Goal: Use online tool/utility: Use online tool/utility

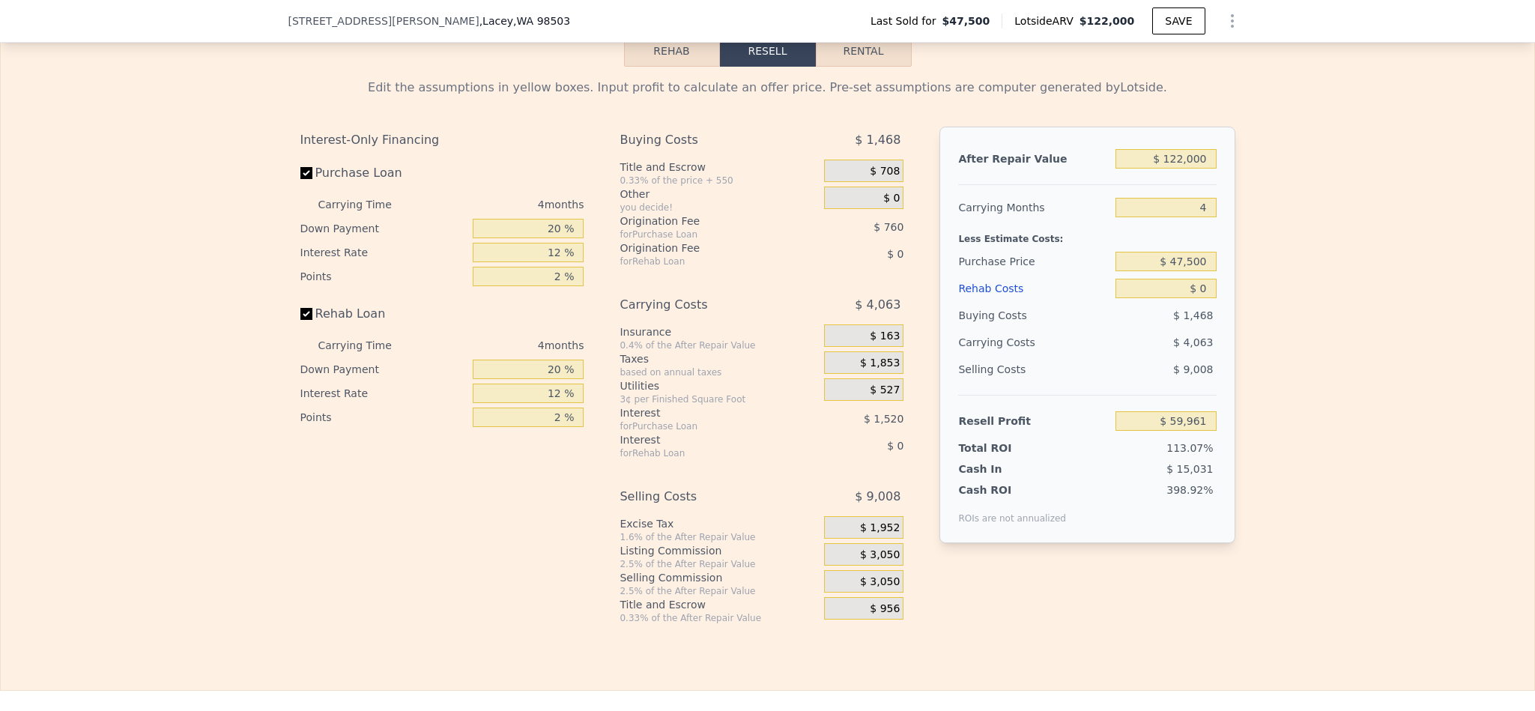
scroll to position [2130, 0]
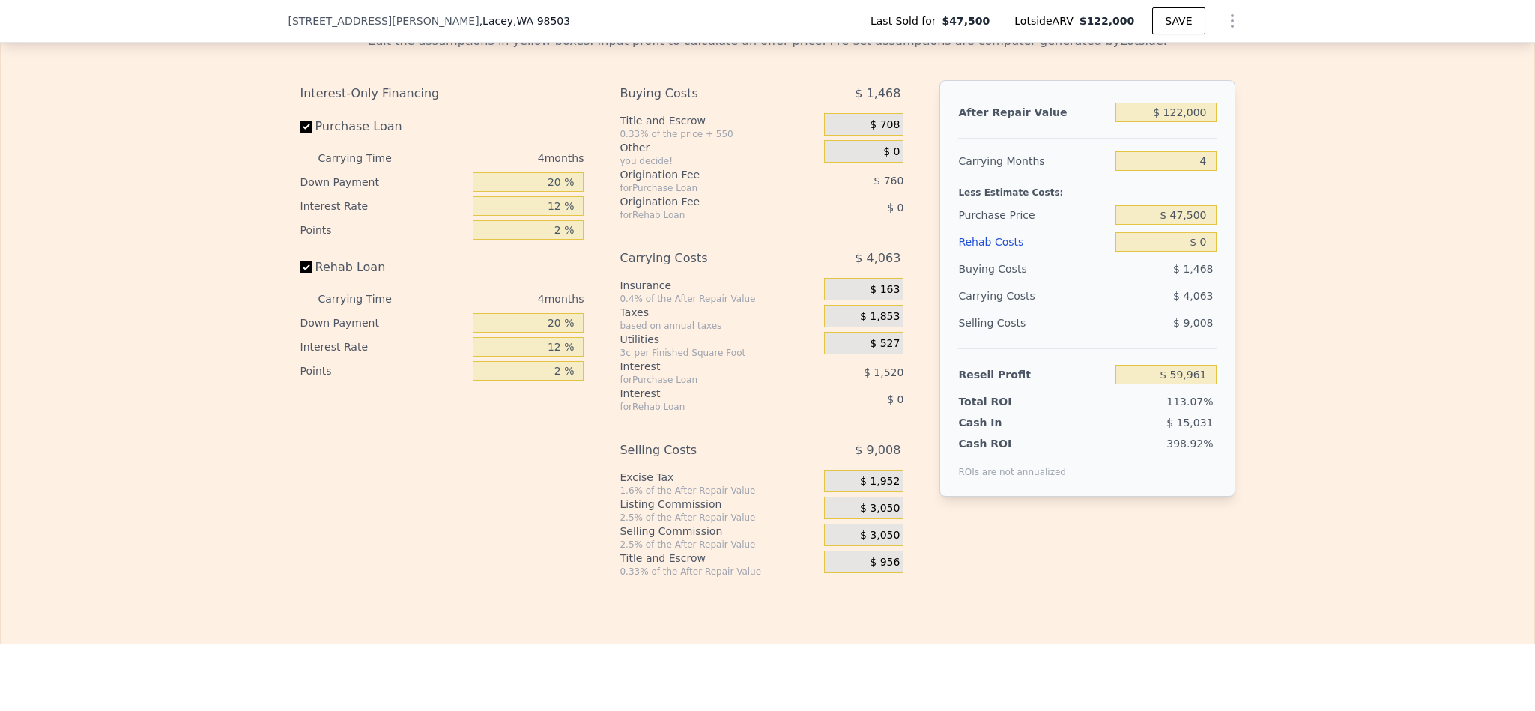
scroll to position [2130, 0]
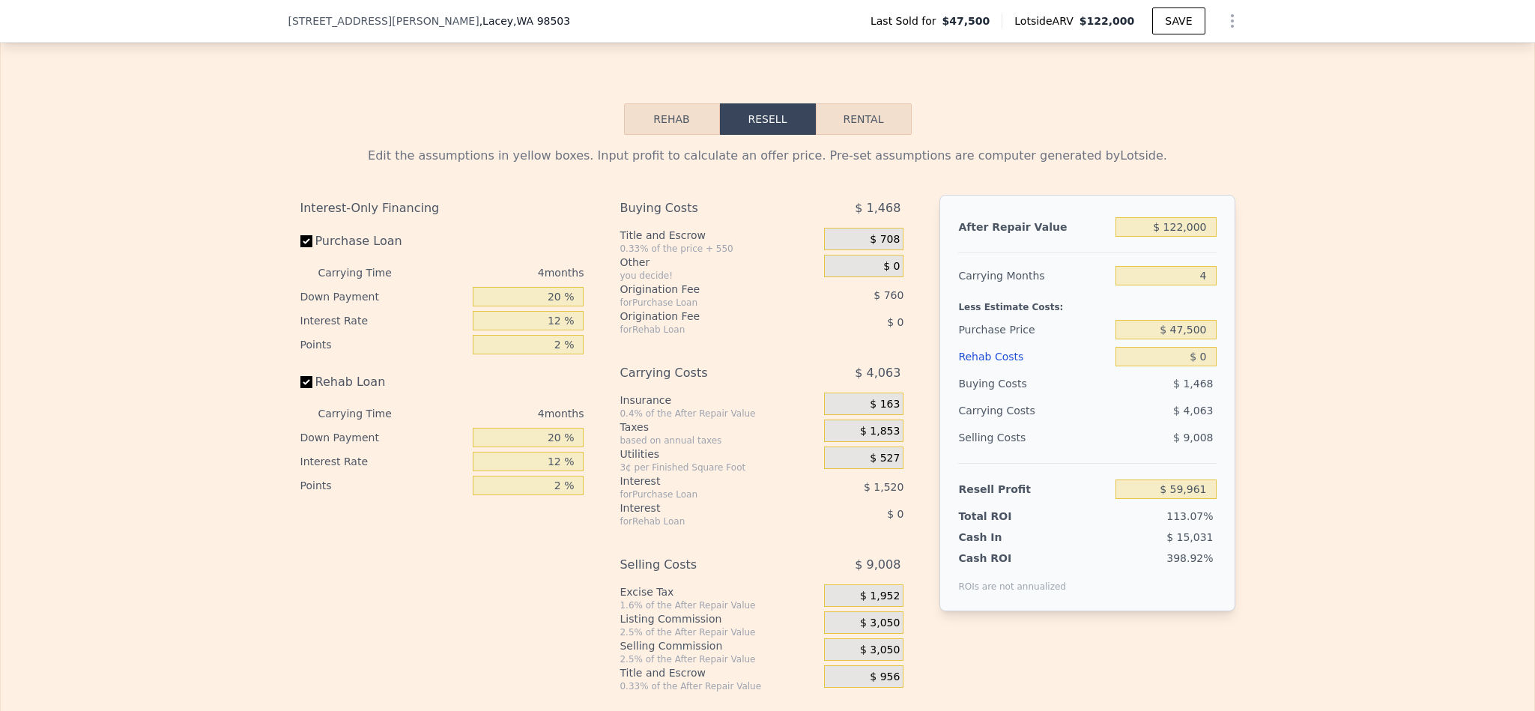
scroll to position [2130, 0]
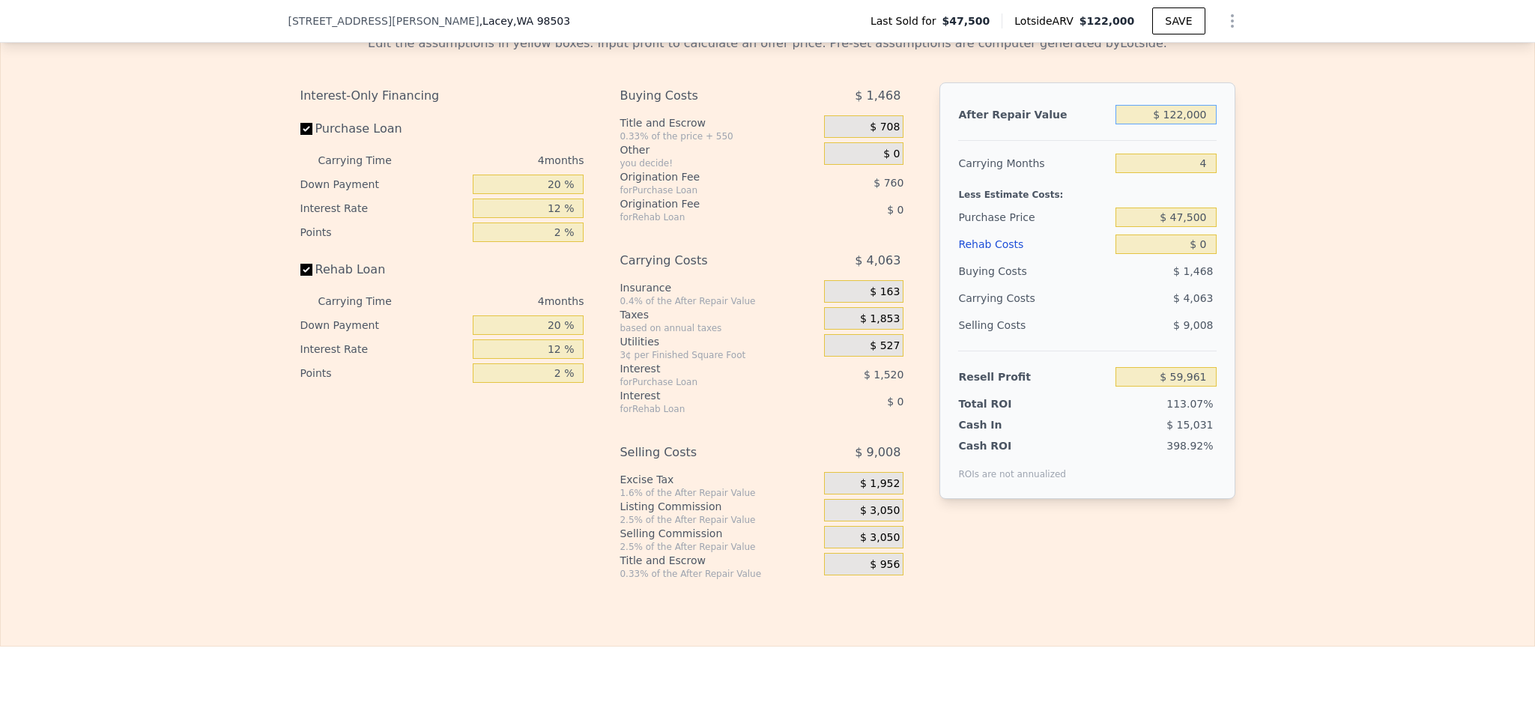
click at [1178, 124] on input "$ 122,000" at bounding box center [1165, 114] width 100 height 19
type input "$ 10"
type input "-$ 53,408"
type input "$ 100"
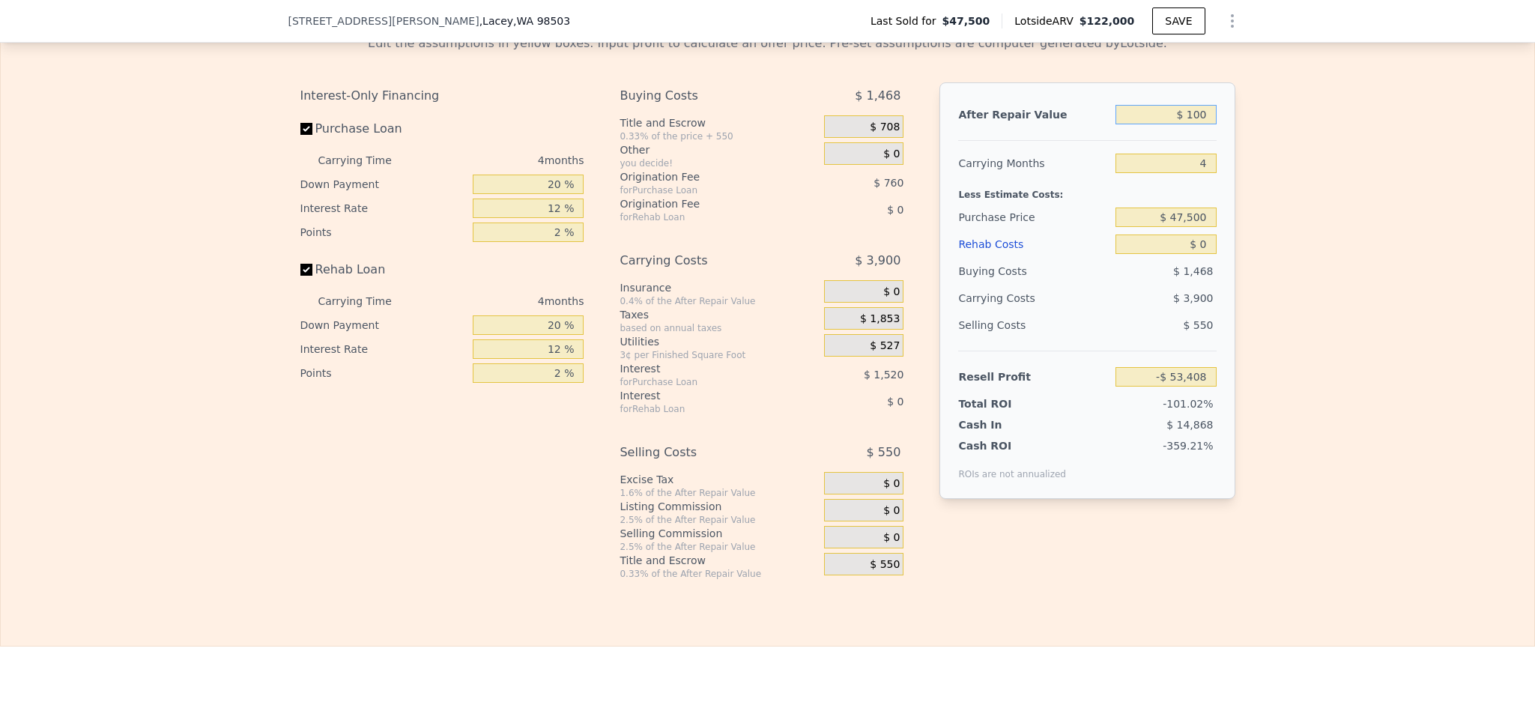
type input "-$ 53,326"
type input "$ 1,000"
type input "-$ 52,488"
type input "$ 10,000"
type input "-$ 44,124"
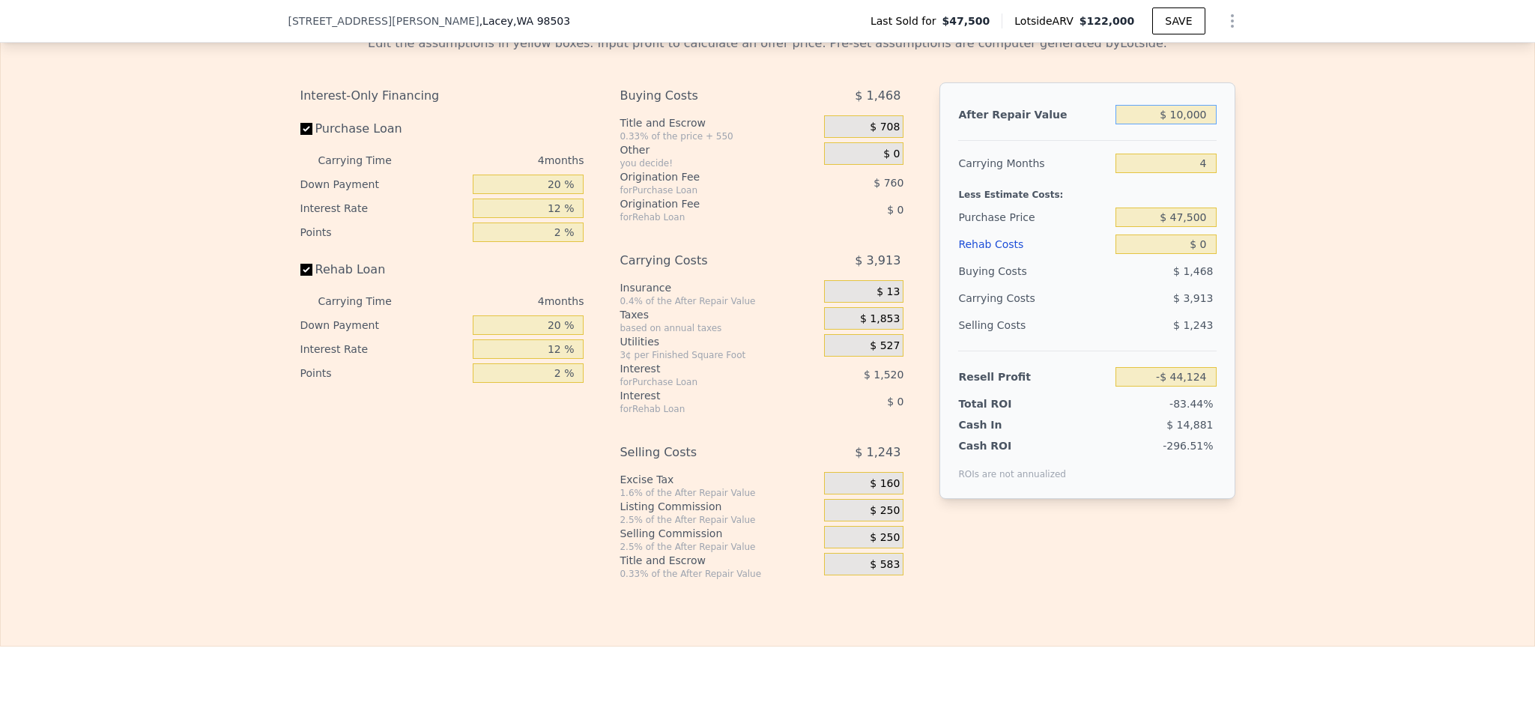
type input "$ 100,000"
type input "$ 39,516"
type input "$ 100,000"
type input "$ 25,000"
type input "$ 63,171"
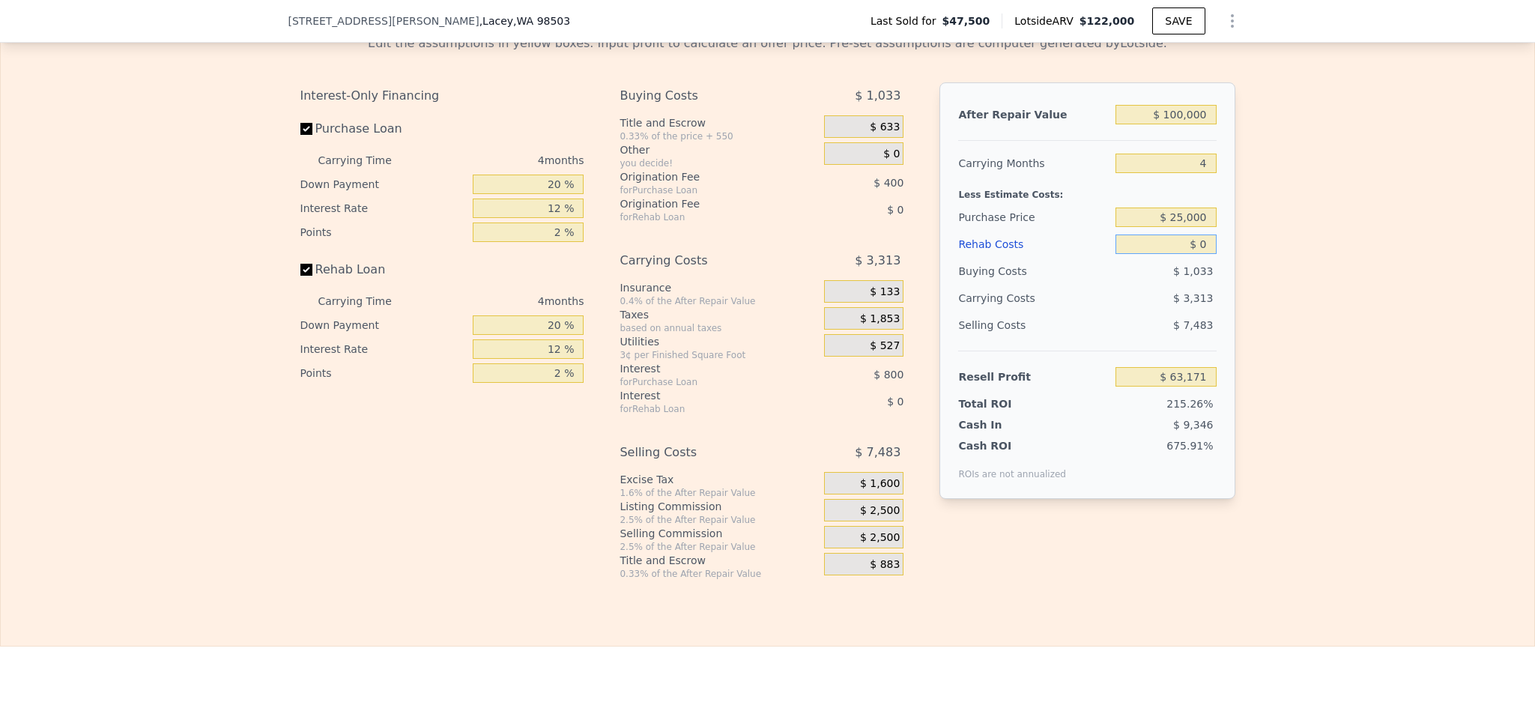
type input "$ 2"
type input "$ 63,169"
type input "$ 25"
type input "$ 63,146"
type input "$ 250"
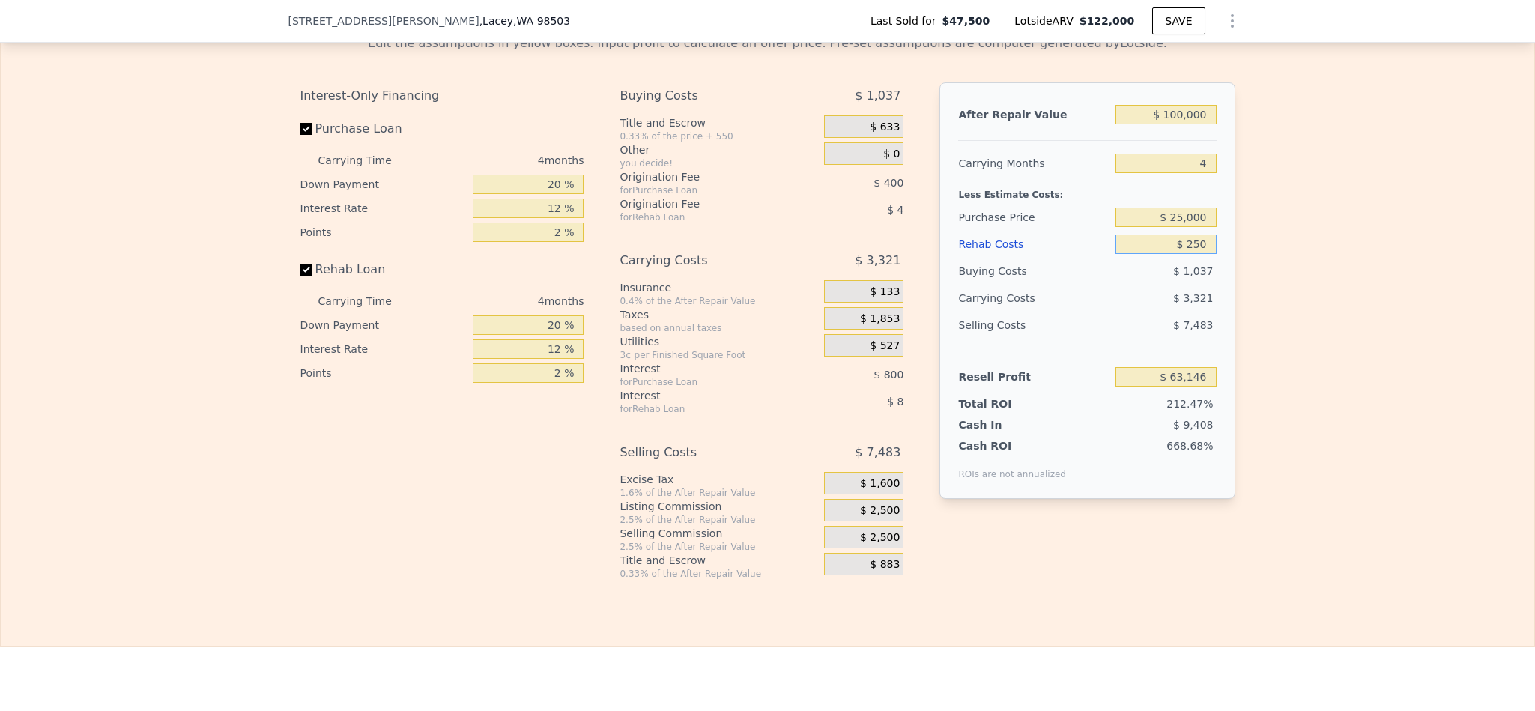
type input "$ 62,909"
type input "$ 2,500"
type input "$ 60,551"
type input "$ 25,000"
type input "$ 36,971"
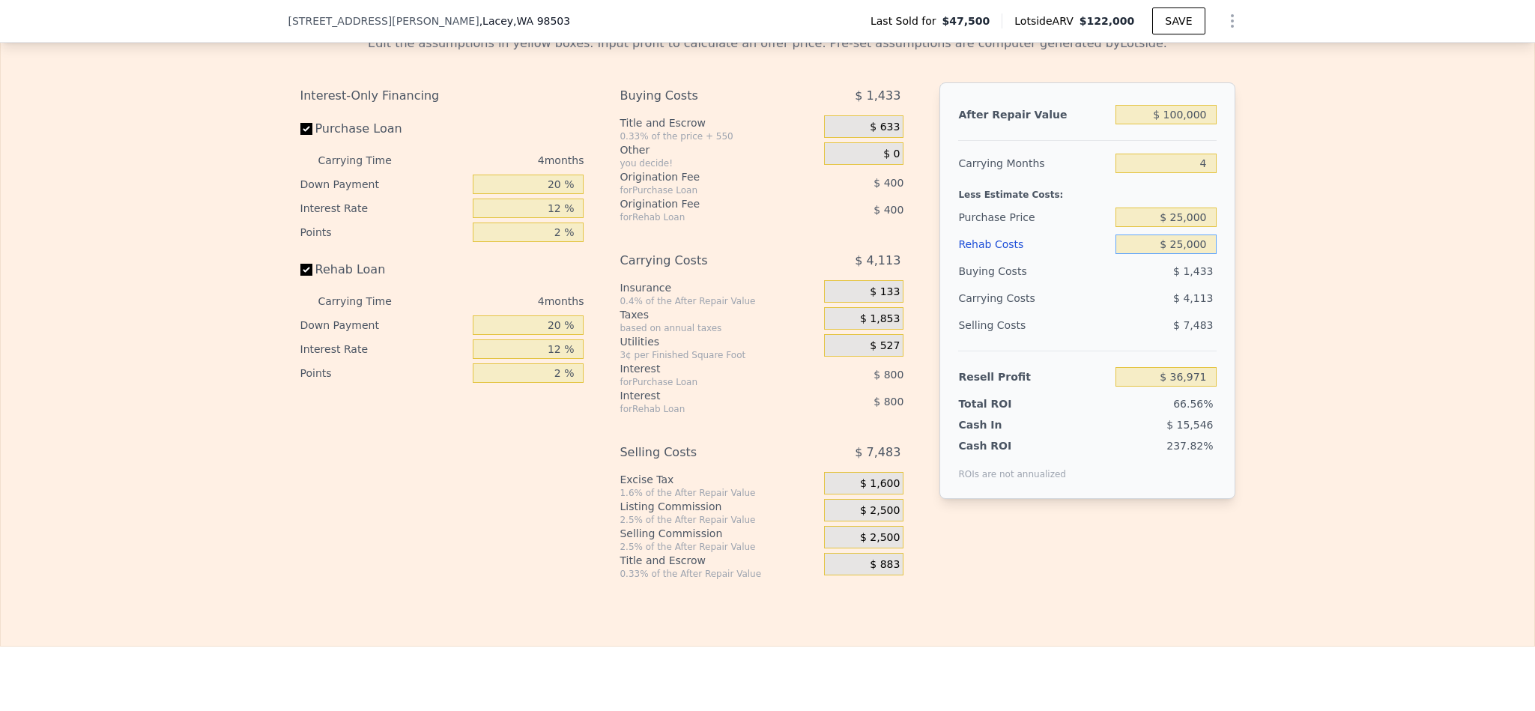
type input "$ 25,000"
drag, startPoint x: 547, startPoint y: 209, endPoint x: 497, endPoint y: 209, distance: 49.4
click at [497, 194] on input "20 %" at bounding box center [528, 184] width 111 height 19
type input "10 %"
type input "$ 36,821"
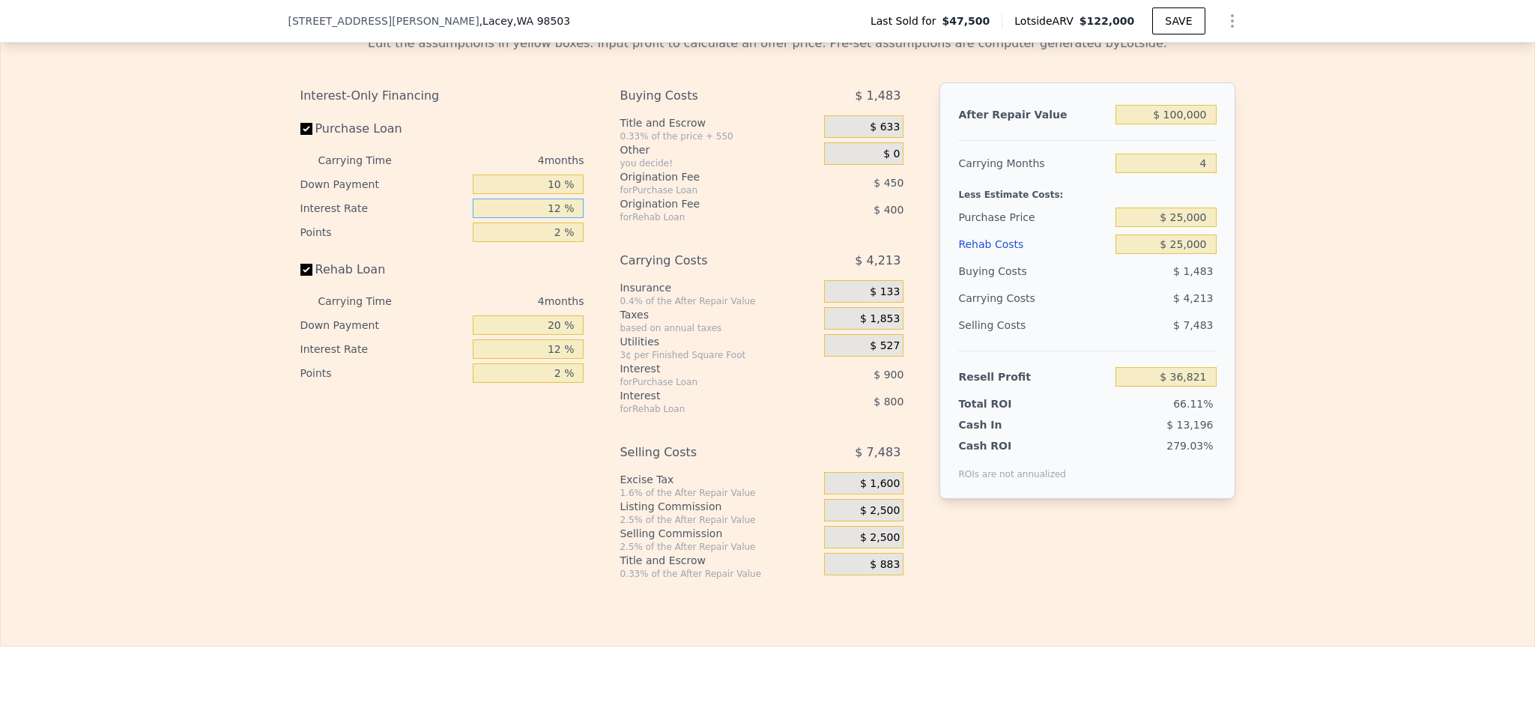
type input "1 %"
type input "$ 37,645"
type input "10 %"
type input "$ 36,969"
type input "10.5 %"
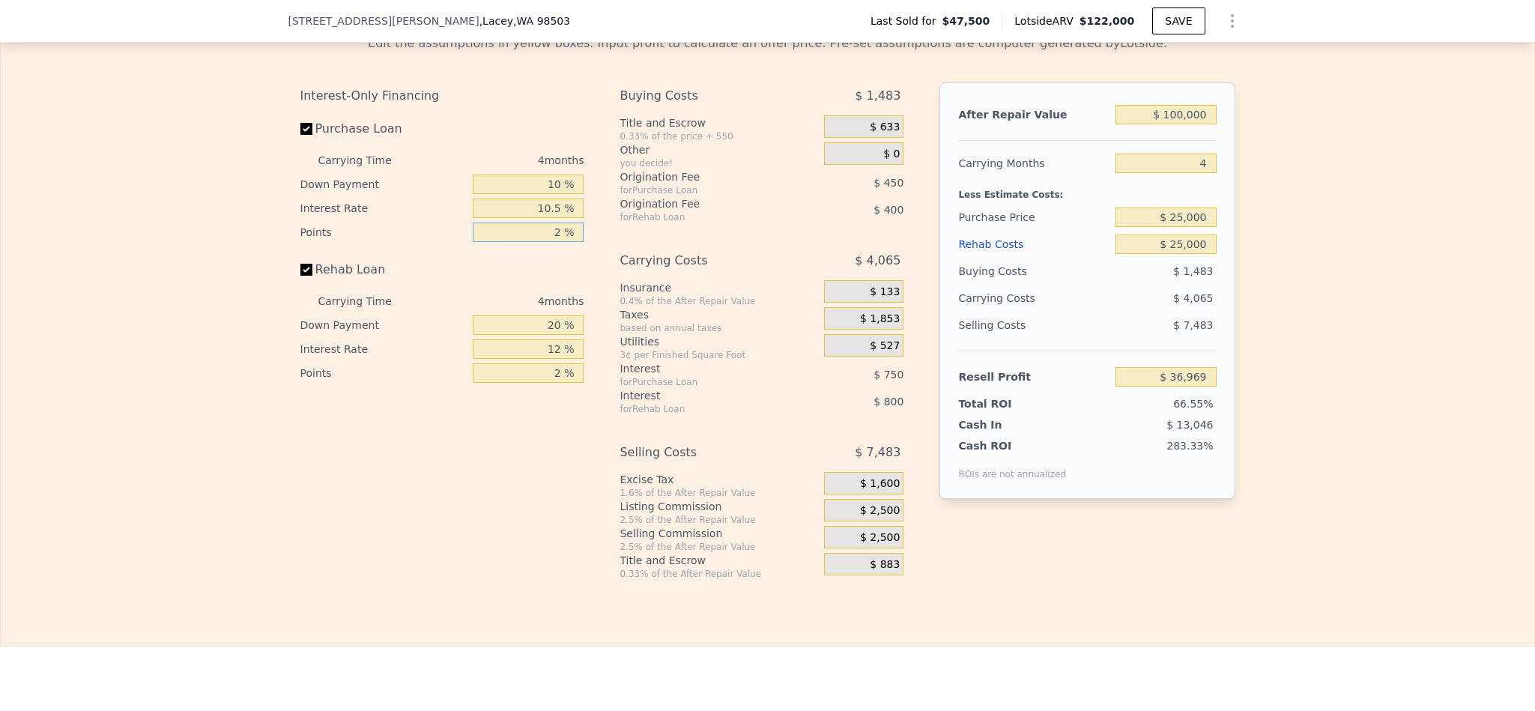
type input "$ 36,933"
type input "1 %"
type input "$ 37,158"
type input "1.5 %"
type input "$ 37,045"
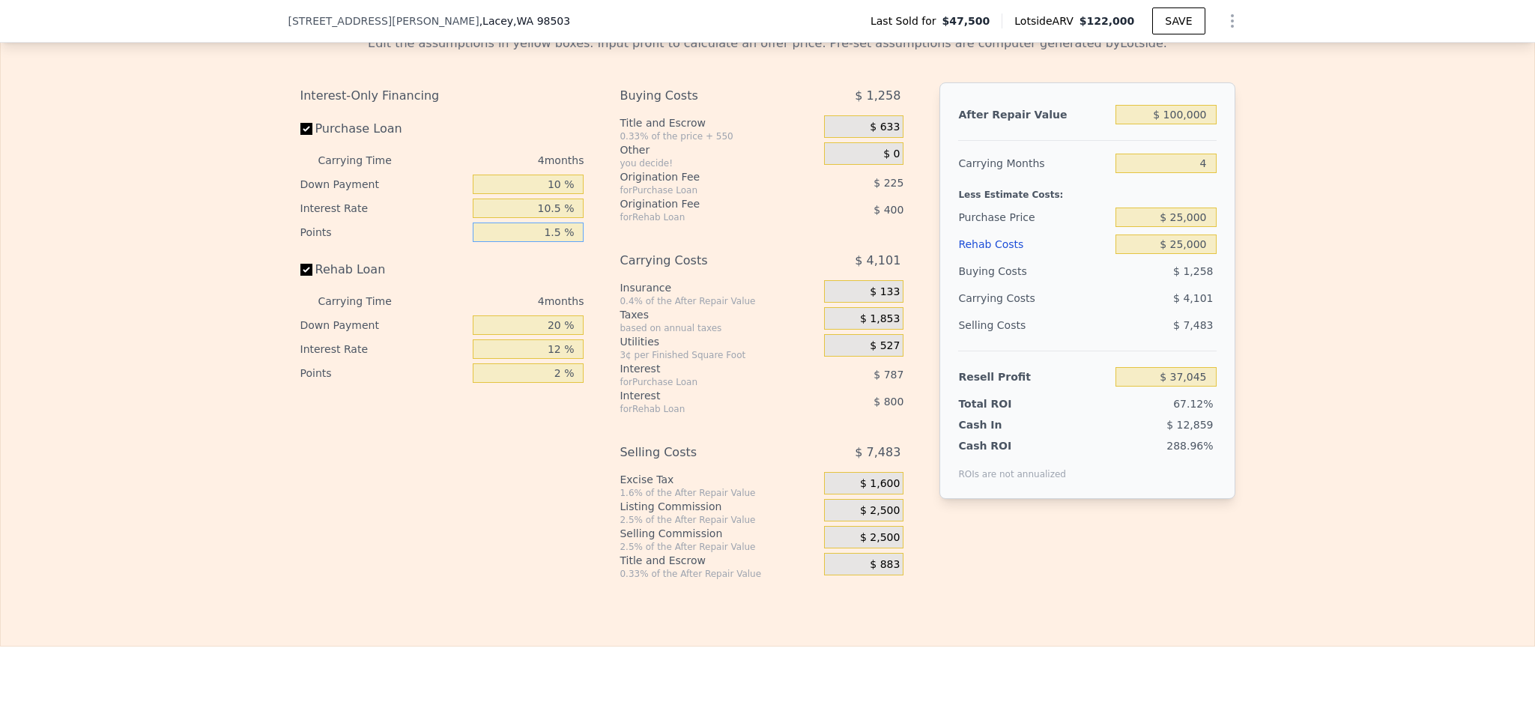
type input "1.5 %"
type input "1 %"
type input "$ 36,758"
type input "10 %"
type input "$ 36,895"
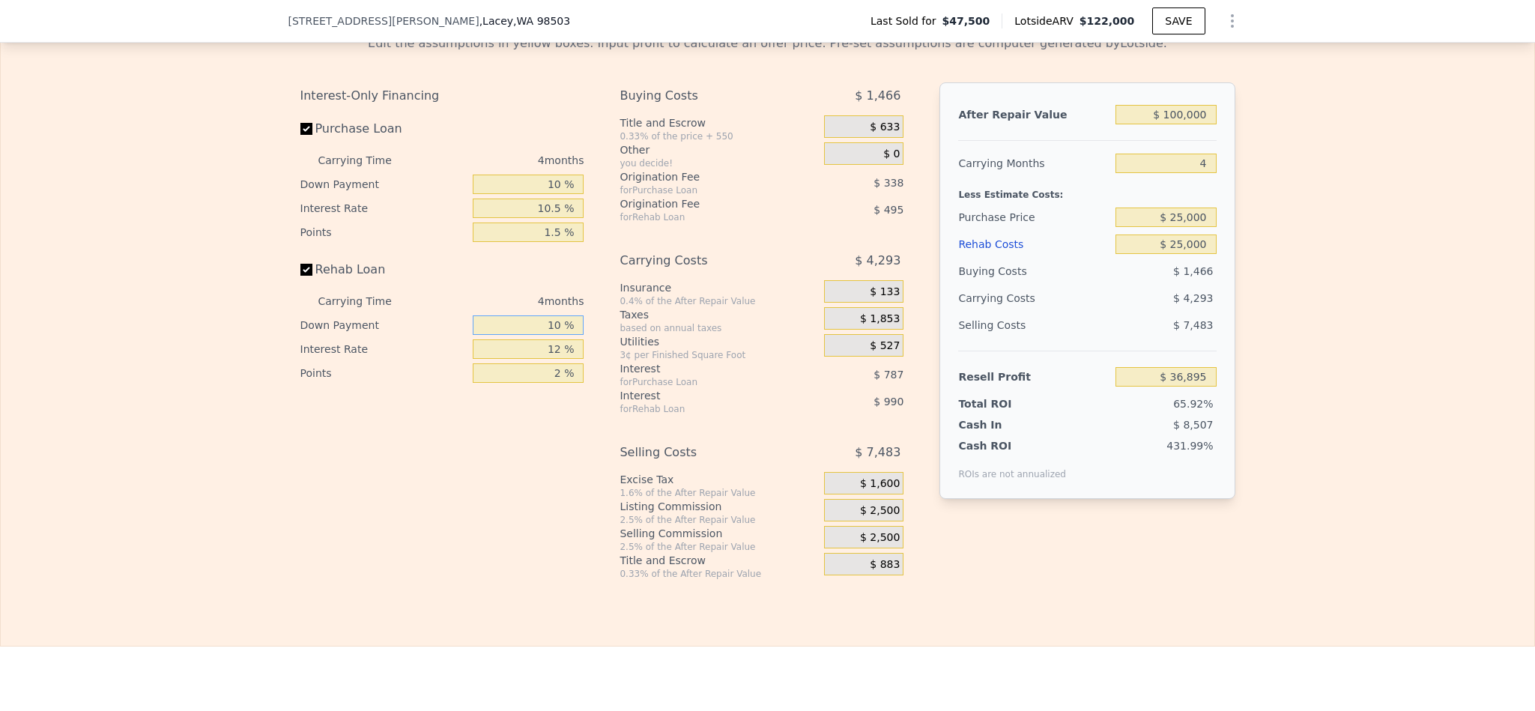
type input "10 %"
type input "1 %"
type input "$ 37,719"
type input "10 %"
type input "$ 37,043"
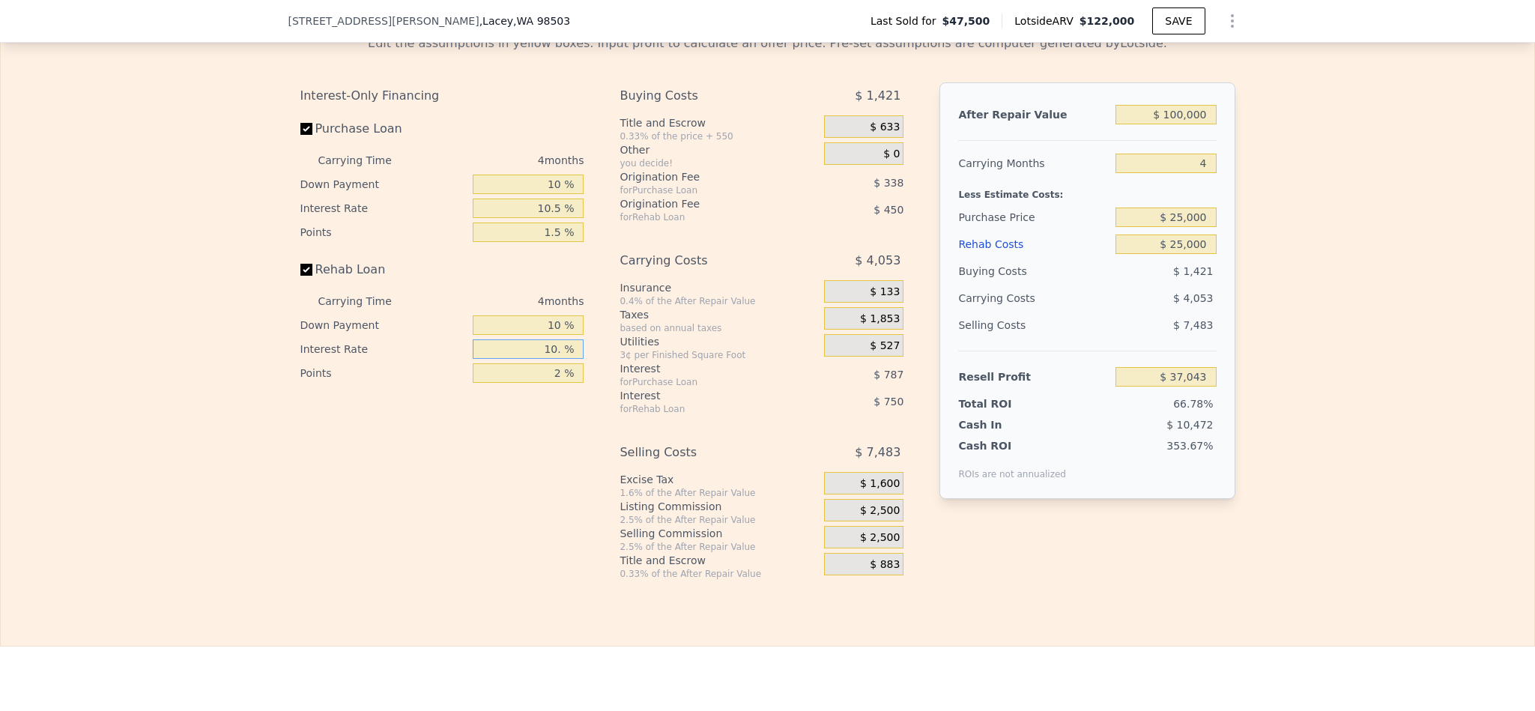
type input "10.5 %"
type input "$ 37,007"
type input "10.5 %"
type input "1 %"
type input "$ 37,232"
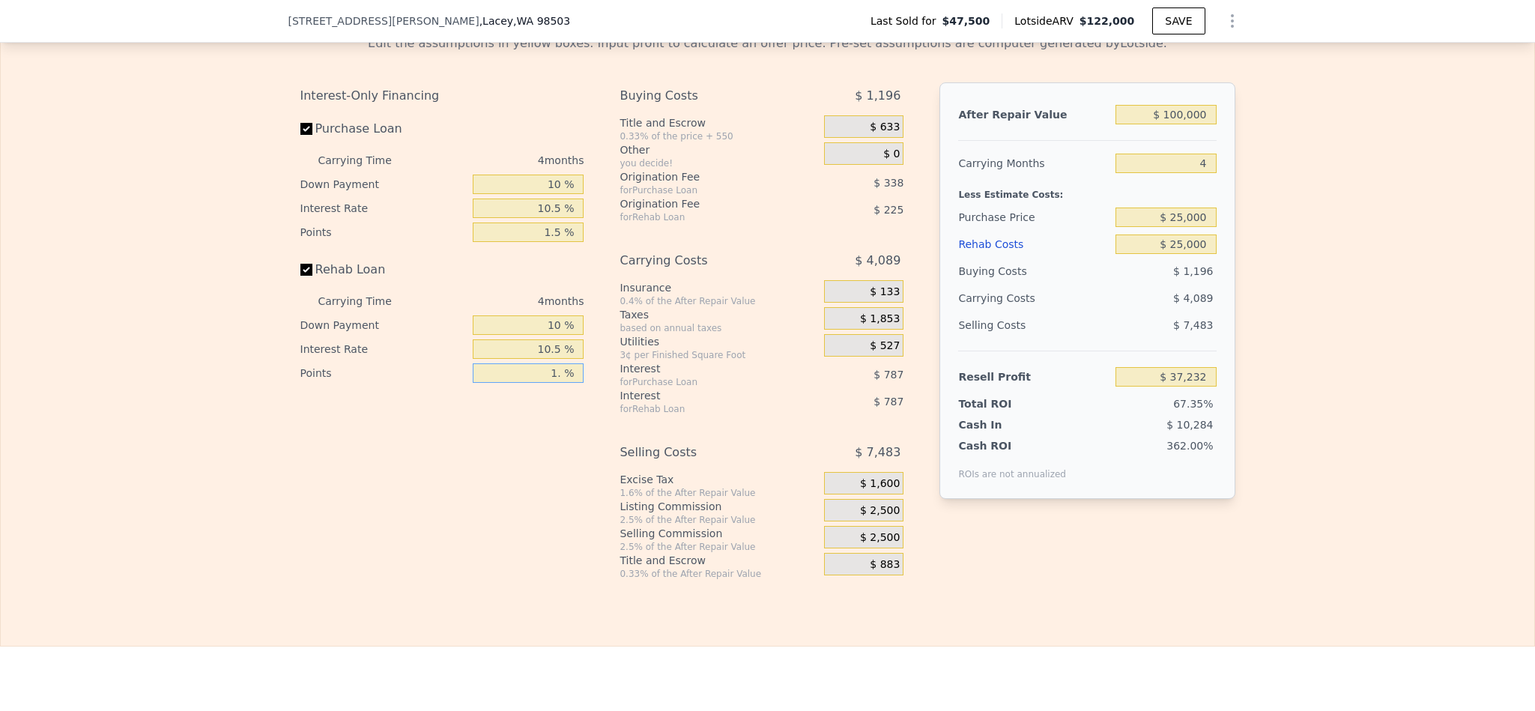
type input "1.5 %"
type input "$ 37,119"
type input "1.5 %"
click at [860, 518] on span "$ 2,500" at bounding box center [880, 510] width 40 height 13
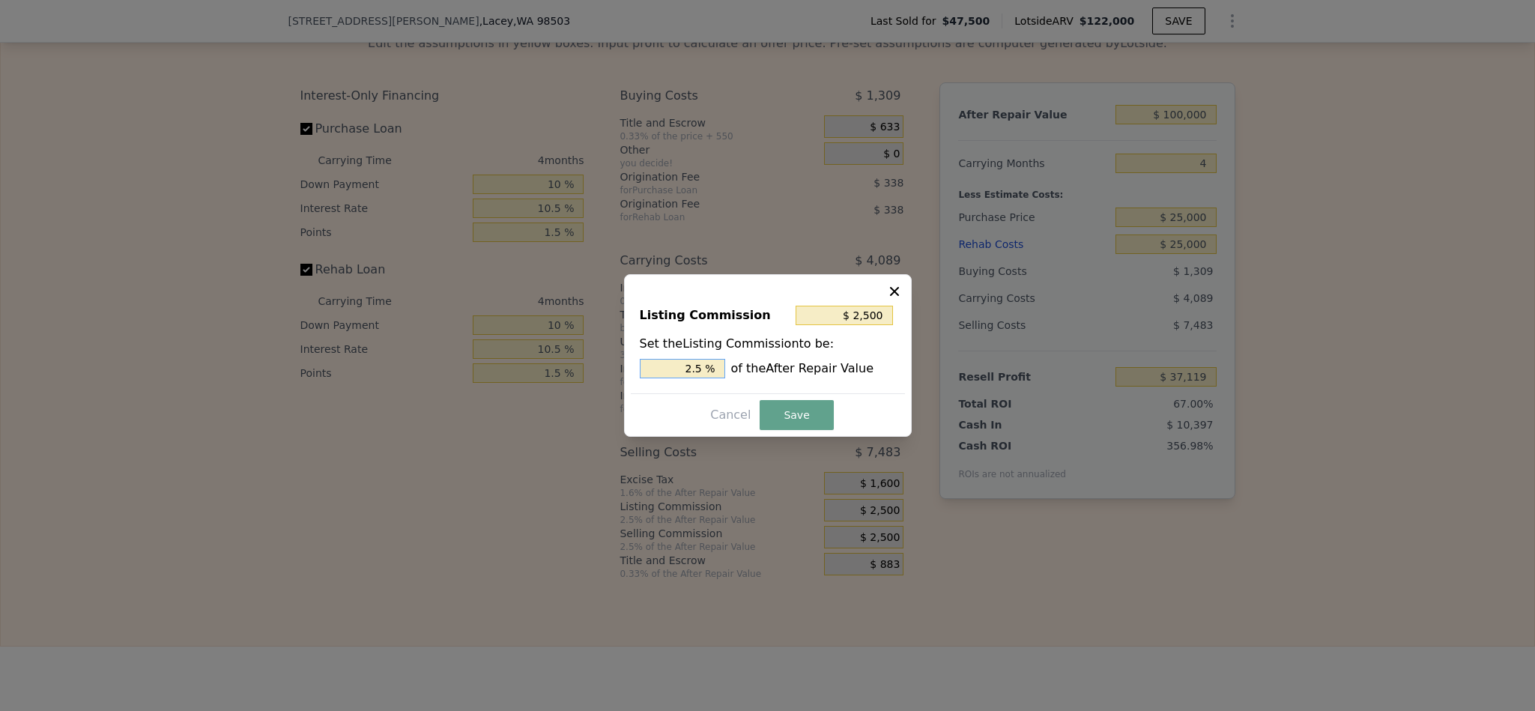
drag, startPoint x: 694, startPoint y: 367, endPoint x: 643, endPoint y: 367, distance: 50.9
click at [643, 367] on input "2.5 %" at bounding box center [682, 368] width 85 height 19
type input "1.5 %"
type input "$ 1,500"
type input "1.5 %"
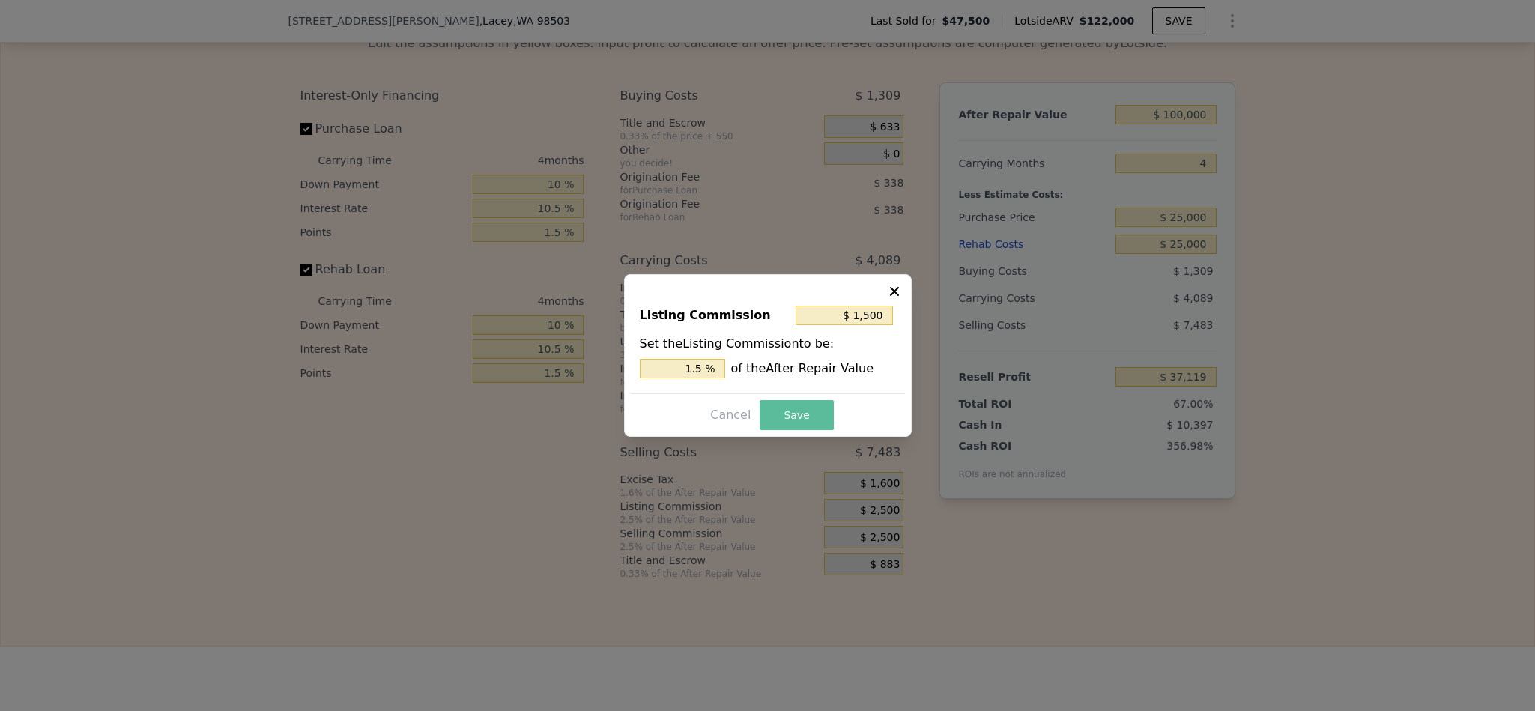
click at [799, 417] on button "Save" at bounding box center [796, 415] width 73 height 30
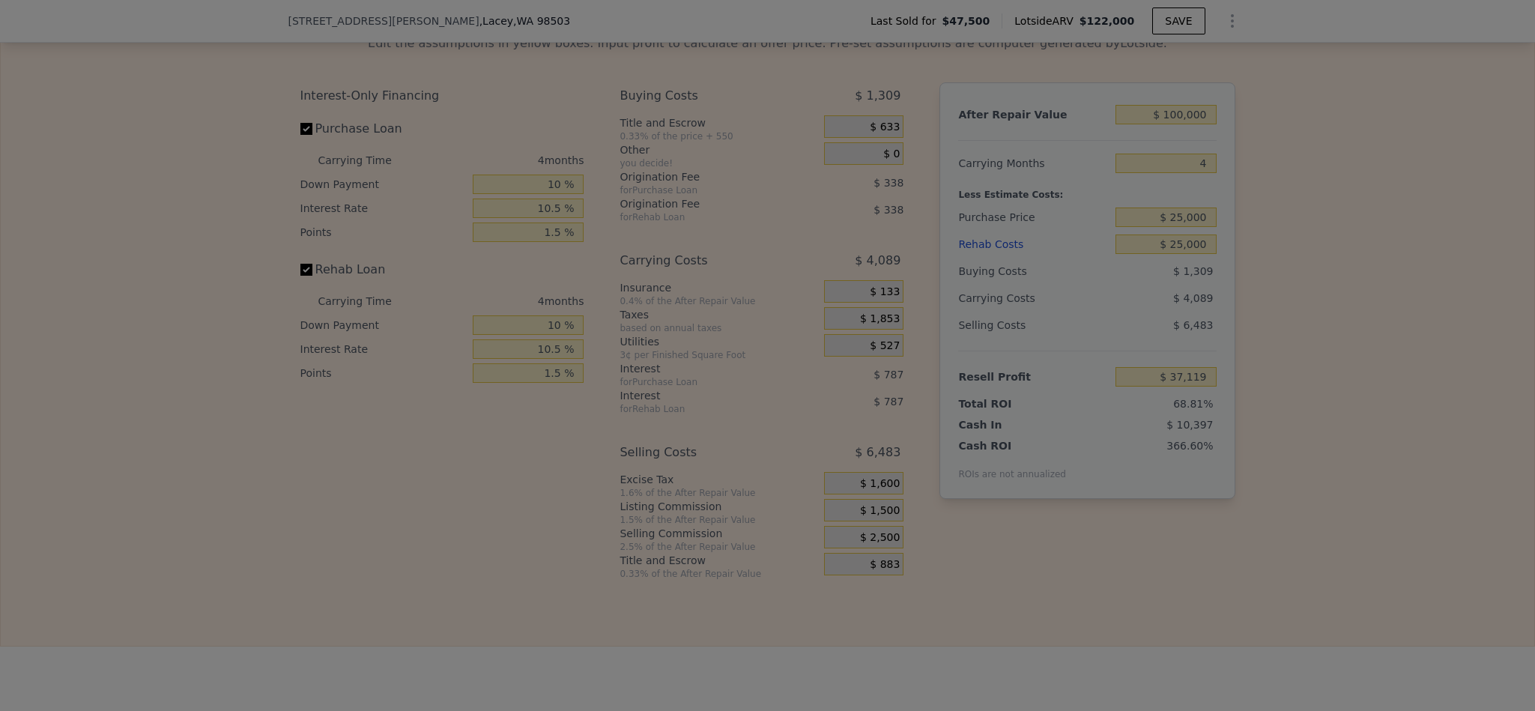
type input "$ 38,119"
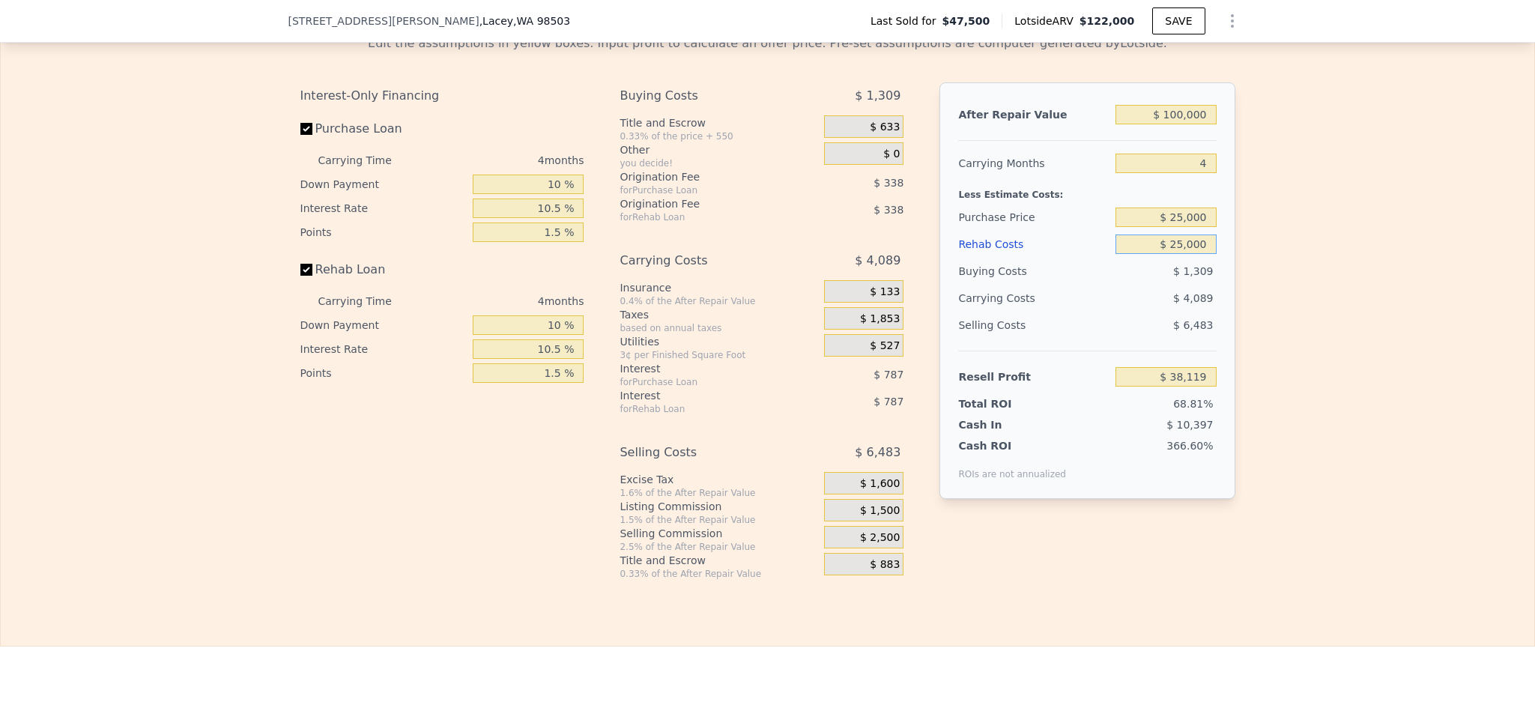
click at [1178, 254] on input "$ 25,000" at bounding box center [1165, 243] width 100 height 19
type input "$ 2,000"
type input "$ 62,154"
type input "$ 000"
type input "$ 64,245"
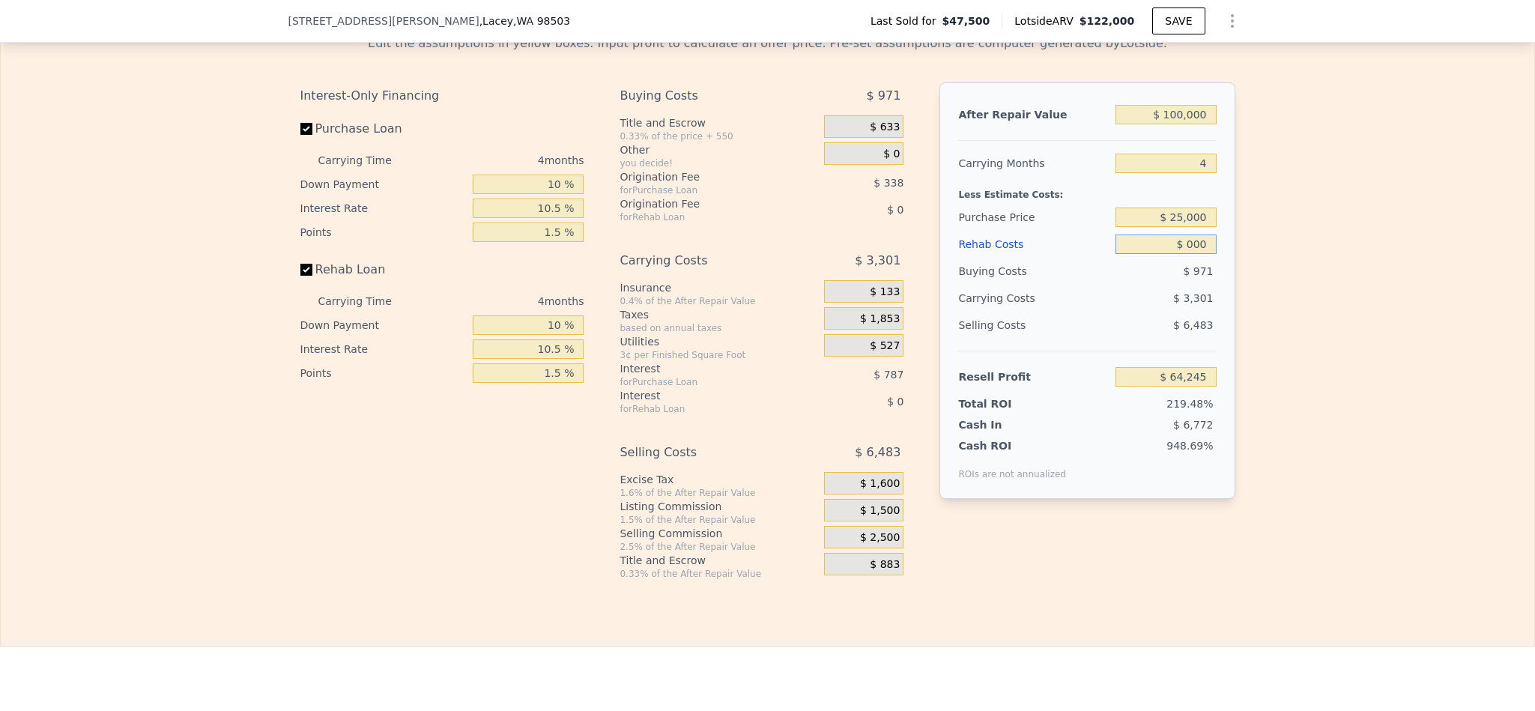
type input "$ 5,000"
type input "$ 59,021"
type input "$ 50,000"
type input "$ 11,994"
type input "$ 50,000"
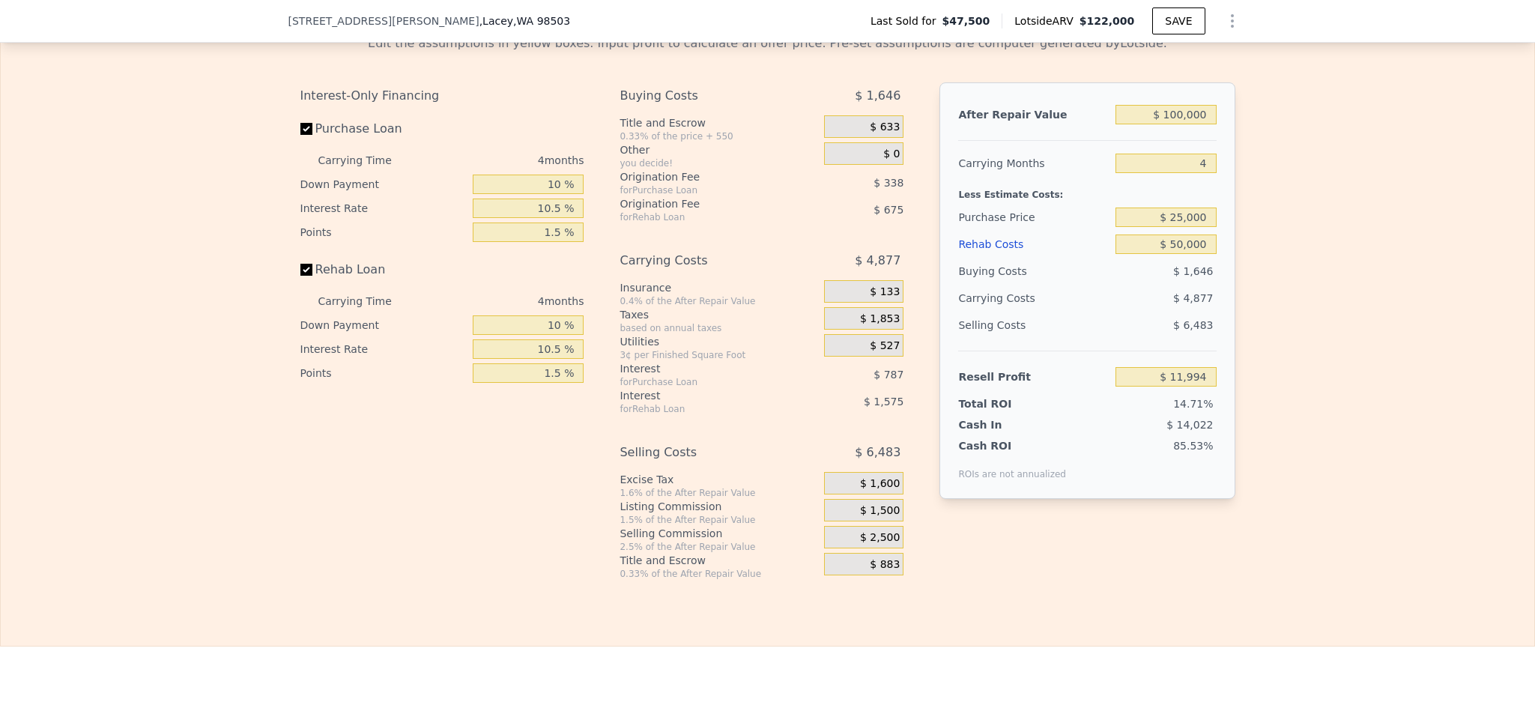
click at [1355, 276] on div "Edit the assumptions in yellow boxes. Input profit to calculate an offer price.…" at bounding box center [767, 300] width 1533 height 557
click at [1376, 212] on div "Edit the assumptions in yellow boxes. Input profit to calculate an offer price.…" at bounding box center [767, 300] width 1533 height 557
type input "$ 122,000"
type input "$ 0"
type input "$ 59,961"
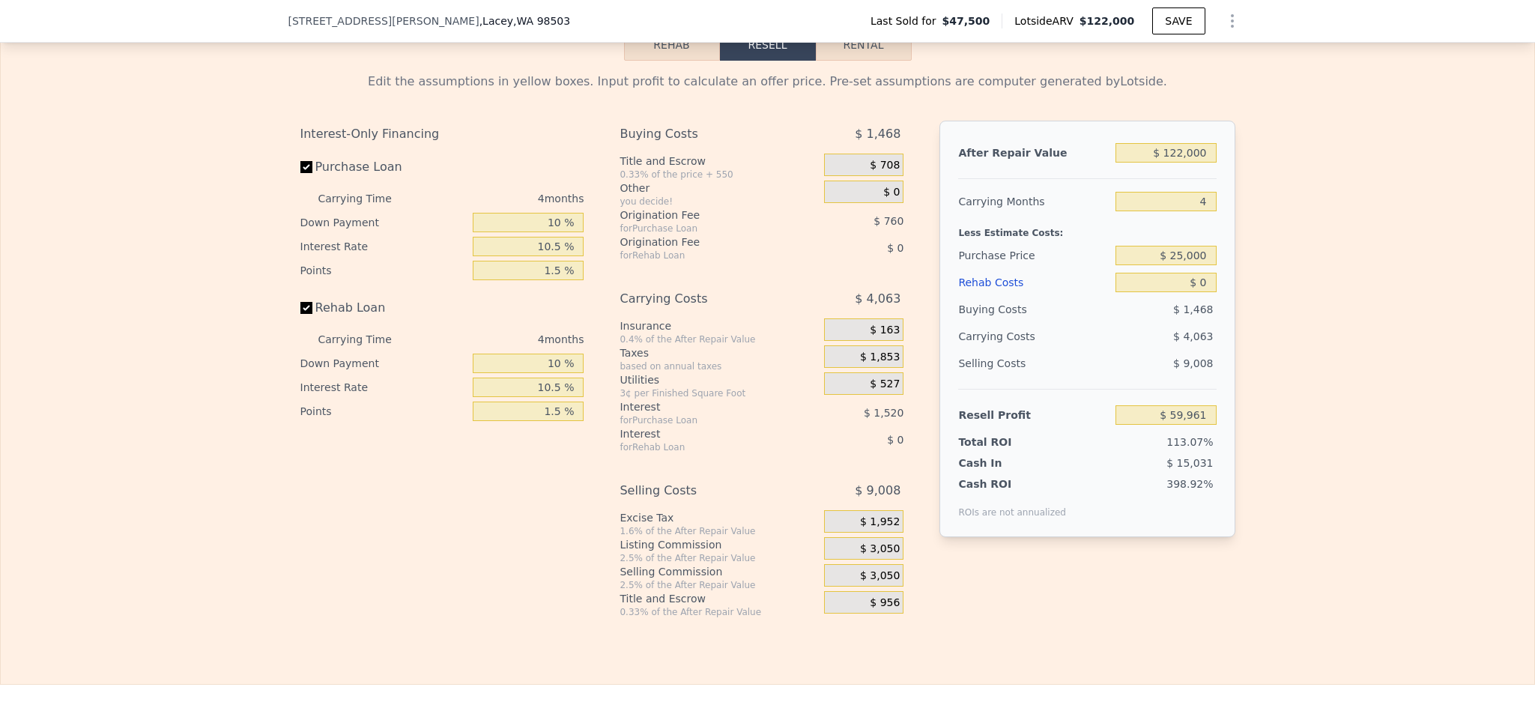
scroll to position [2355, 0]
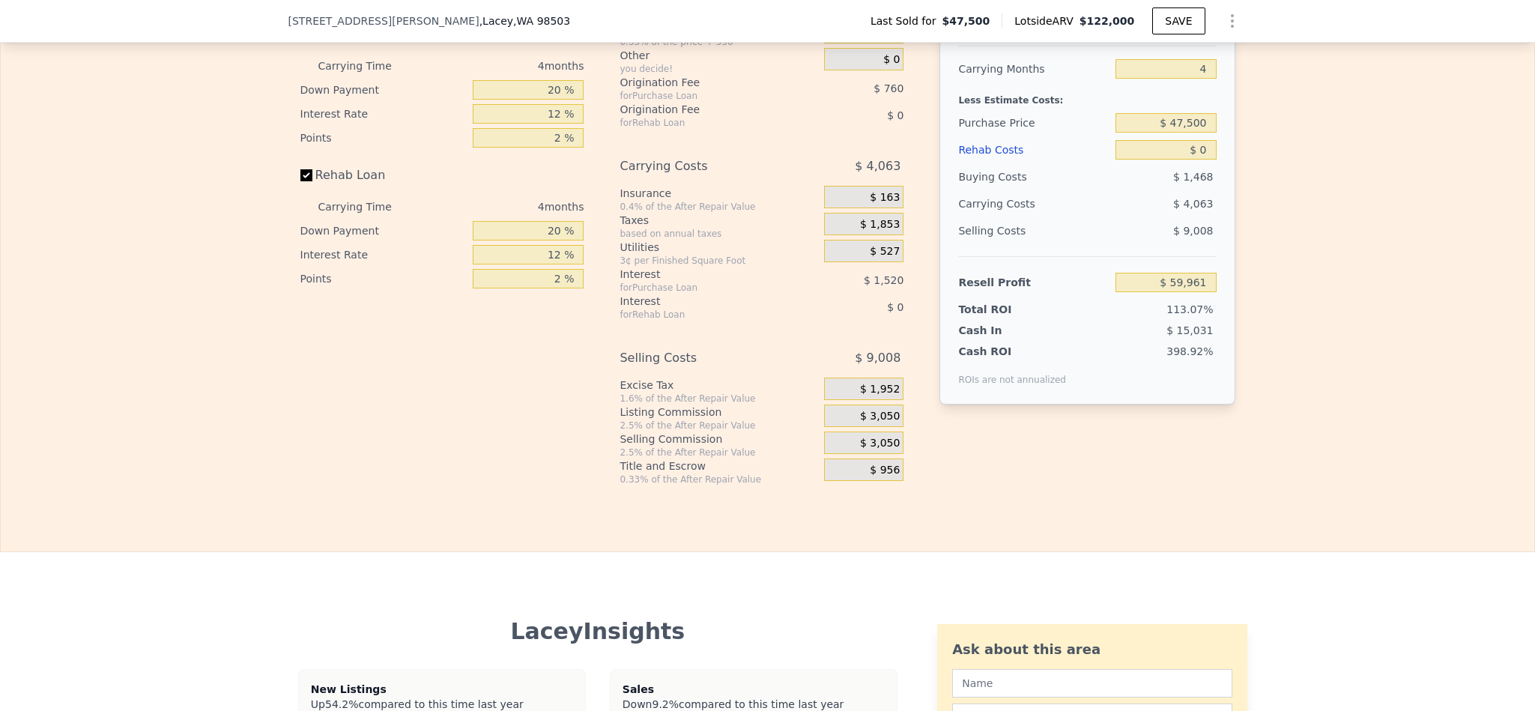
scroll to position [2130, 0]
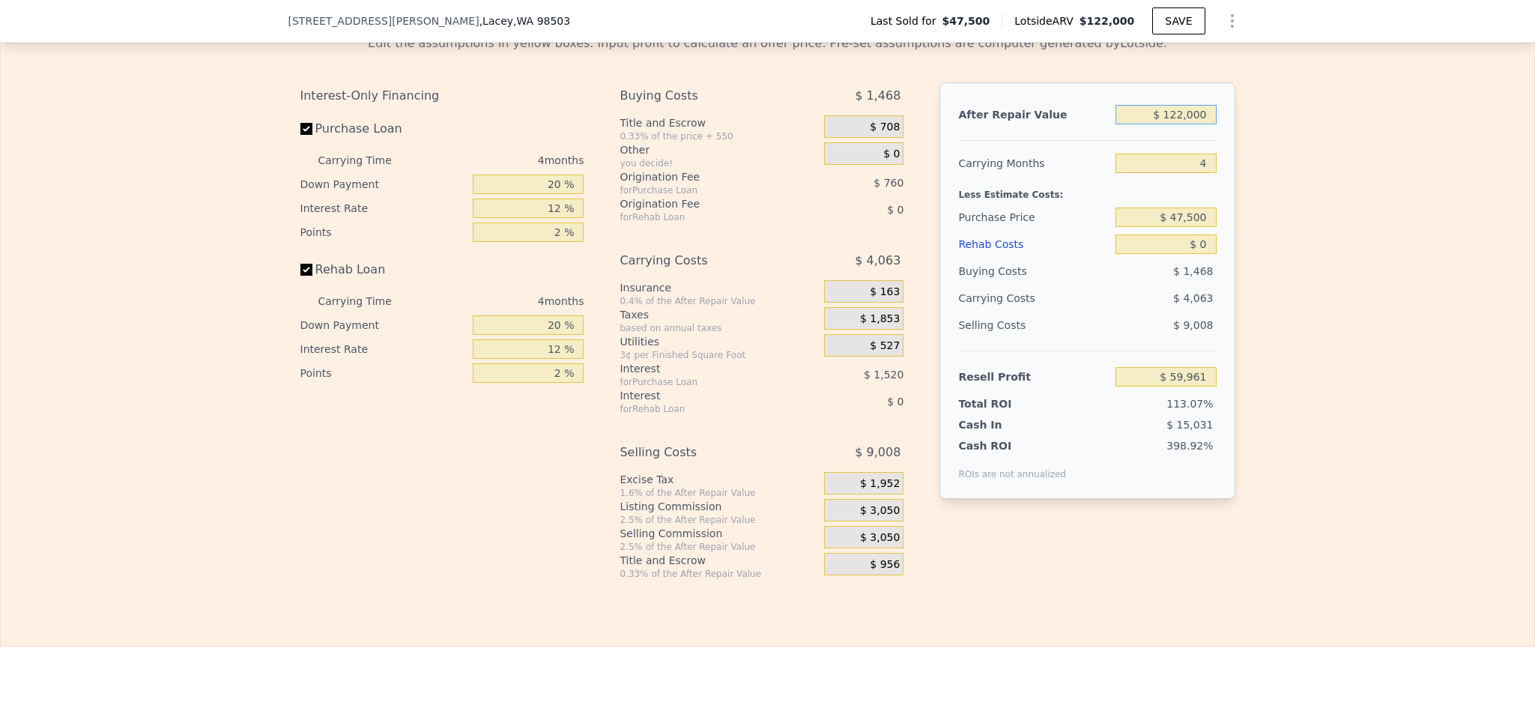
click at [1180, 124] on input "$ 122,000" at bounding box center [1165, 114] width 100 height 19
type input "$ 10"
type input "-$ 53,408"
type input "$ 100"
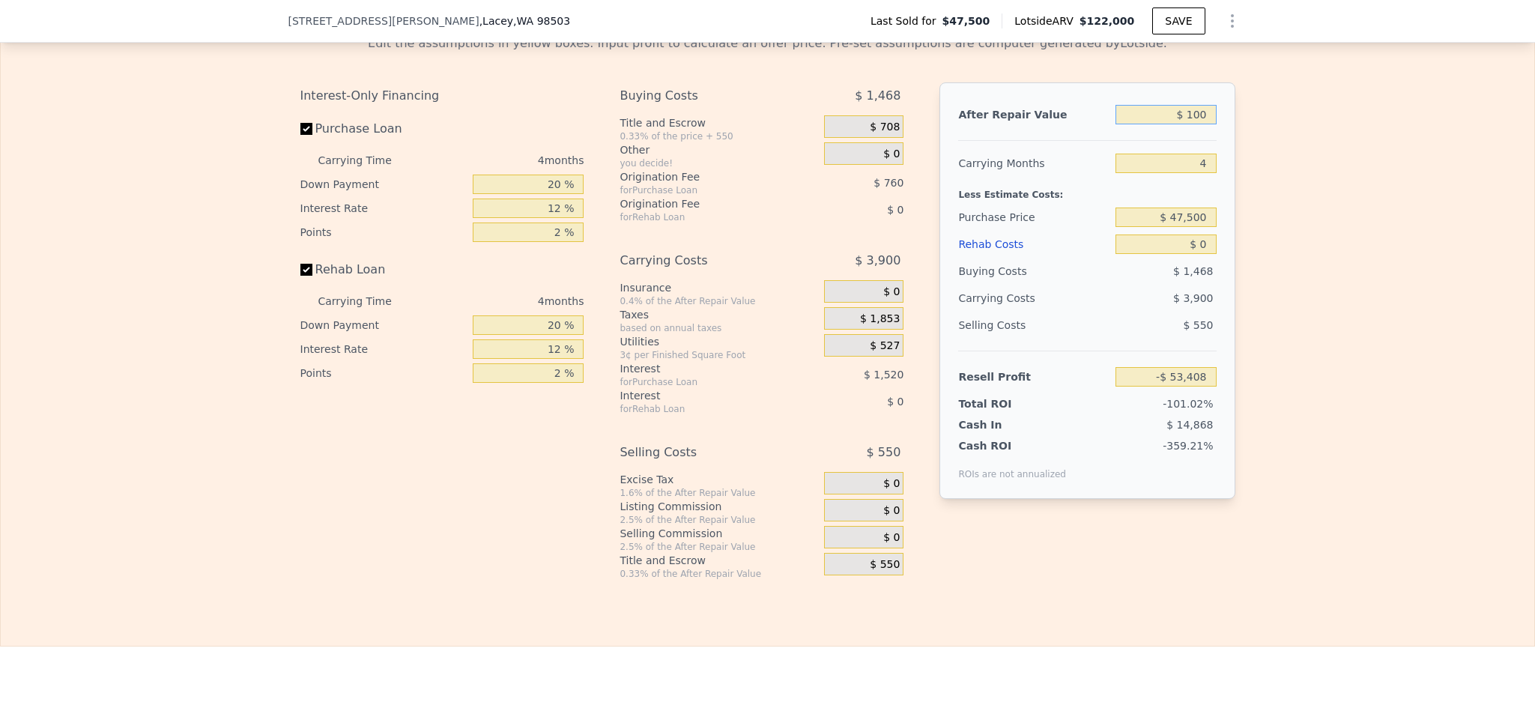
type input "-$ 53,326"
type input "$ 10,000"
type input "-$ 44,124"
type input "$ 100,000"
type input "$ 39,516"
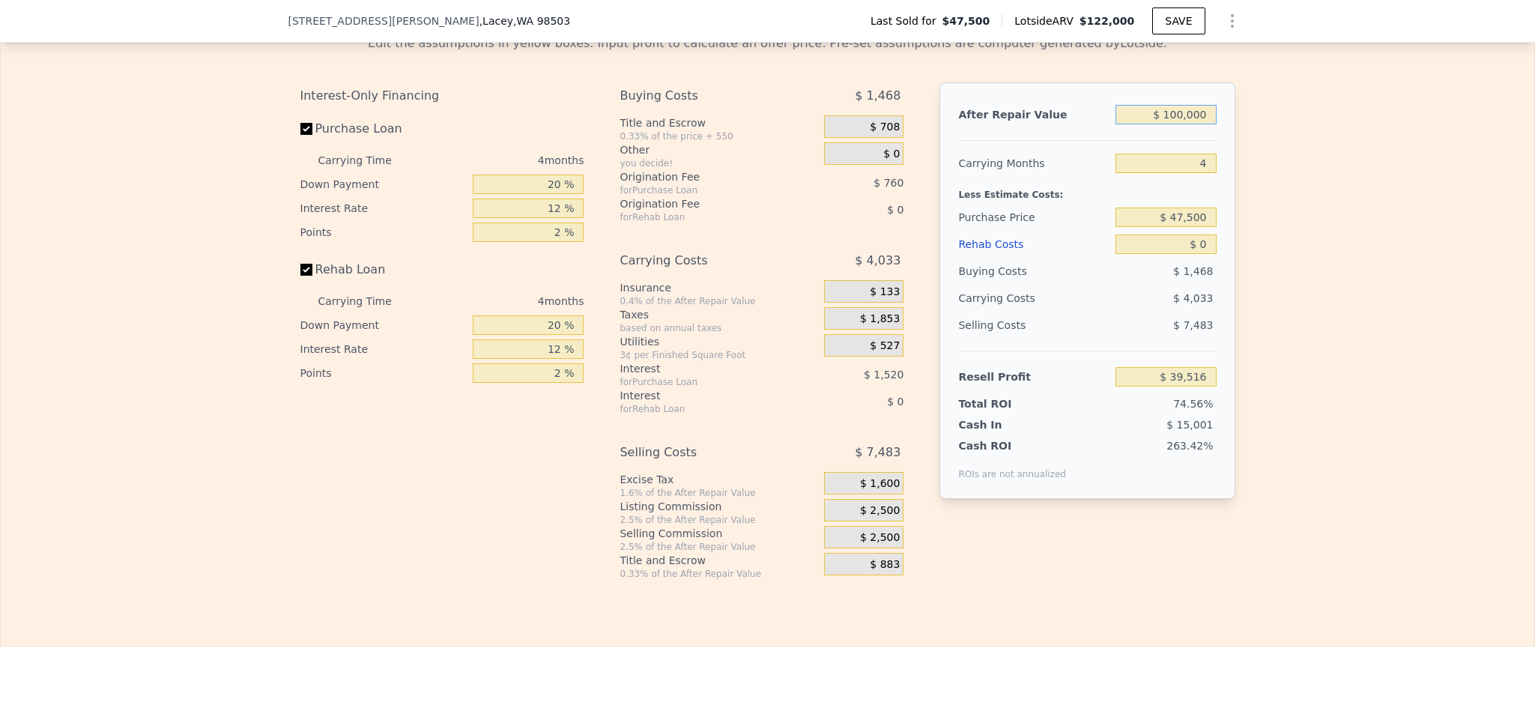
type input "$ 100,000"
type input "$ 25,000"
type input "$ 63,171"
type input "$ 5"
type input "$ 63,166"
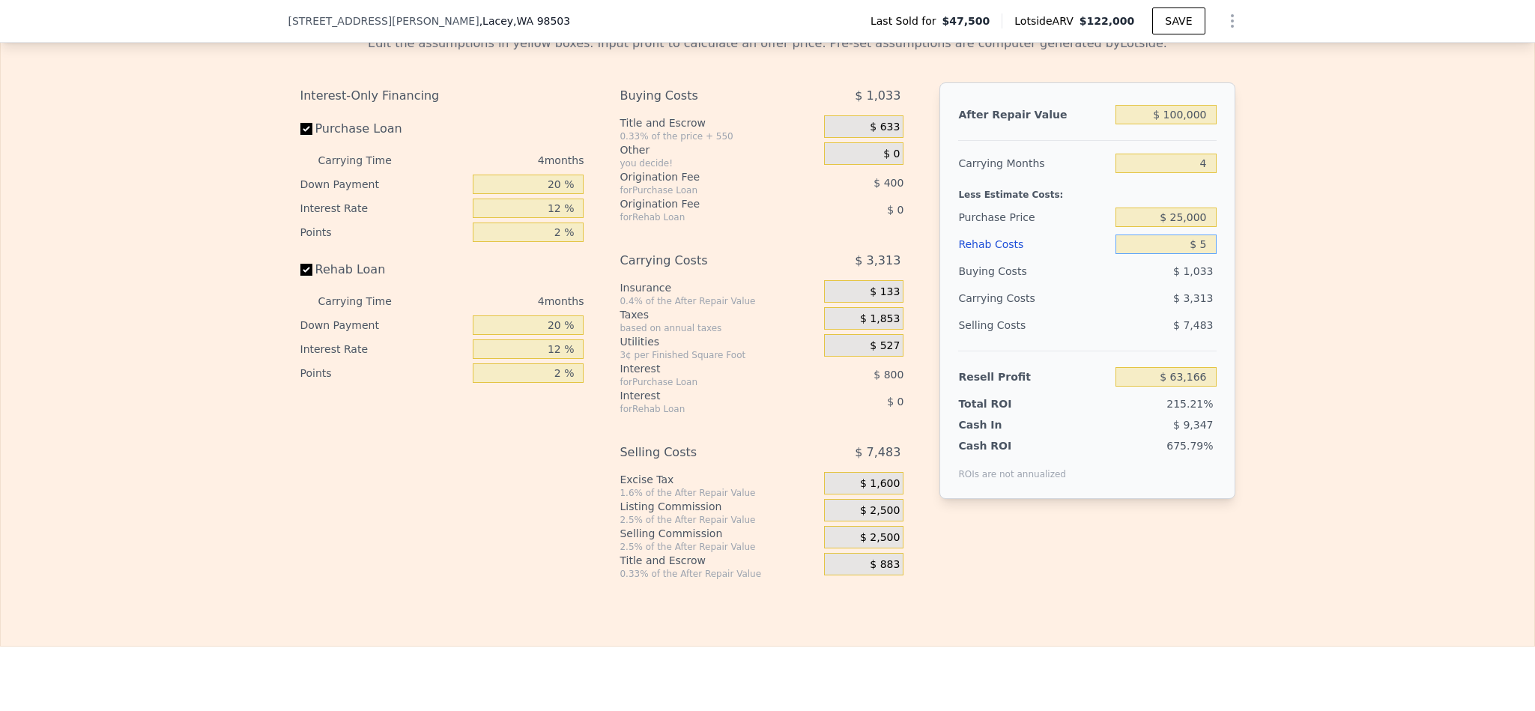
type input "$ 50"
type input "$ 63,120"
type input "$ 5,000"
type input "$ 57,931"
type input "$ 50,000"
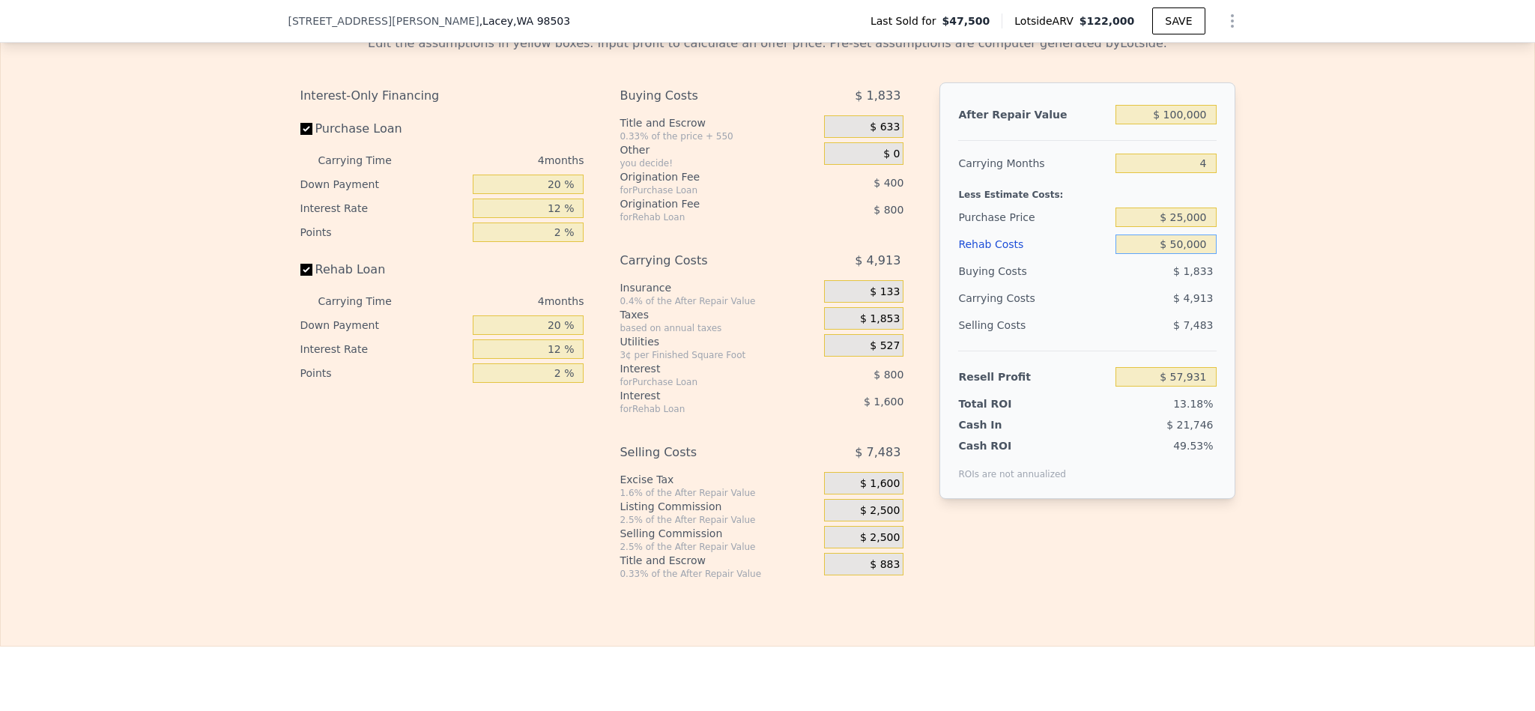
type input "$ 10,771"
type input "$ 50,000"
drag, startPoint x: 549, startPoint y: 208, endPoint x: 479, endPoint y: 208, distance: 70.4
click at [479, 194] on input "20 %" at bounding box center [528, 184] width 111 height 19
type input "10 %"
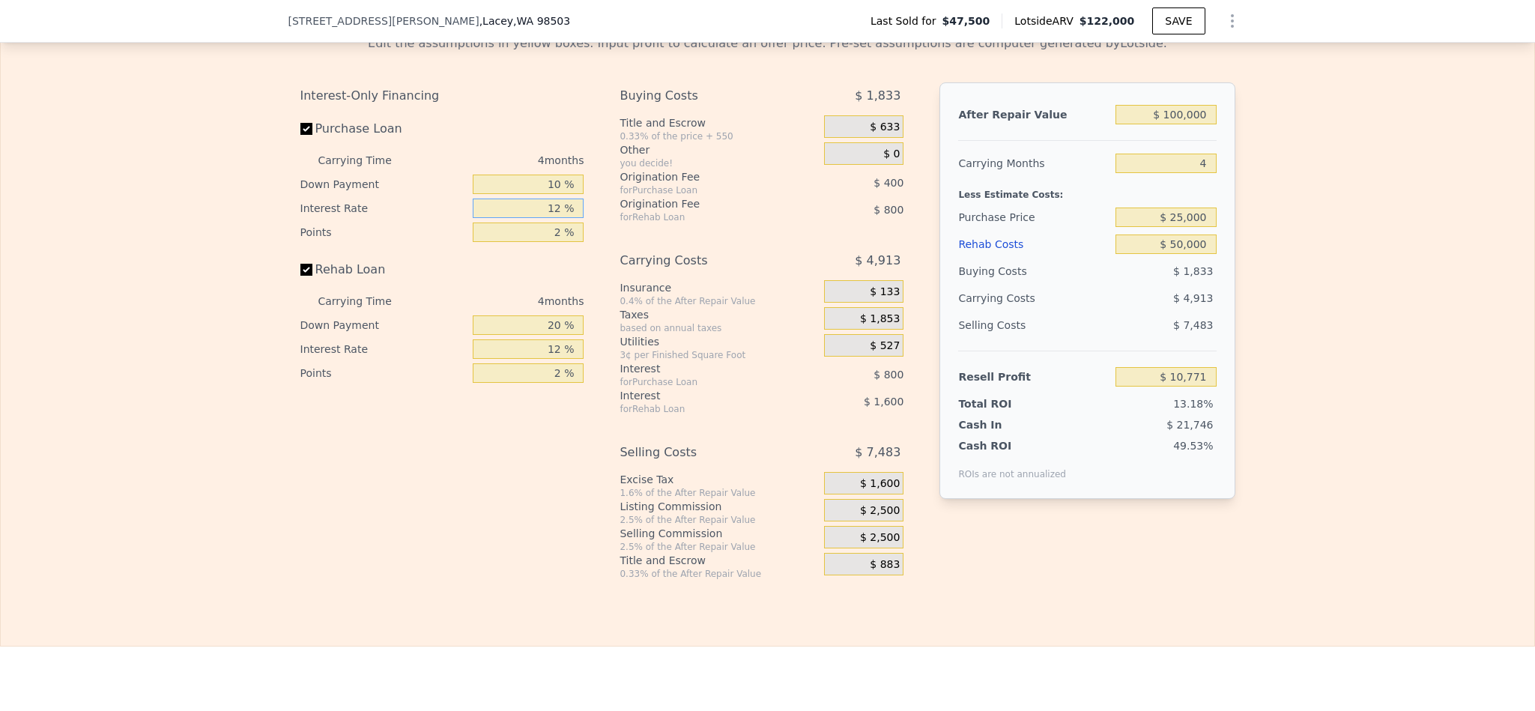
type input "$ 10,621"
type input "1 %"
type input "$ 11,445"
type input "10 %"
type input "$ 10,769"
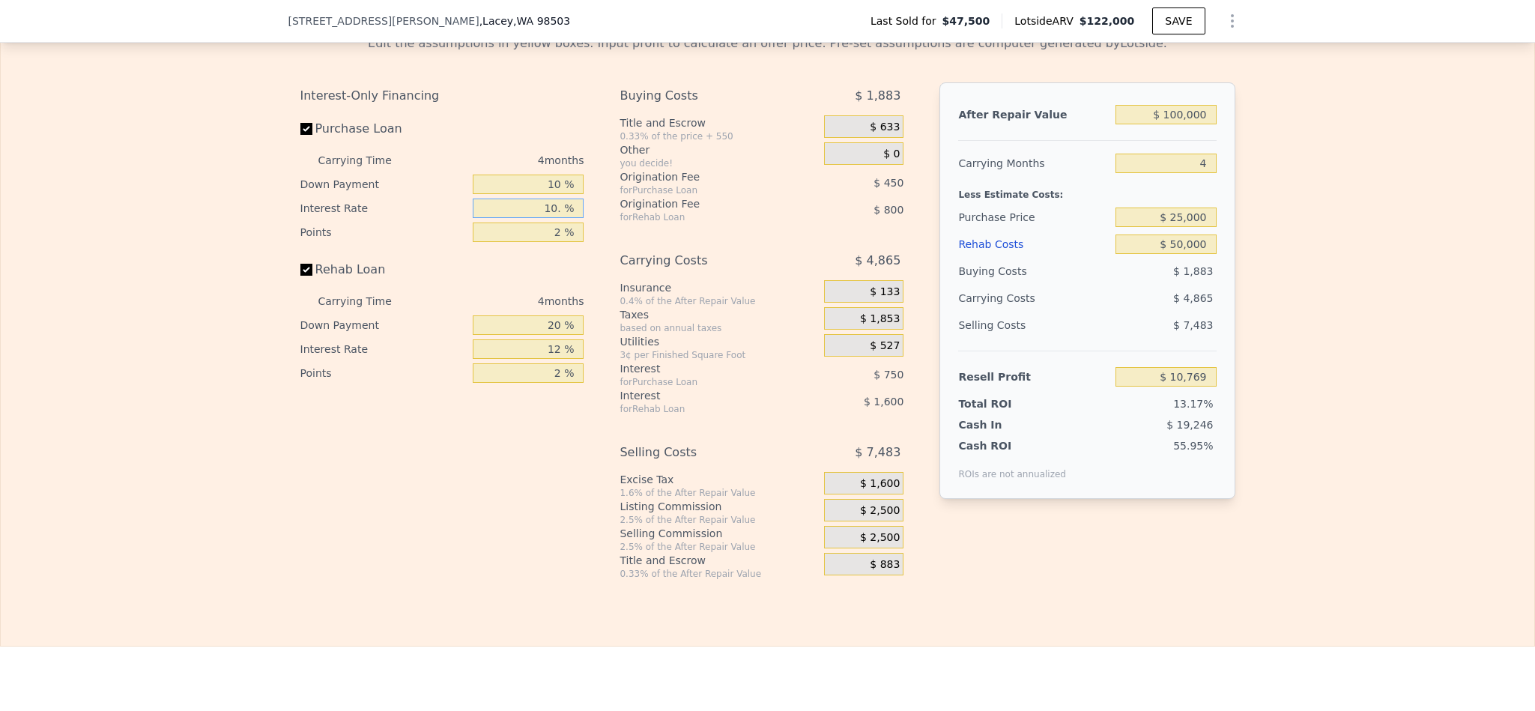
type input "10.5 %"
type input "$ 10,733"
type input "10.5 %"
type input "1 %"
type input "$ 10,958"
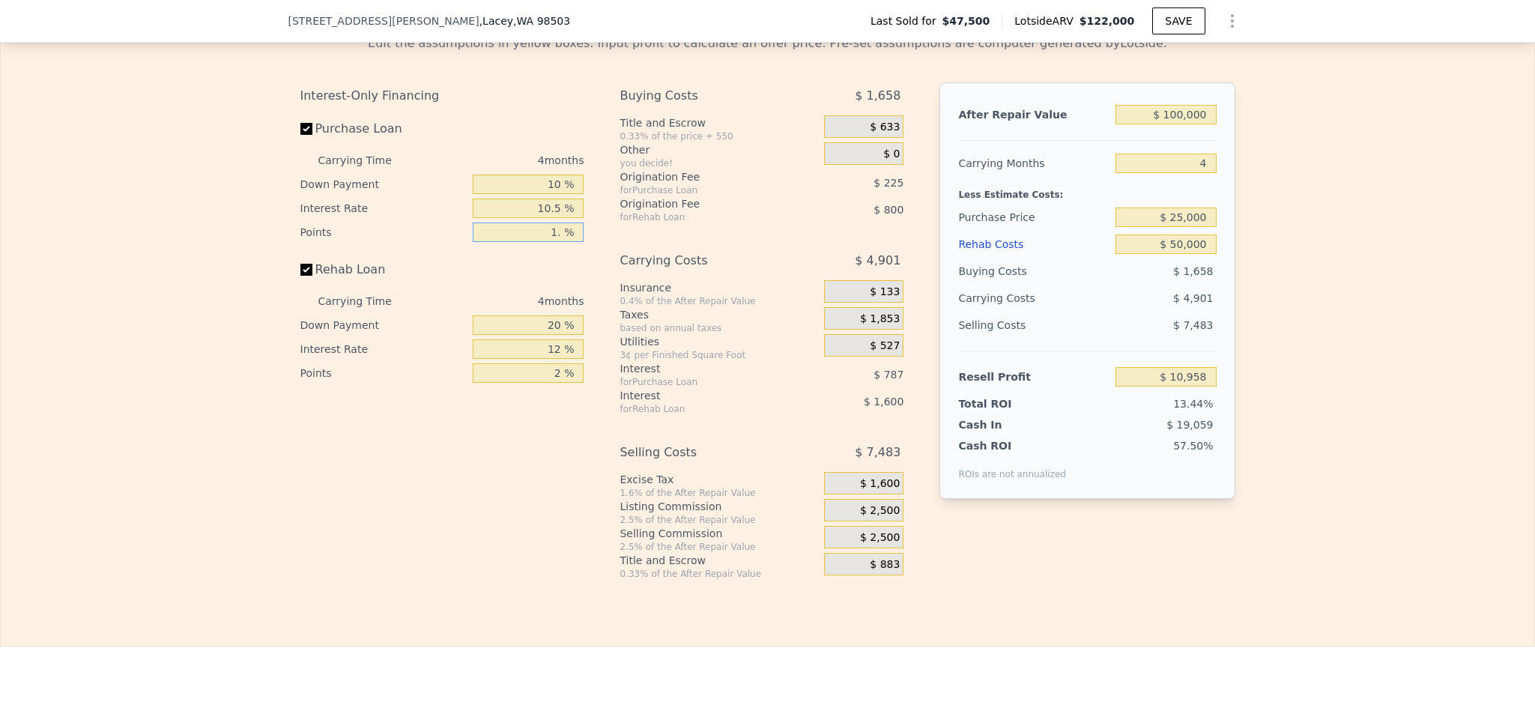
type input "1.5 %"
type input "$ 10,845"
type input "1.5 %"
type input "1 %"
type input "$ 10,275"
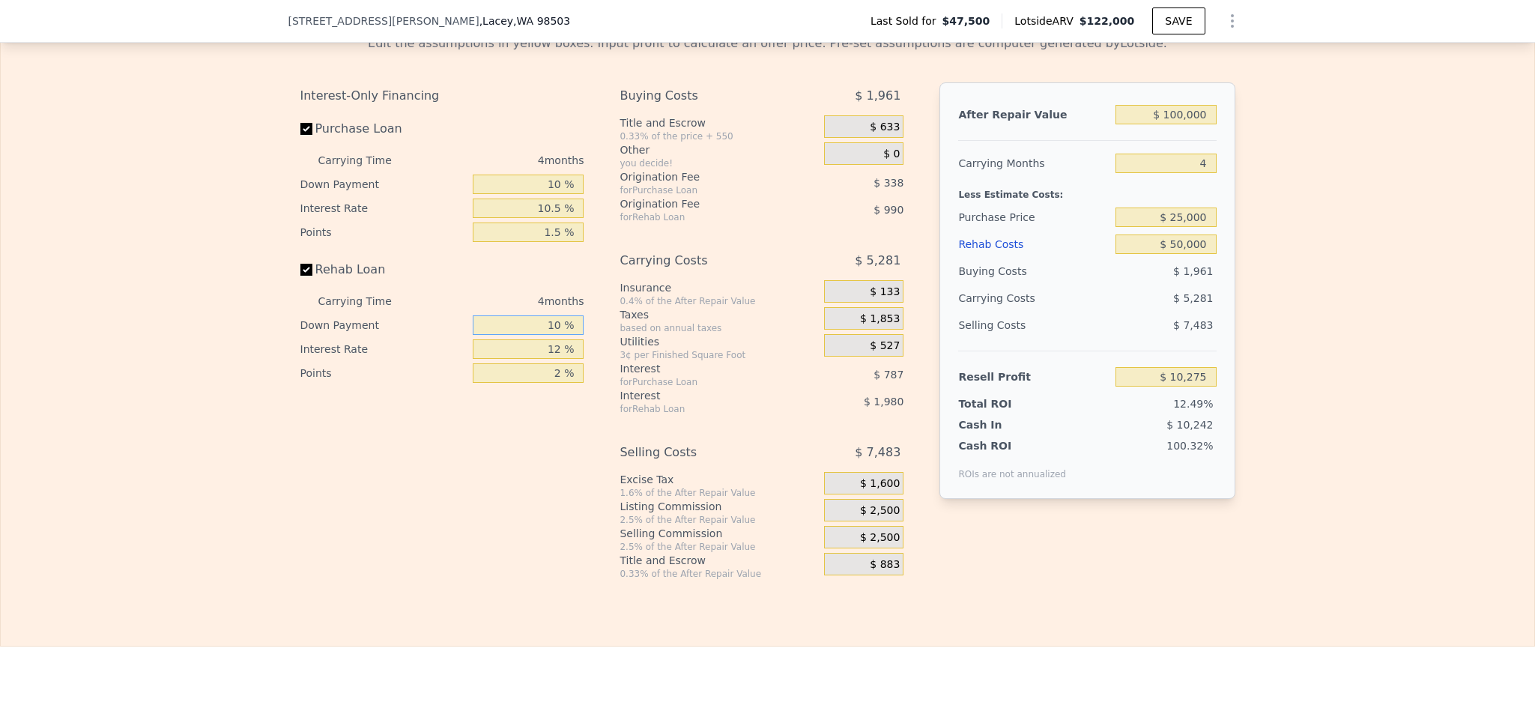
type input "10 %"
type input "$ 10,545"
type input "1 %"
type input "$ 12,193"
type input "10 %"
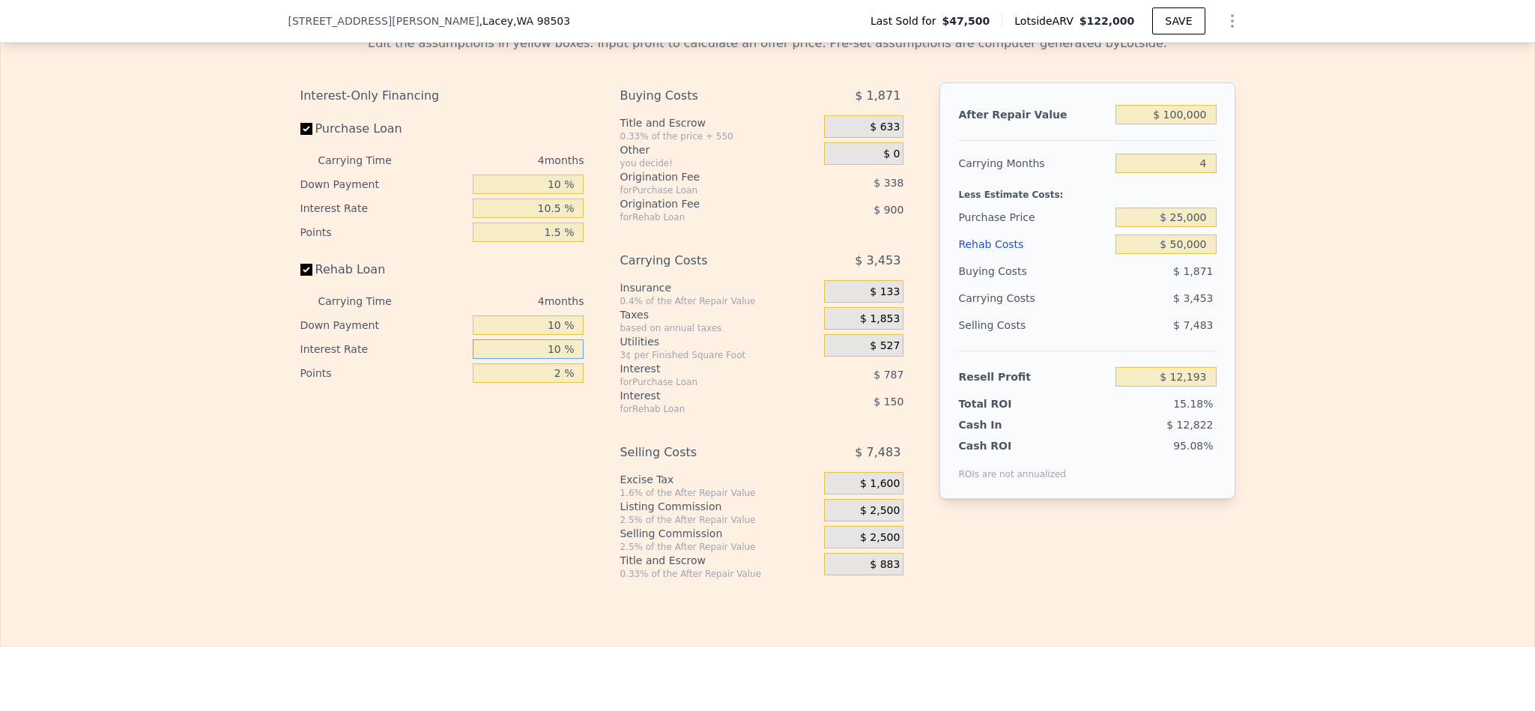
type input "$ 10,845"
type input "10.5 %"
type input "$ 10,769"
type input "10.5 %"
type input "1 %"
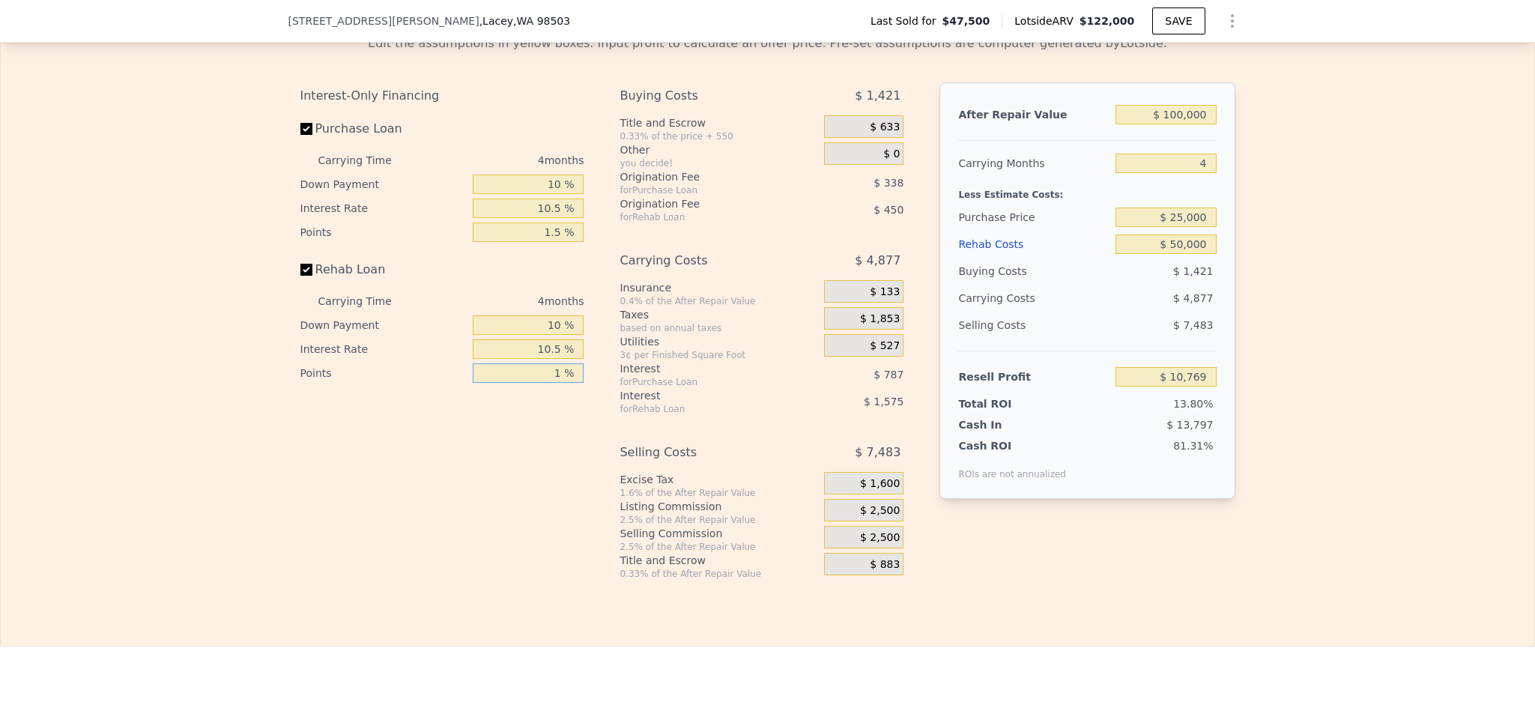
type input "$ 11,219"
type input "1.5 %"
type input "$ 10,994"
type input "1.5 %"
click at [870, 518] on span "$ 2,500" at bounding box center [880, 510] width 40 height 13
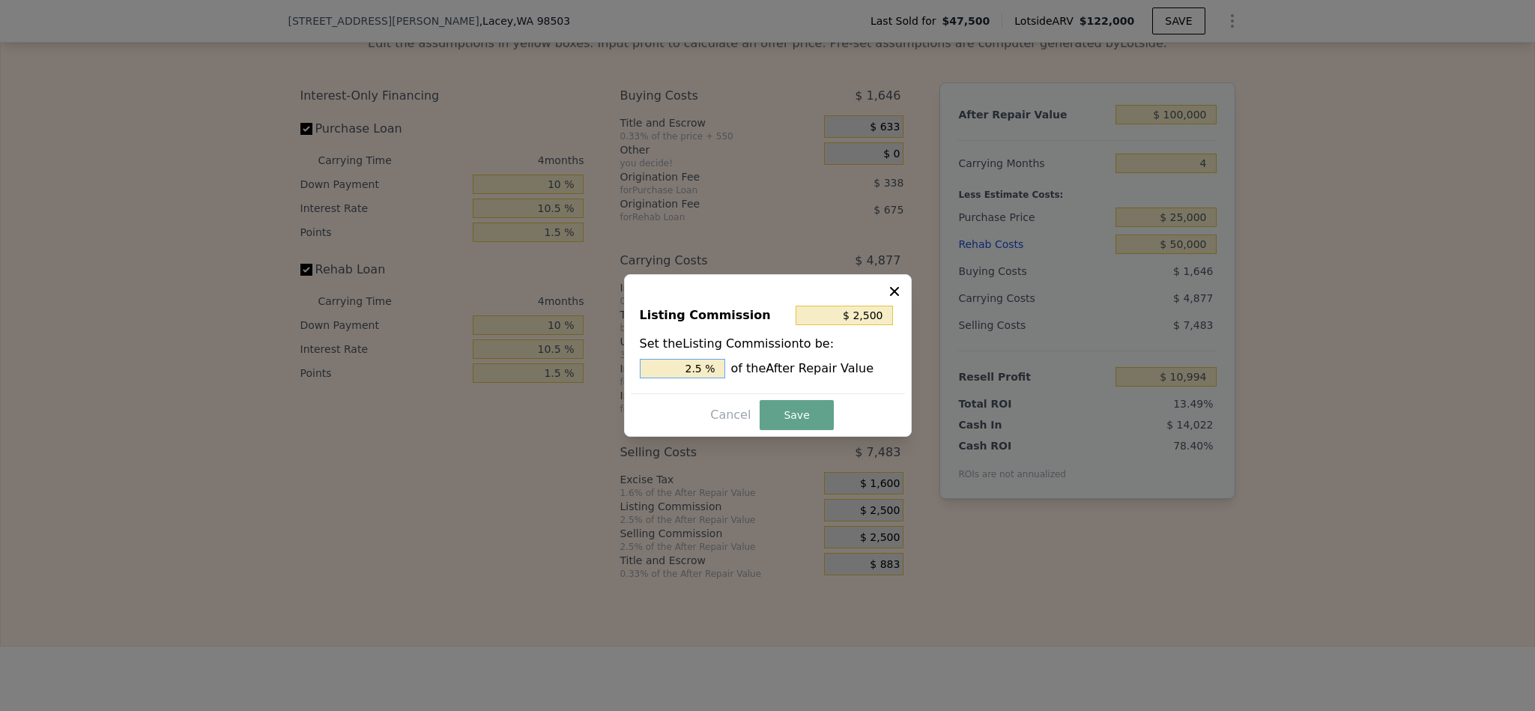
drag, startPoint x: 694, startPoint y: 369, endPoint x: 639, endPoint y: 374, distance: 55.7
click at [637, 371] on div "Listing Commission $ 2,500 Set the Listing Commission to be: 2.5 % of the After…" at bounding box center [768, 343] width 274 height 100
type input "$ 1,500"
type input "1.5 %"
click at [791, 422] on button "Save" at bounding box center [796, 415] width 73 height 30
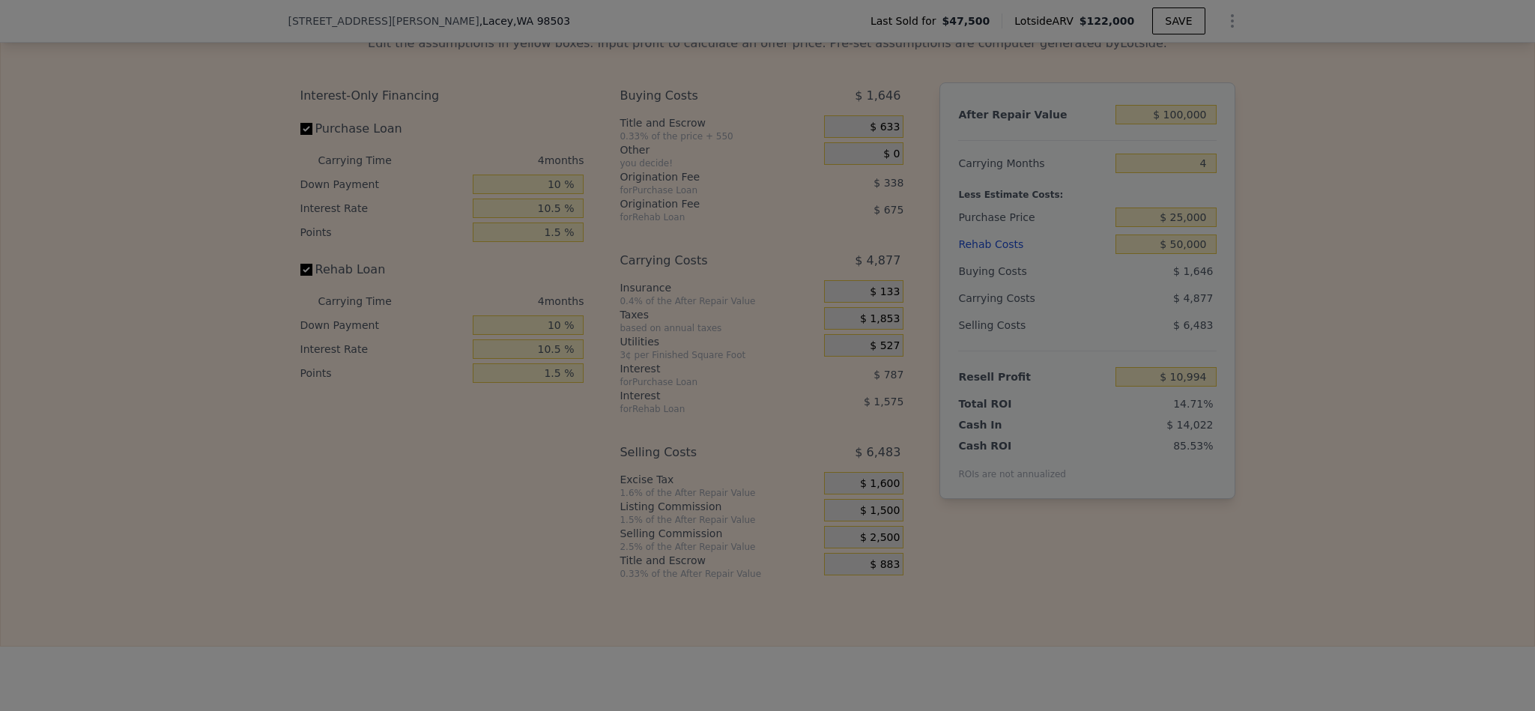
type input "$ 11,994"
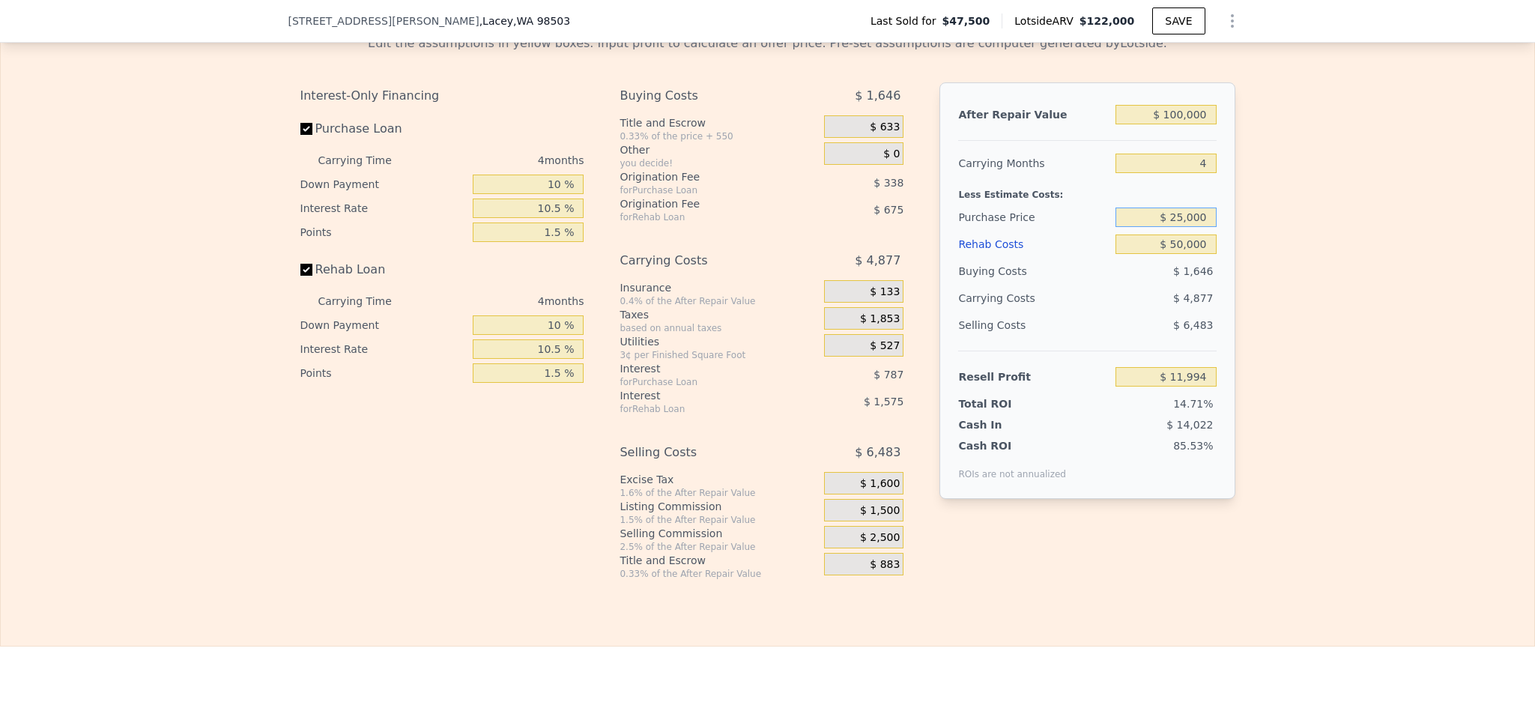
drag, startPoint x: 1178, startPoint y: 238, endPoint x: 1166, endPoint y: 240, distance: 11.5
click at [1166, 227] on input "$ 25,000" at bounding box center [1165, 217] width 100 height 19
type input "$ 122,000"
type input "$ 0"
type input "$ 59,961"
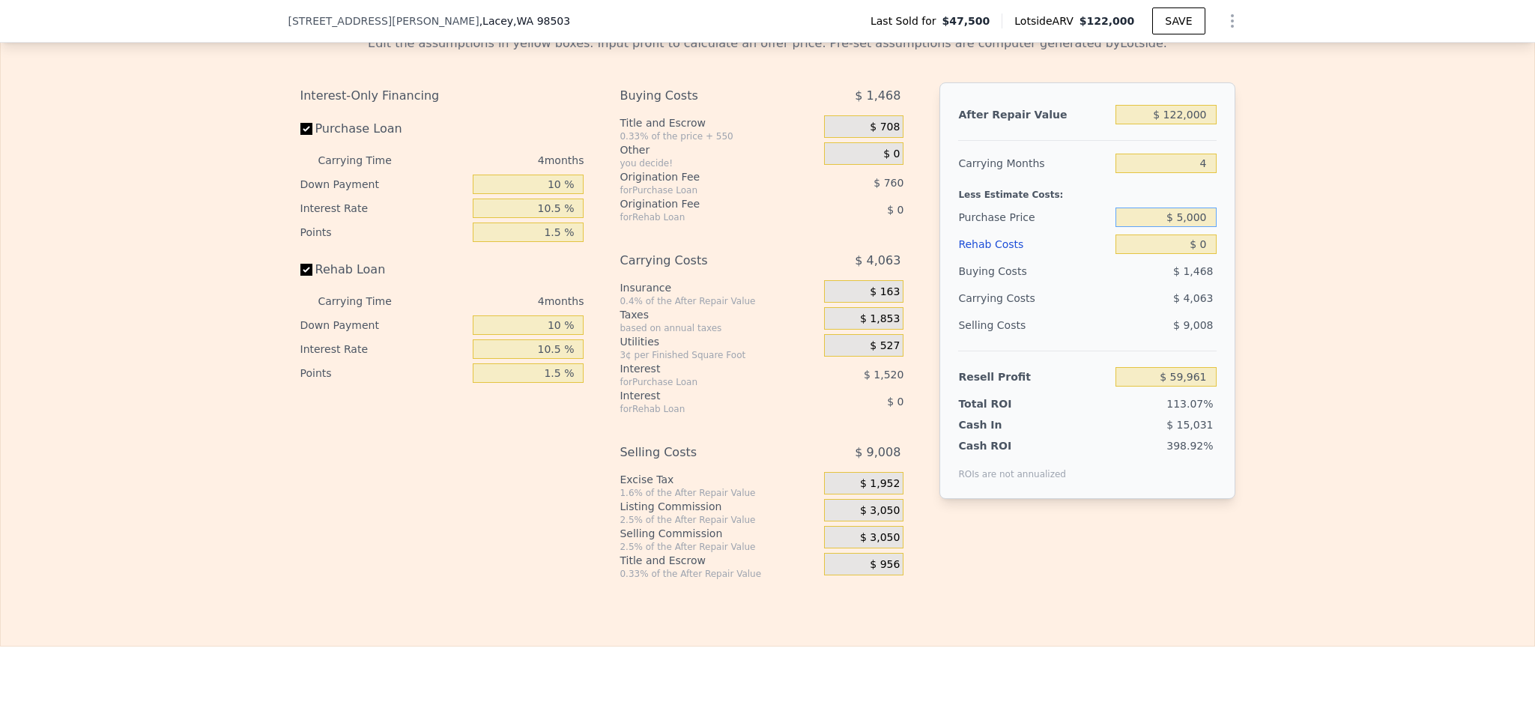
type input "$ 50,000"
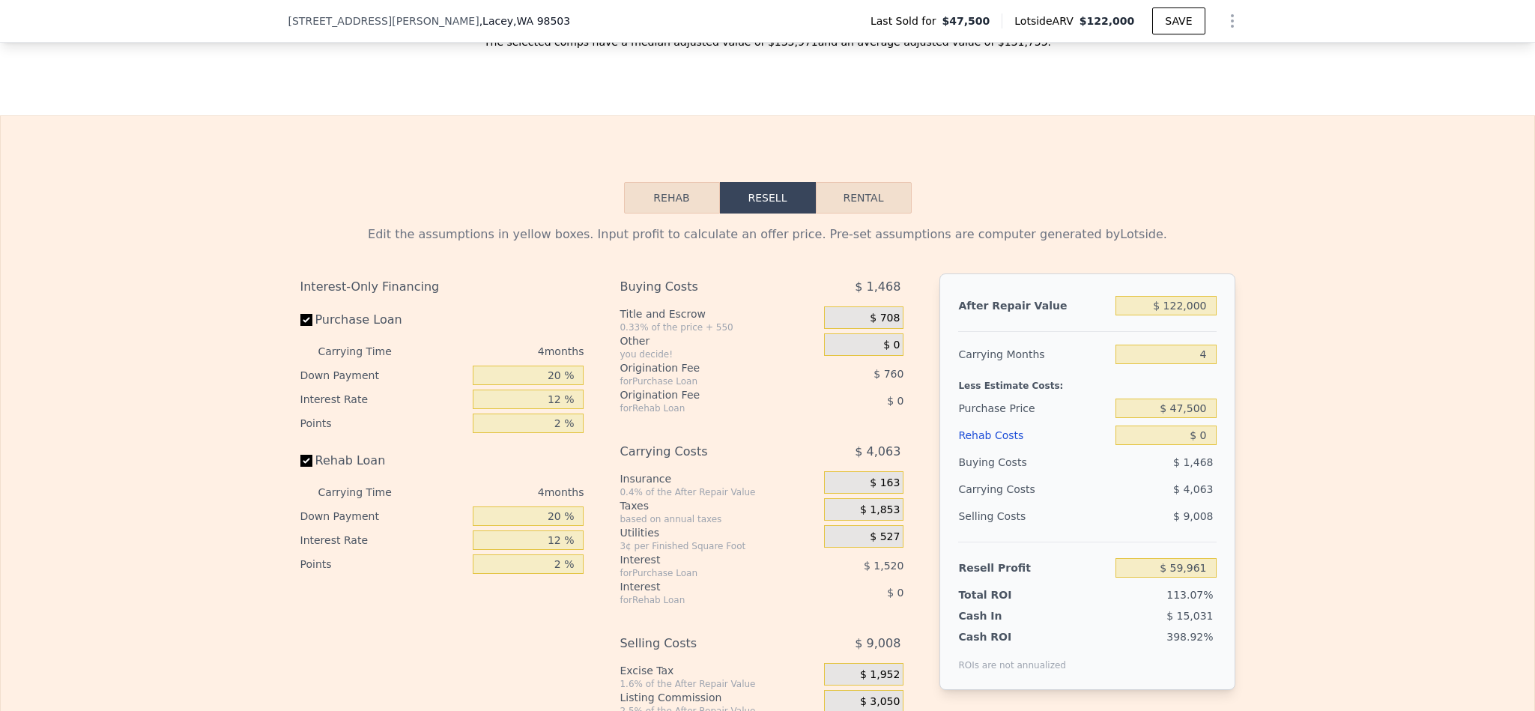
scroll to position [2130, 0]
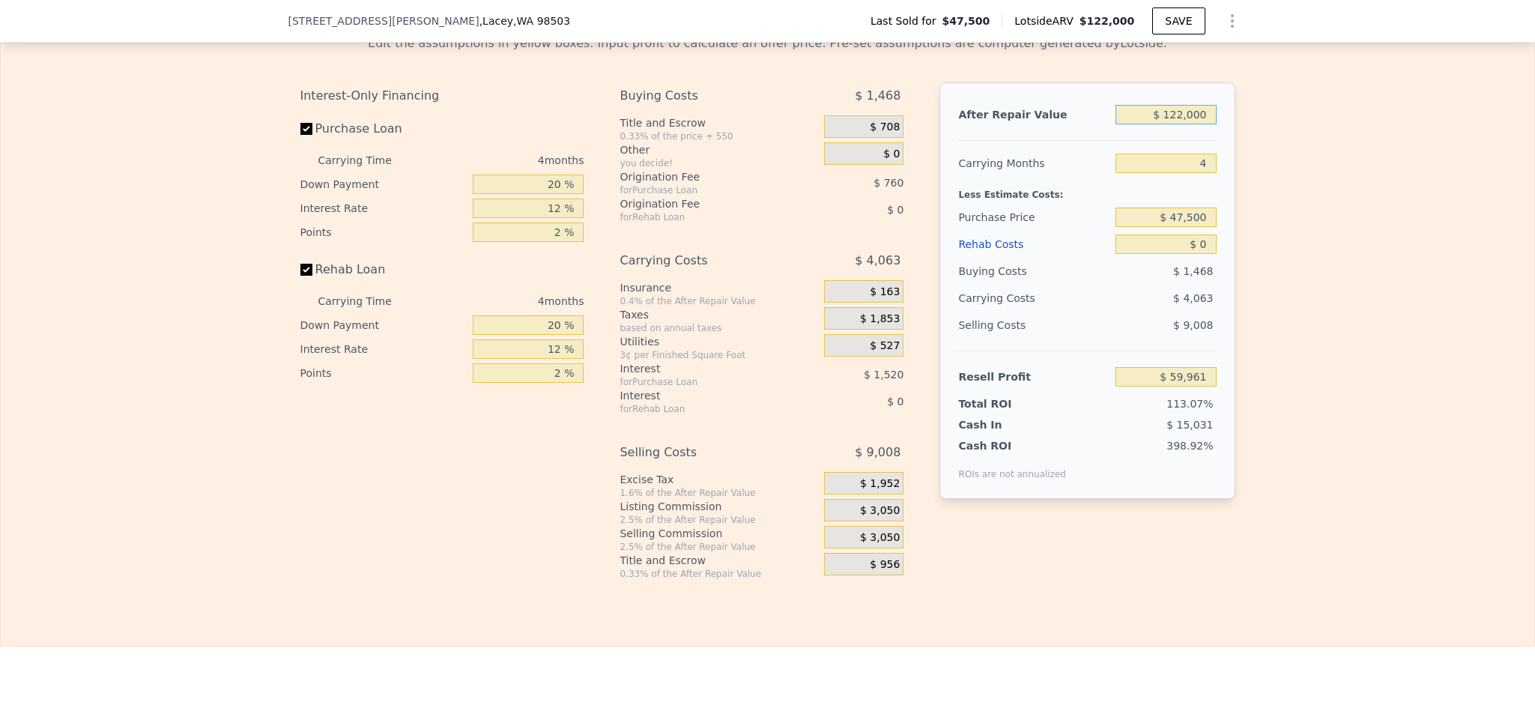
click at [1171, 124] on input "$ 122,000" at bounding box center [1165, 114] width 100 height 19
type input "$ 10"
type input "-$ 53,408"
type input "$ 100"
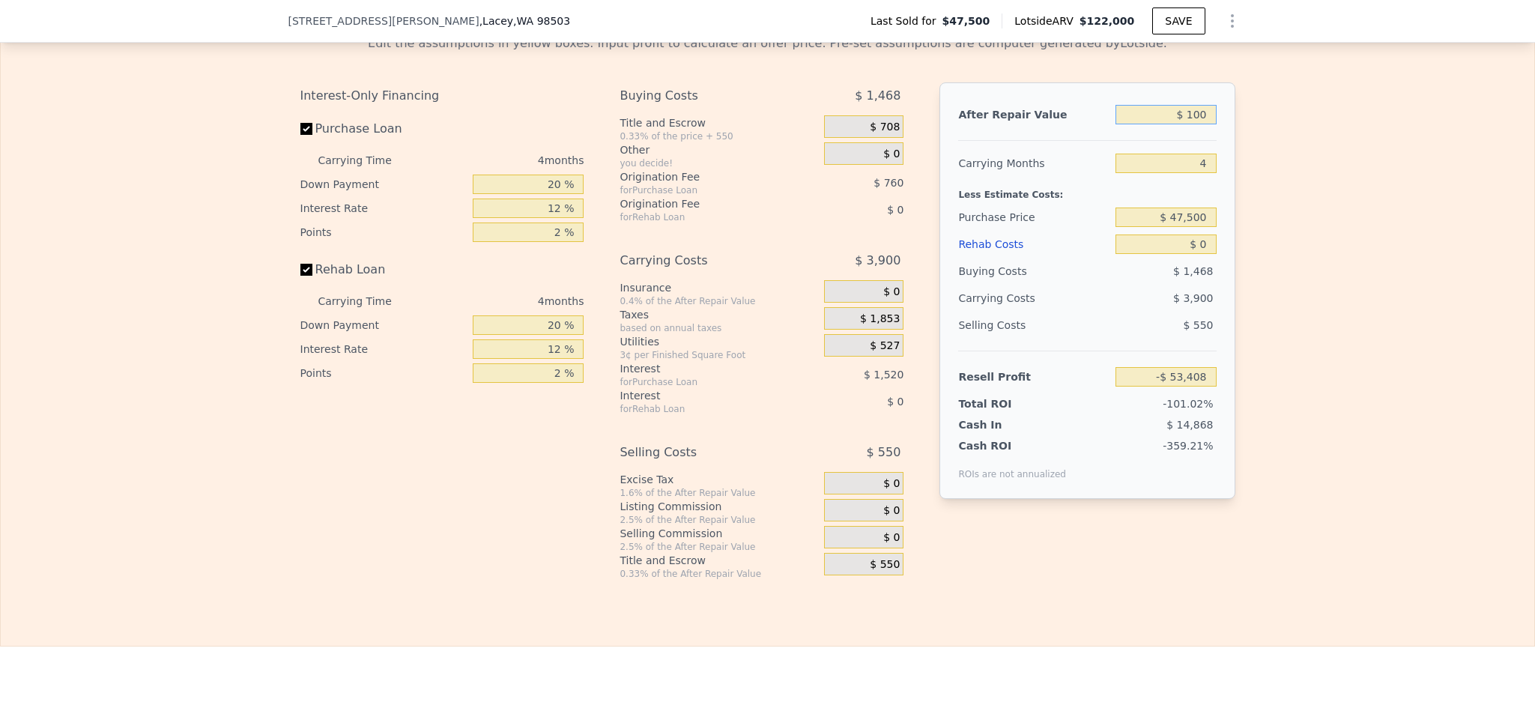
type input "-$ 53,326"
type input "$ 1,000"
type input "-$ 52,488"
type input "$ 10,000"
type input "-$ 44,124"
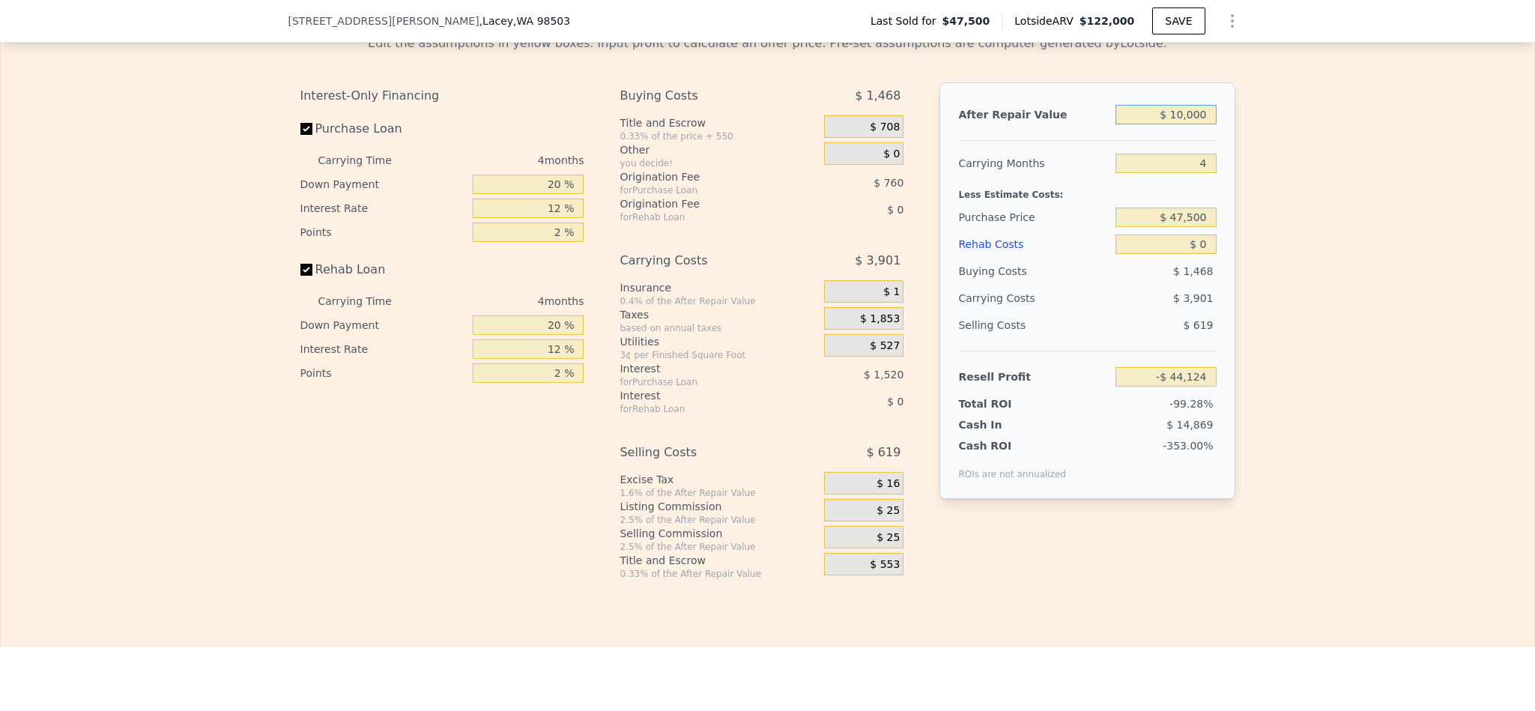
type input "$ 100,000"
type input "$ 39,516"
type input "$ 100,000"
type input "$ 2"
type input "$ 50,000"
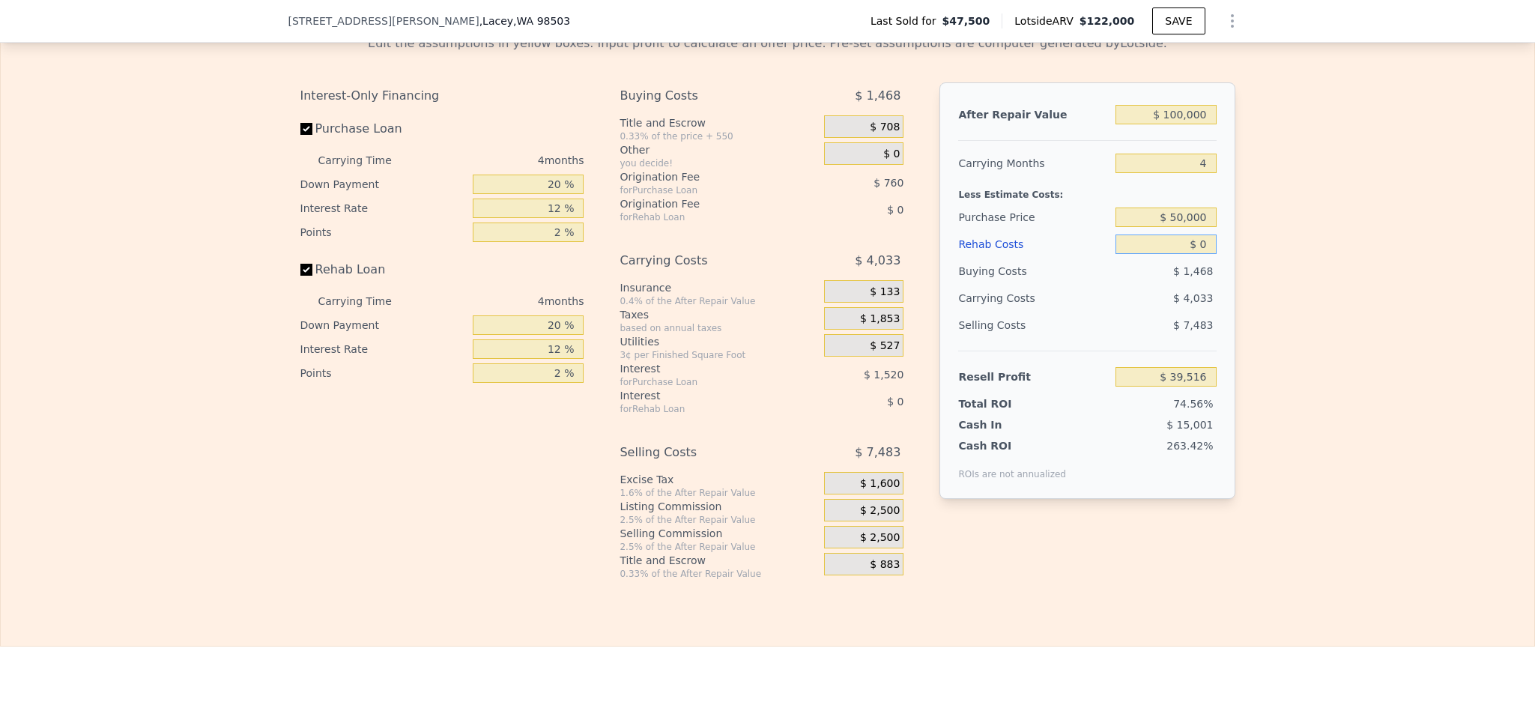
type input "$ 36,887"
type input "$ 5"
type input "$ 36,882"
type input "$ 50"
type input "$ 36,836"
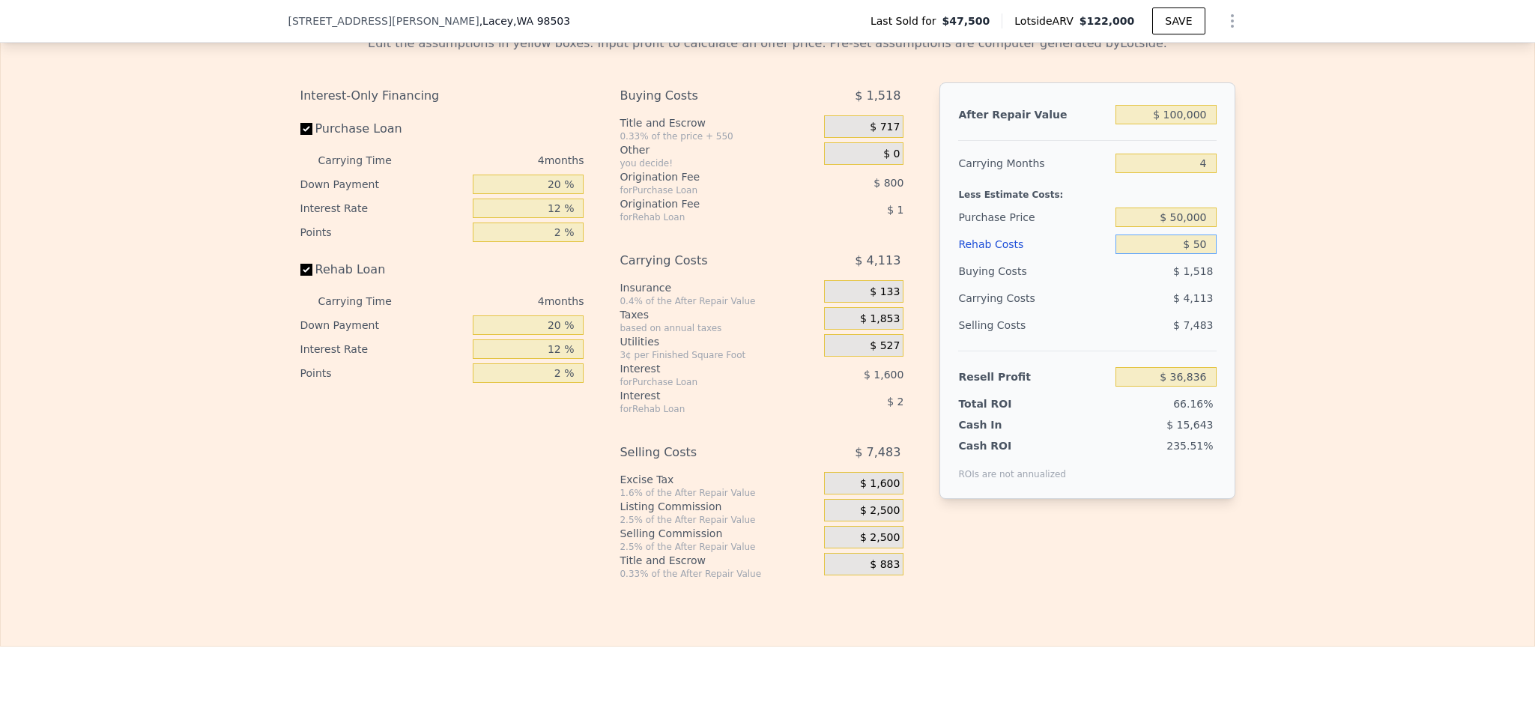
type input "$ 500"
type input "$ 36,363"
type input "$ 5,000"
type input "$ 31,647"
type input "$ 50,000"
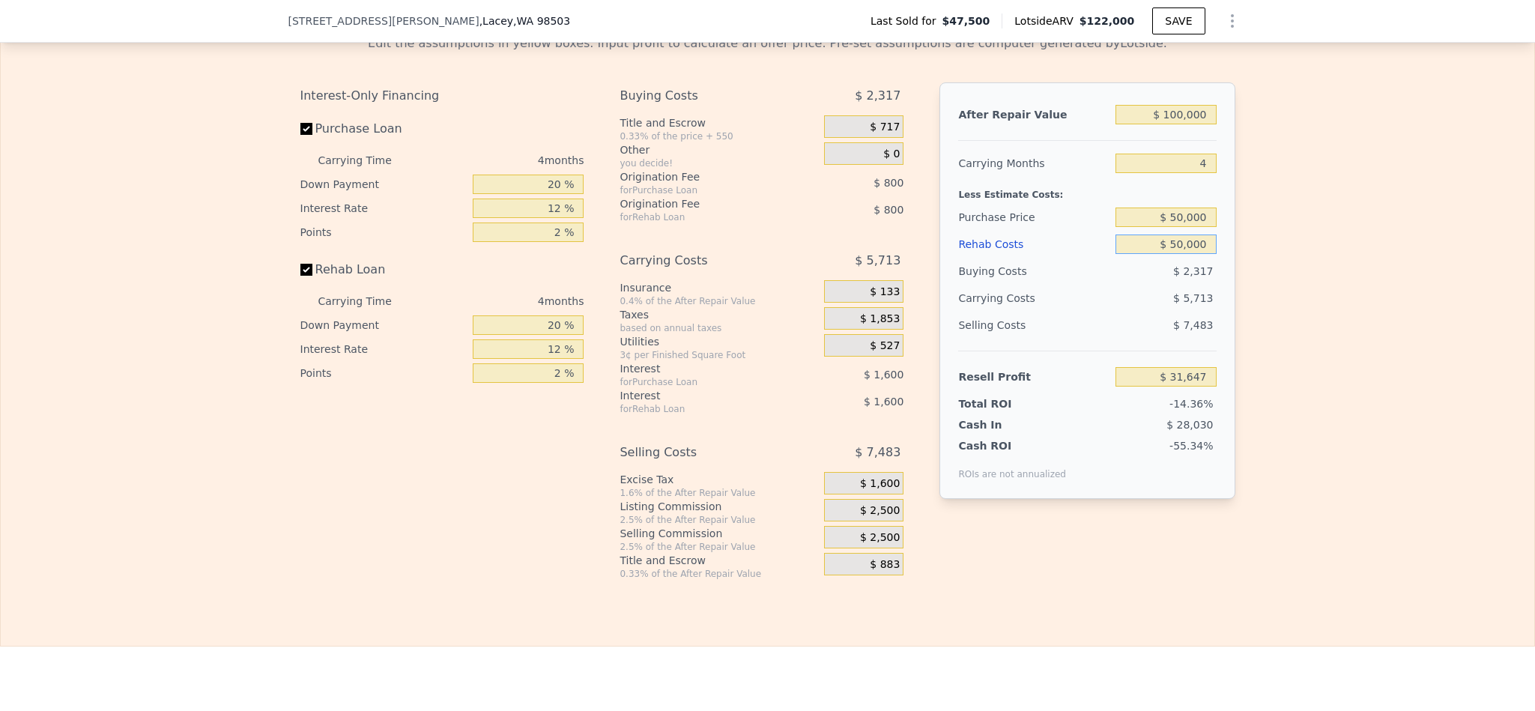
type input "-$ 15,513"
type input "$ 50,000"
click at [1367, 309] on div "Edit the assumptions in yellow boxes. Input profit to calculate an offer price.…" at bounding box center [767, 300] width 1533 height 557
drag, startPoint x: 554, startPoint y: 199, endPoint x: 511, endPoint y: 196, distance: 42.8
click at [511, 194] on input "20 %" at bounding box center [528, 184] width 111 height 19
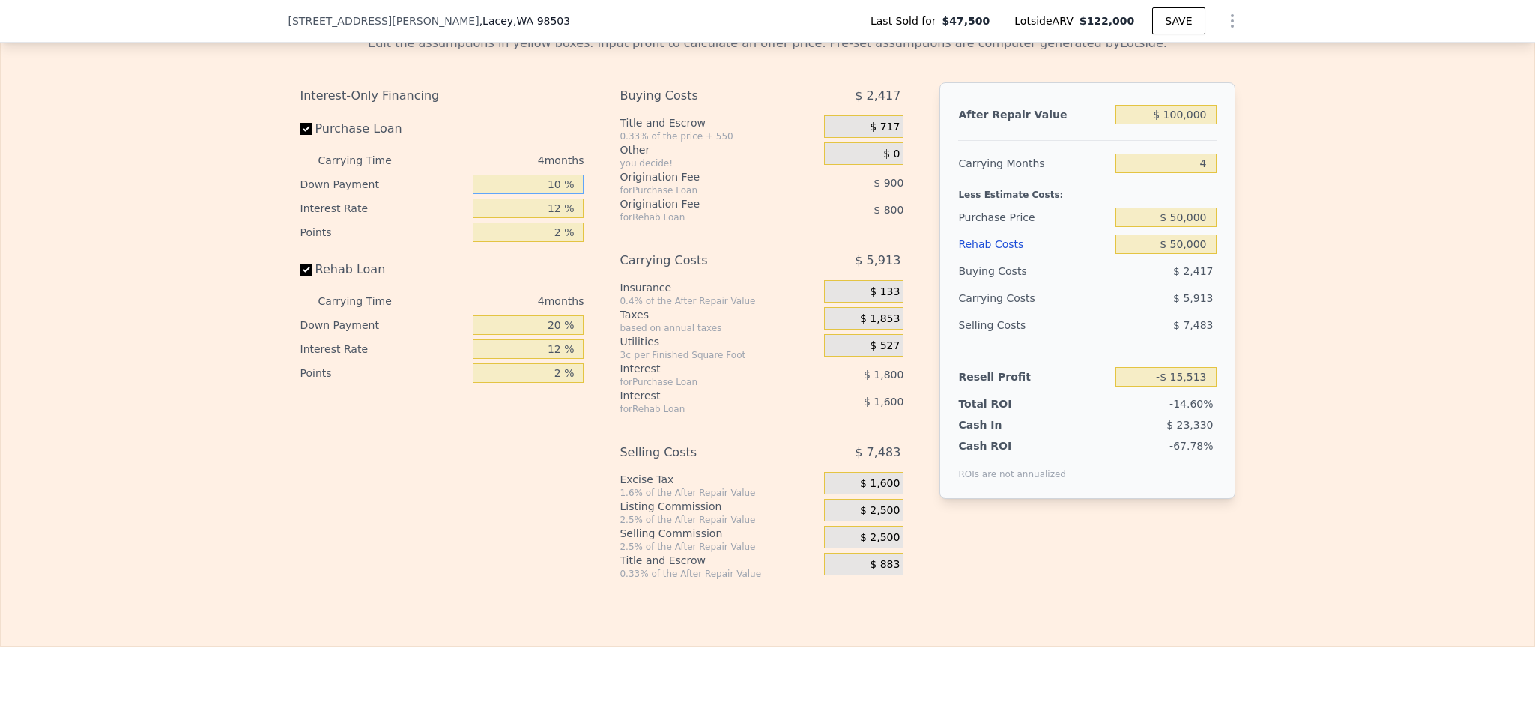
type input "10 %"
type input "-$ 15,813"
type input "1 %"
type input "-$ 14,165"
type input "10 %"
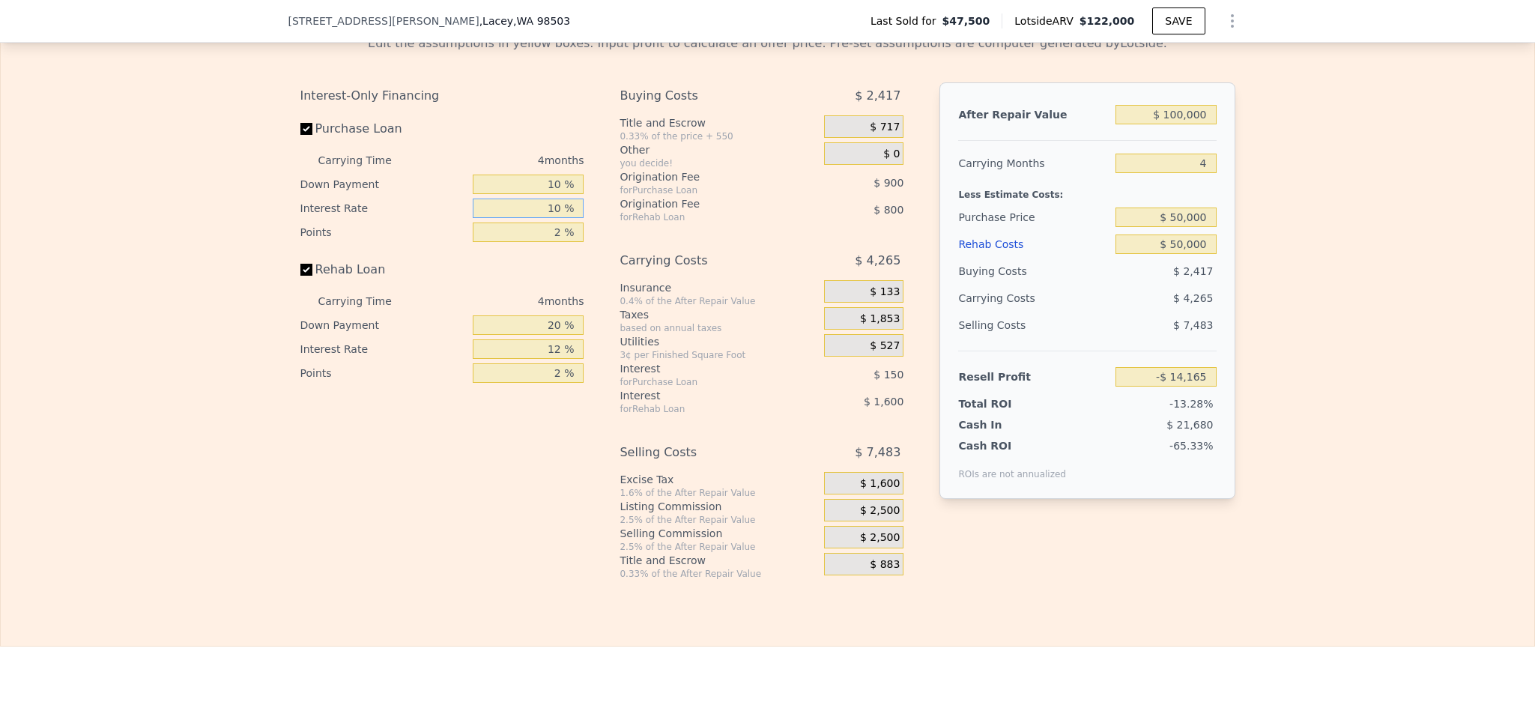
type input "-$ 15,513"
type input "10.5 %"
type input "-$ 15,589"
type input "1 %"
type input "-$ 15,139"
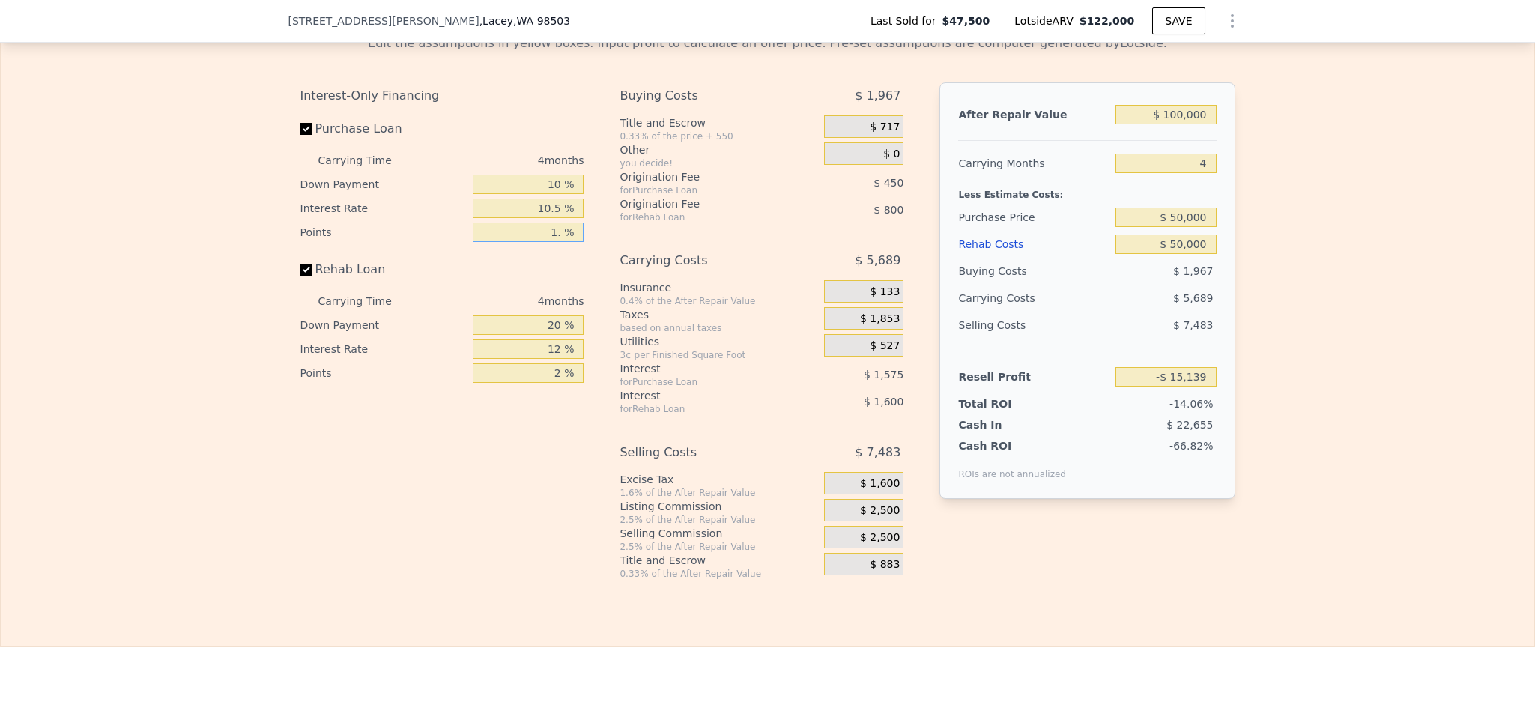
type input "1.5 %"
type input "-$ 15,364"
type input "1.5 %"
type input "1 %"
type input "-$ 15,934"
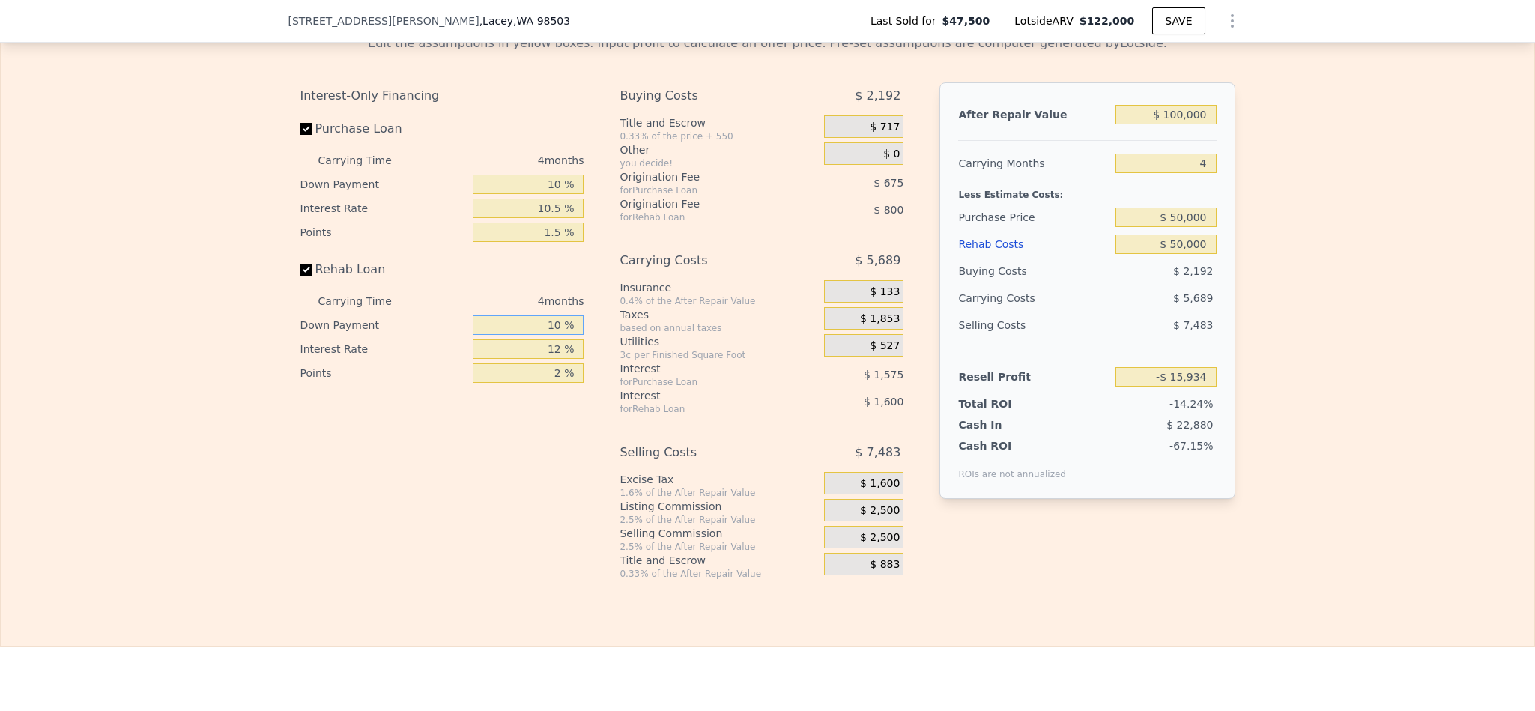
type input "10 %"
type input "-$ 15,664"
type input "1 %"
type input "-$ 14,016"
type input "10 %"
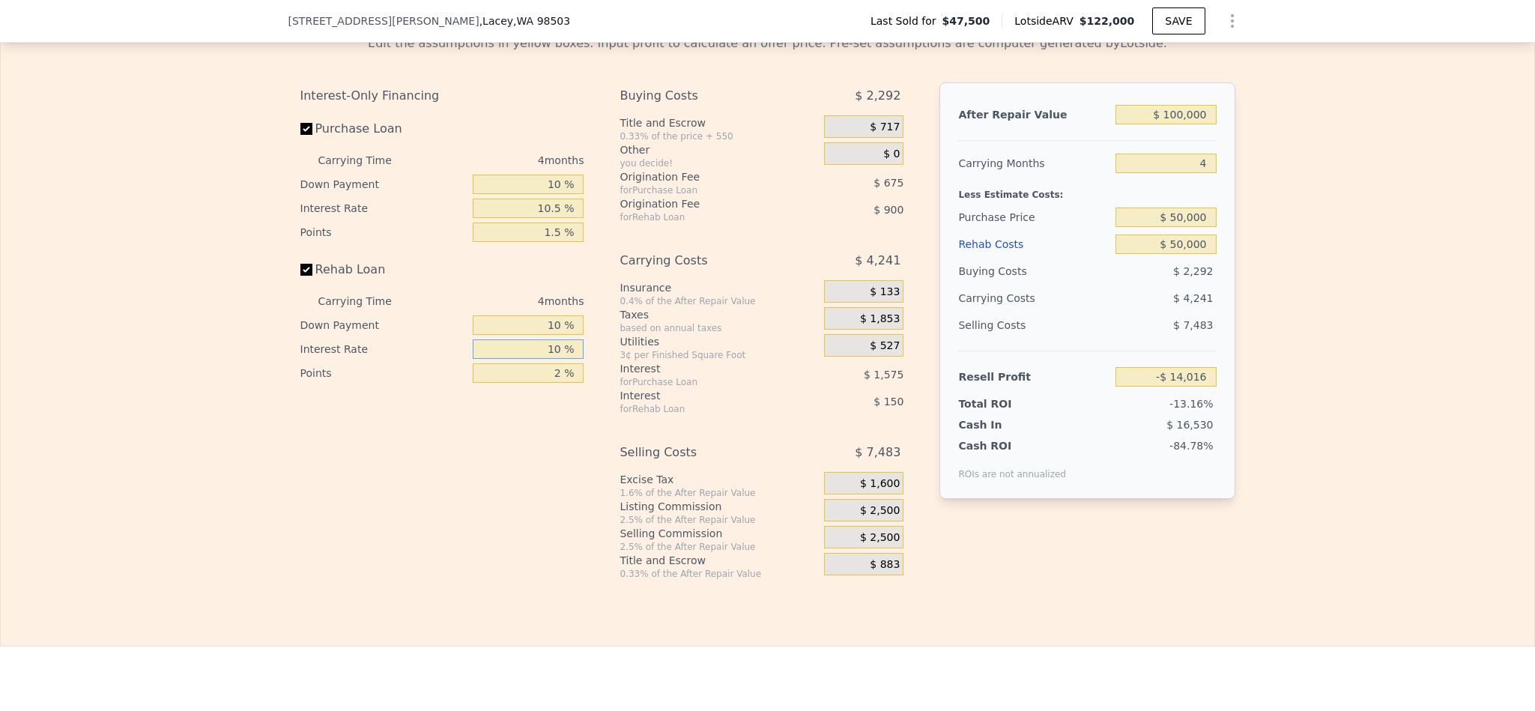
type input "-$ 15,364"
type input "10.5 %"
type input "-$ 15,440"
type input "10.5 %"
type input "1 %"
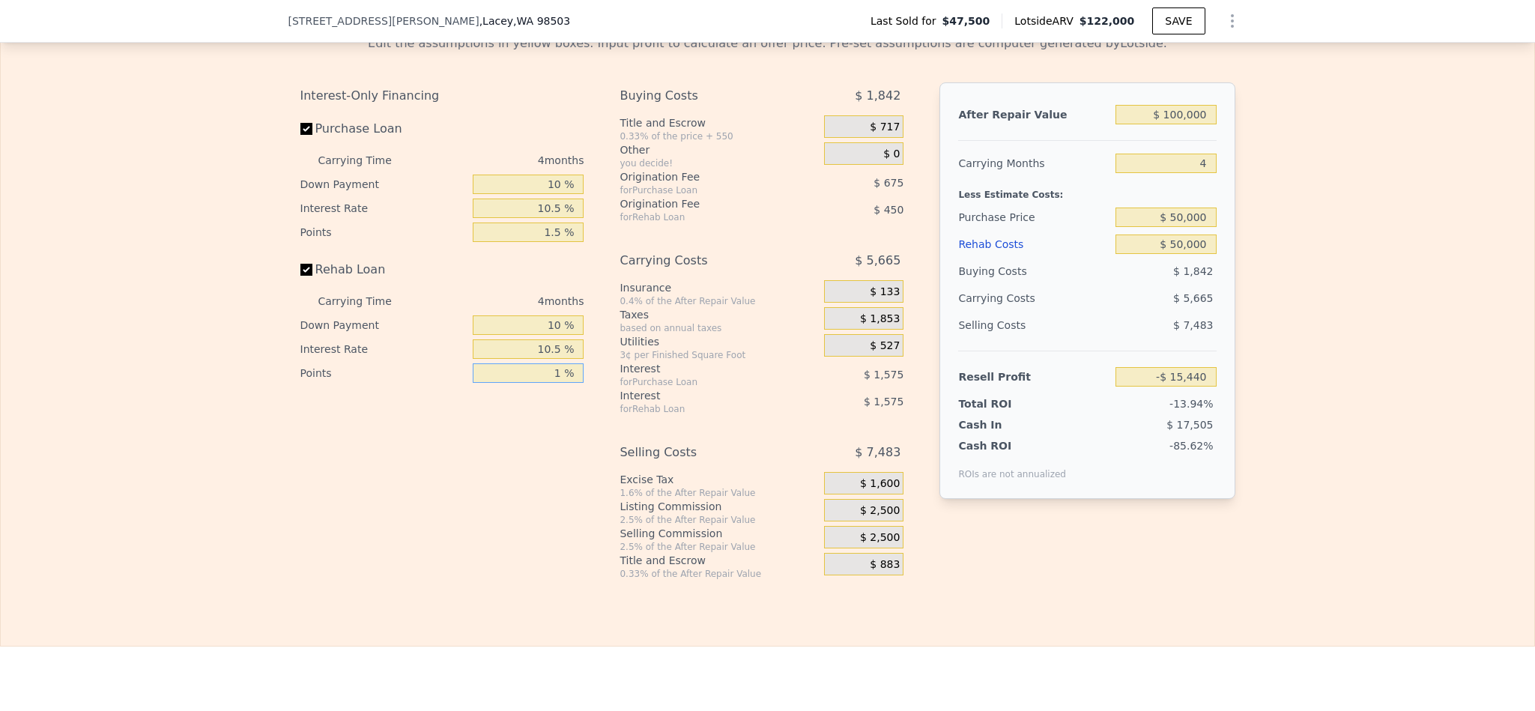
type input "-$ 14,990"
type input "1.5 %"
type input "-$ 15,215"
type input "1.5 %"
click at [870, 518] on span "$ 2,500" at bounding box center [880, 510] width 40 height 13
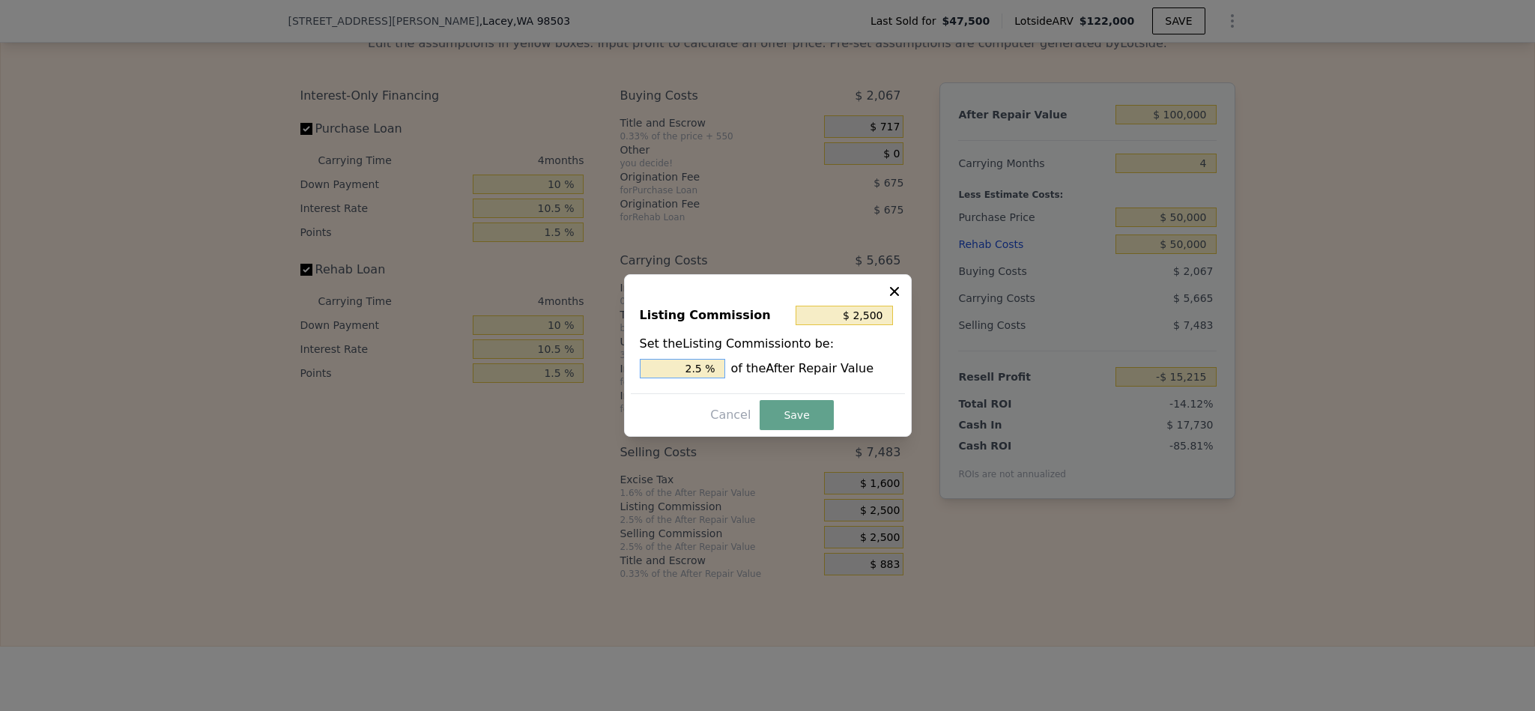
drag, startPoint x: 693, startPoint y: 371, endPoint x: 621, endPoint y: 363, distance: 72.4
click at [621, 363] on div "​ Listing Commission $ 2,500 Set the Listing Commission to be: 2.5 % of the Aft…" at bounding box center [767, 355] width 1535 height 711
type input "1.5 %"
type input "$ 1,500"
type input "1.5 %"
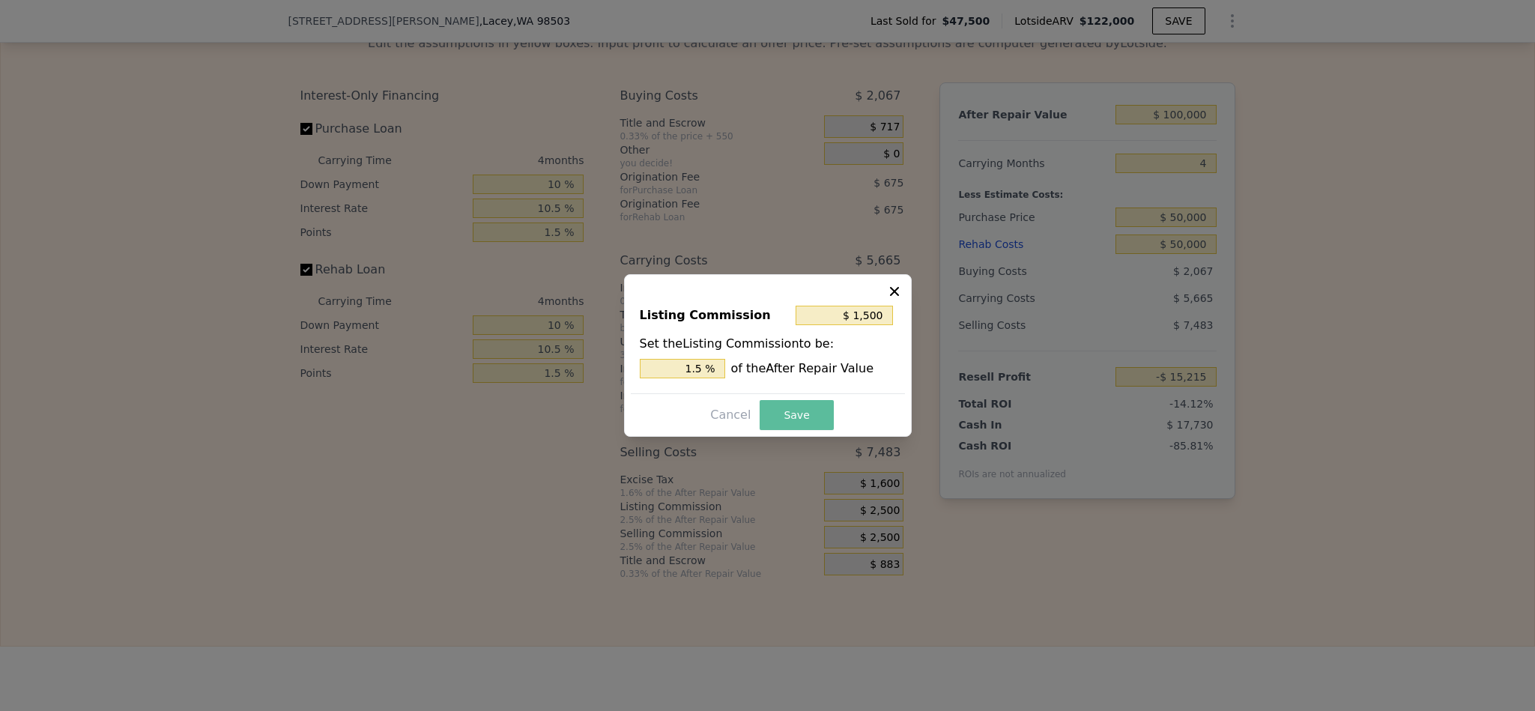
click at [799, 414] on button "Save" at bounding box center [796, 415] width 73 height 30
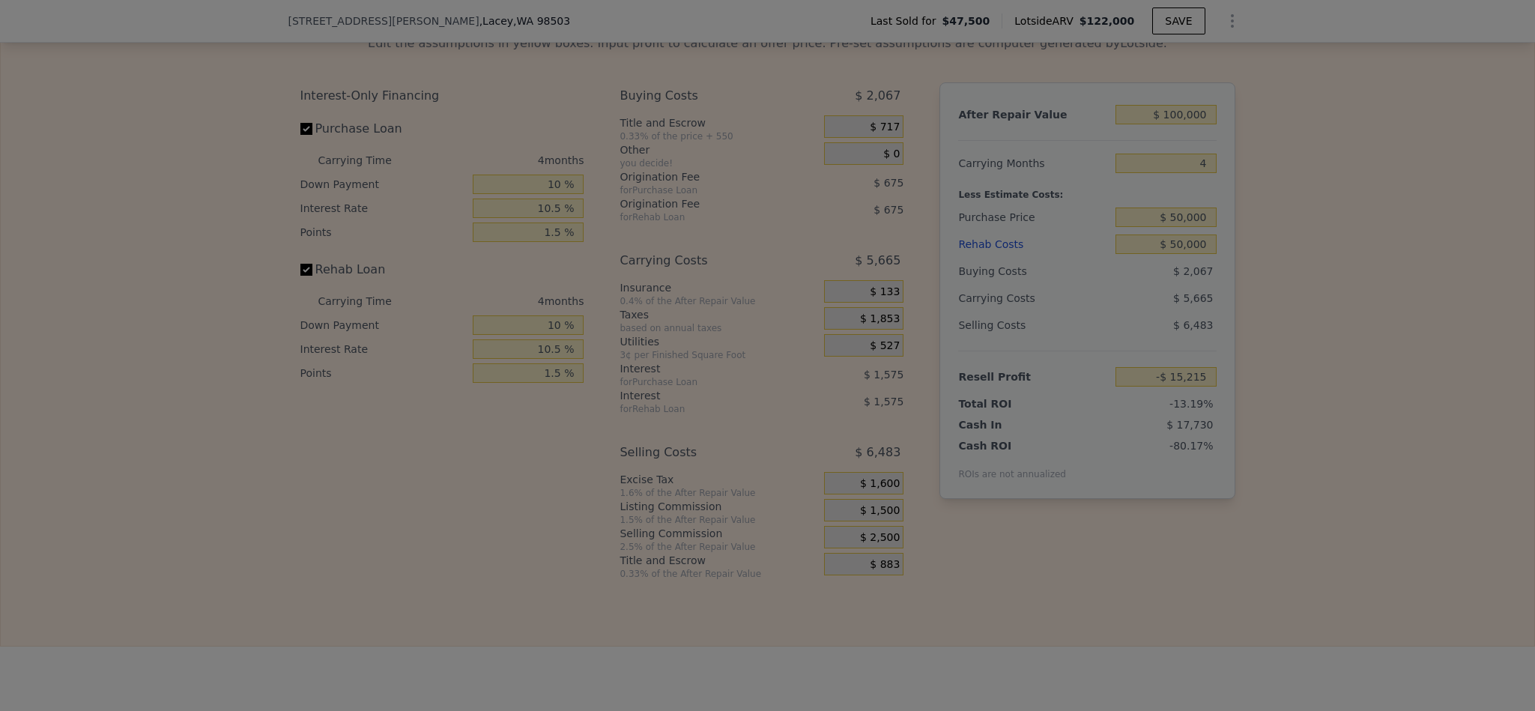
type input "-$ 14,215"
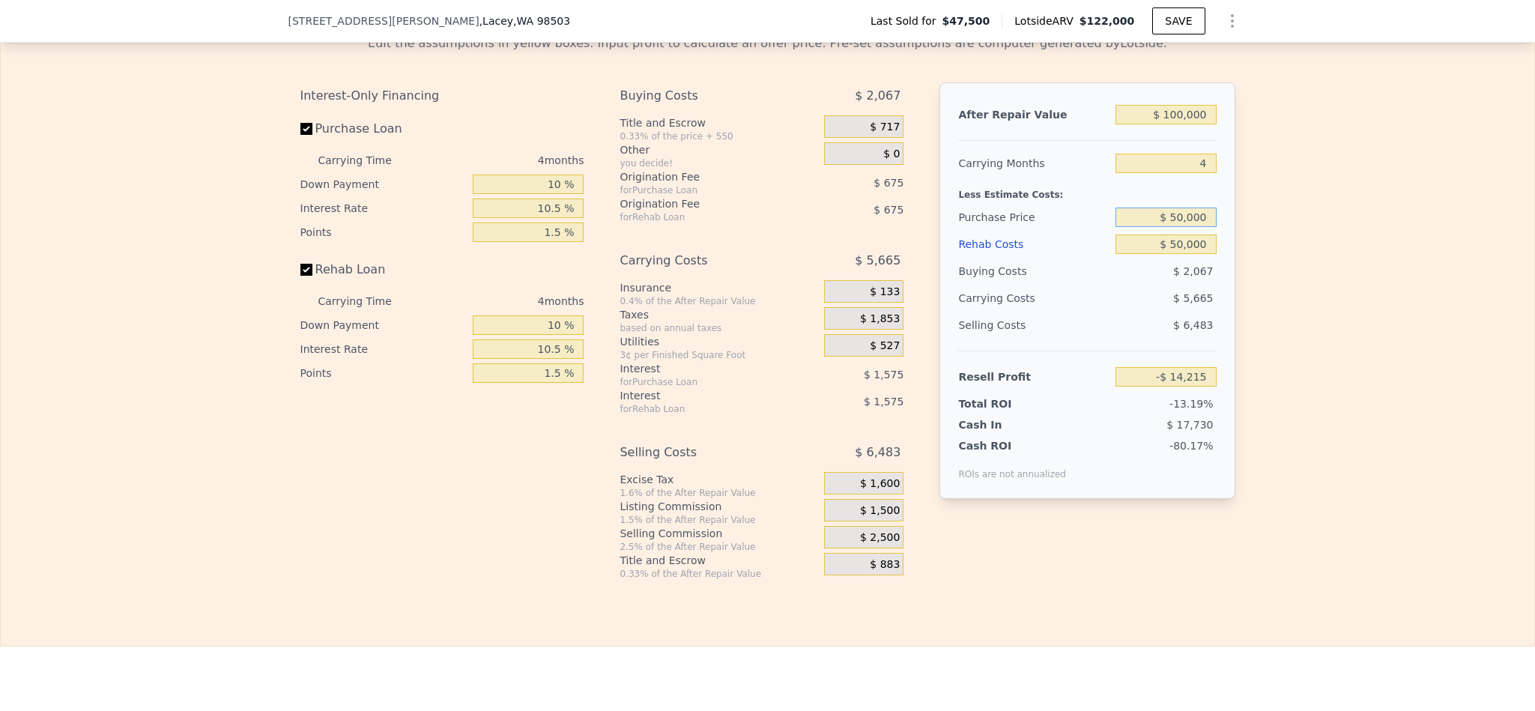
click at [1173, 227] on input "$ 50,000" at bounding box center [1165, 217] width 100 height 19
type input "$ 35,000"
click at [1327, 355] on div "Edit the assumptions in yellow boxes. Input profit to calculate an offer price.…" at bounding box center [767, 300] width 1533 height 557
type input "$ 1,509"
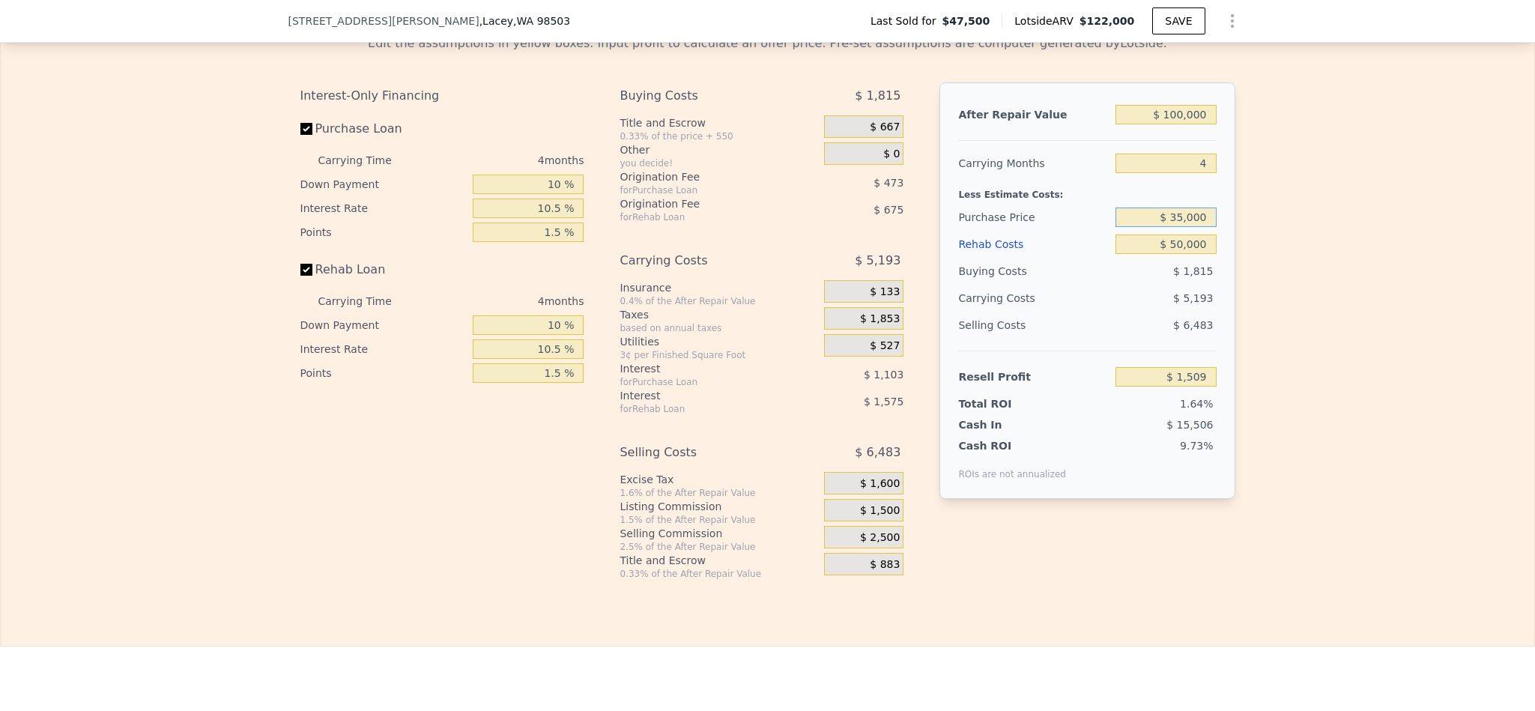
drag, startPoint x: 1173, startPoint y: 236, endPoint x: 1162, endPoint y: 236, distance: 11.2
click at [1162, 227] on input "$ 35,000" at bounding box center [1165, 217] width 100 height 19
click at [1310, 277] on div "Edit the assumptions in yellow boxes. Input profit to calculate an offer price.…" at bounding box center [767, 300] width 1533 height 557
click at [1172, 124] on input "$ 100,000" at bounding box center [1165, 114] width 100 height 19
type input "$ 10,000"
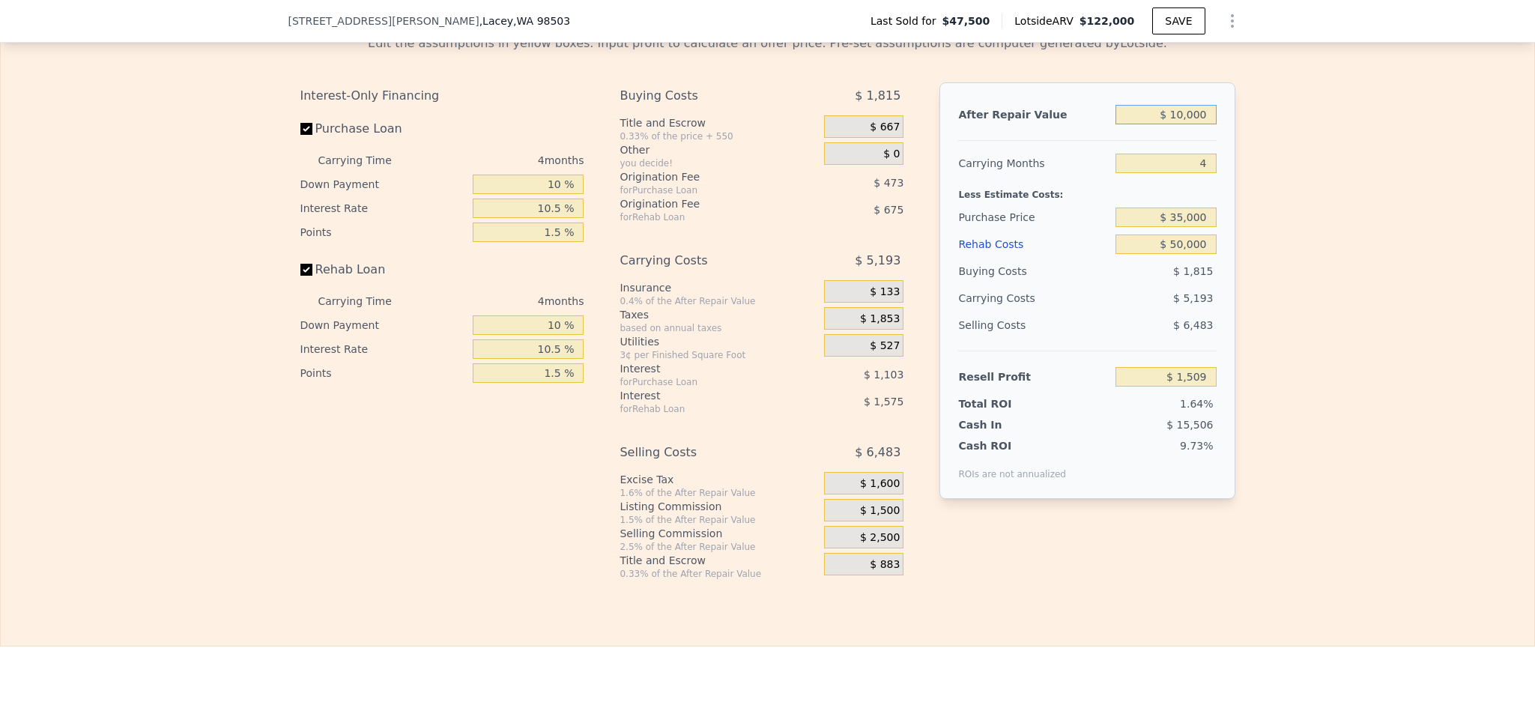
type input "-$ 83,031"
type input "$ 120,000"
type input "$ 20,295"
type input "$ 120,000"
click at [1282, 299] on div "Edit the assumptions in yellow boxes. Input profit to calculate an offer price.…" at bounding box center [767, 300] width 1533 height 557
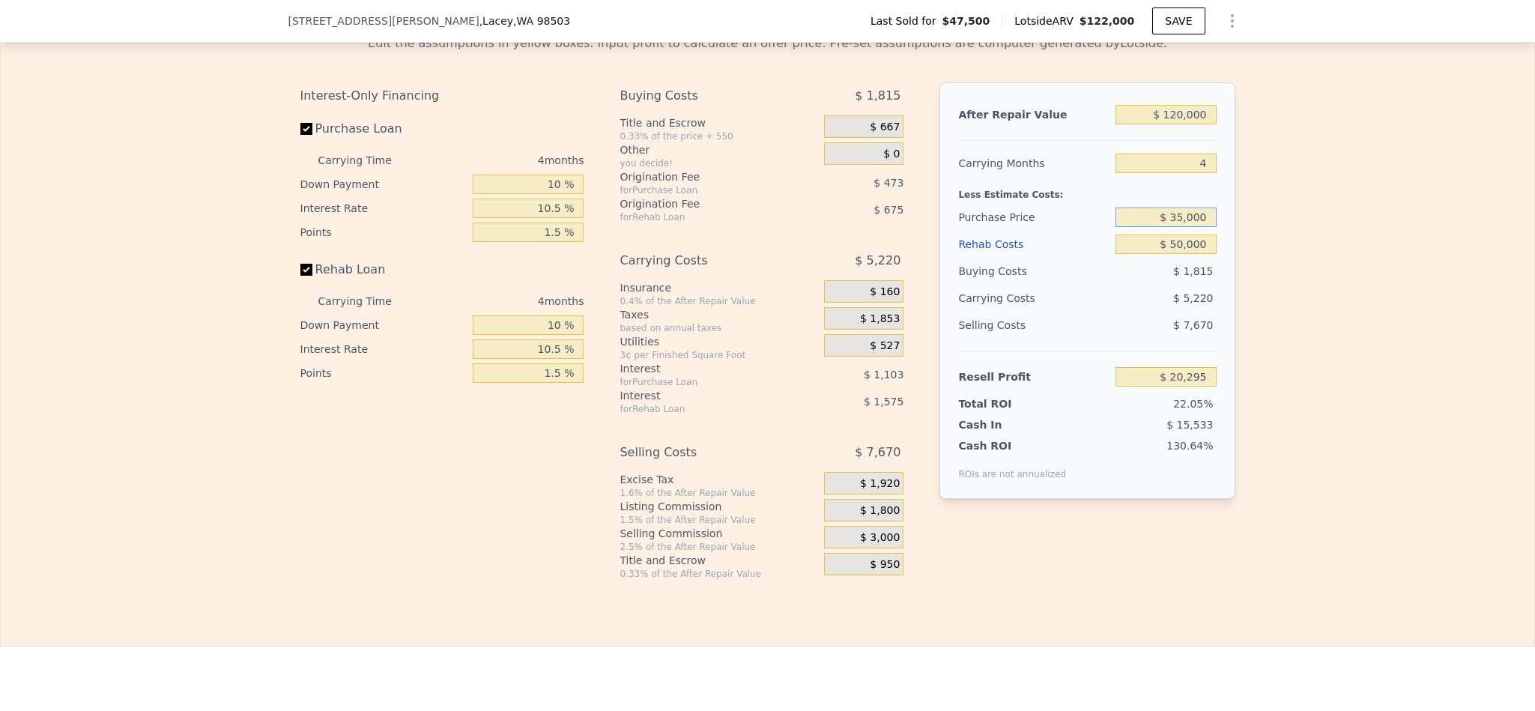
click at [1169, 227] on input "$ 35,000" at bounding box center [1165, 217] width 100 height 19
click at [1174, 227] on input "$ 35,000" at bounding box center [1165, 217] width 100 height 19
type input "$ 25,000"
click at [1330, 291] on div "Edit the assumptions in yellow boxes. Input profit to calculate an offer price.…" at bounding box center [767, 300] width 1533 height 557
type input "$ 30,780"
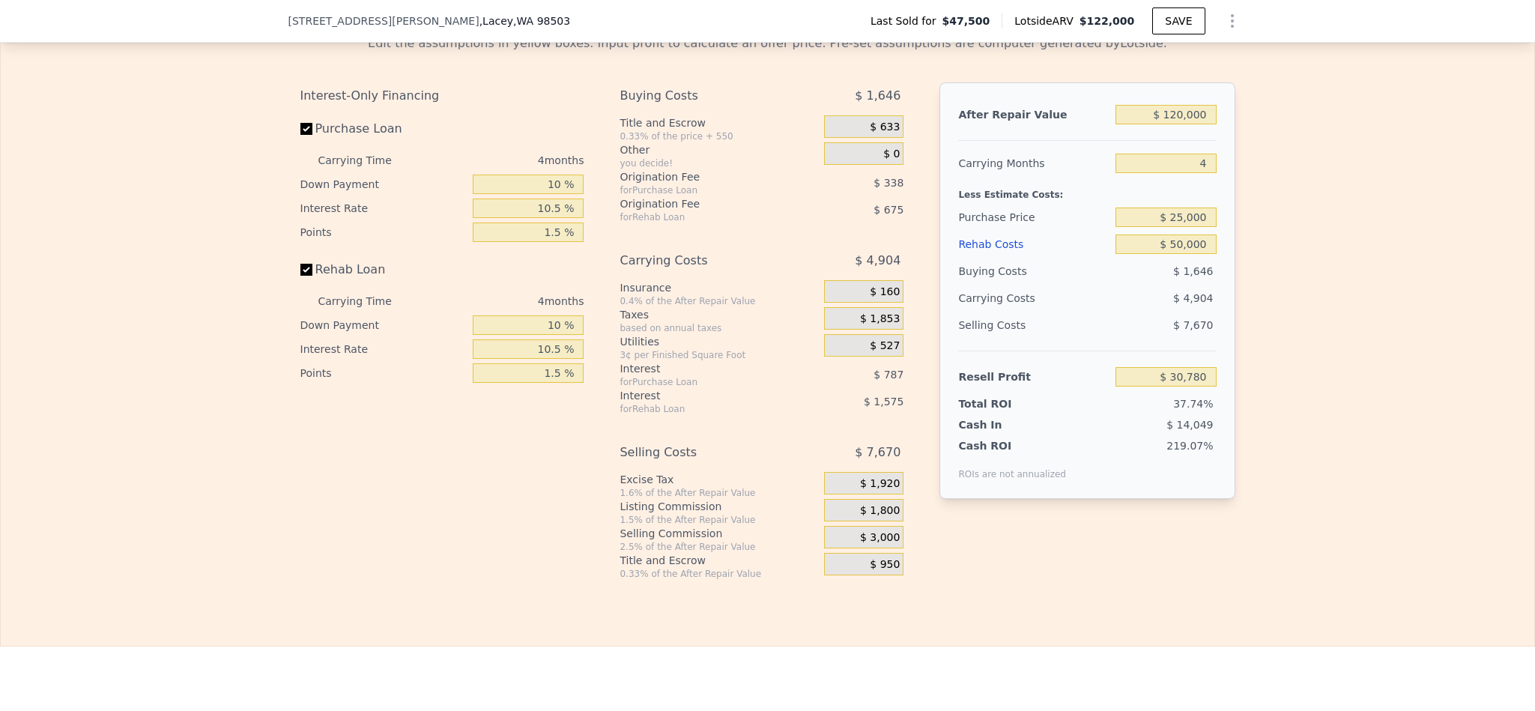
click at [1376, 403] on div "Edit the assumptions in yellow boxes. Input profit to calculate an offer price.…" at bounding box center [767, 300] width 1533 height 557
click at [1171, 227] on input "$ 25,000" at bounding box center [1165, 217] width 100 height 19
type input "$ 35,000"
click at [1372, 304] on div "Edit the assumptions in yellow boxes. Input profit to calculate an offer price.…" at bounding box center [767, 300] width 1533 height 557
type input "$ 20,295"
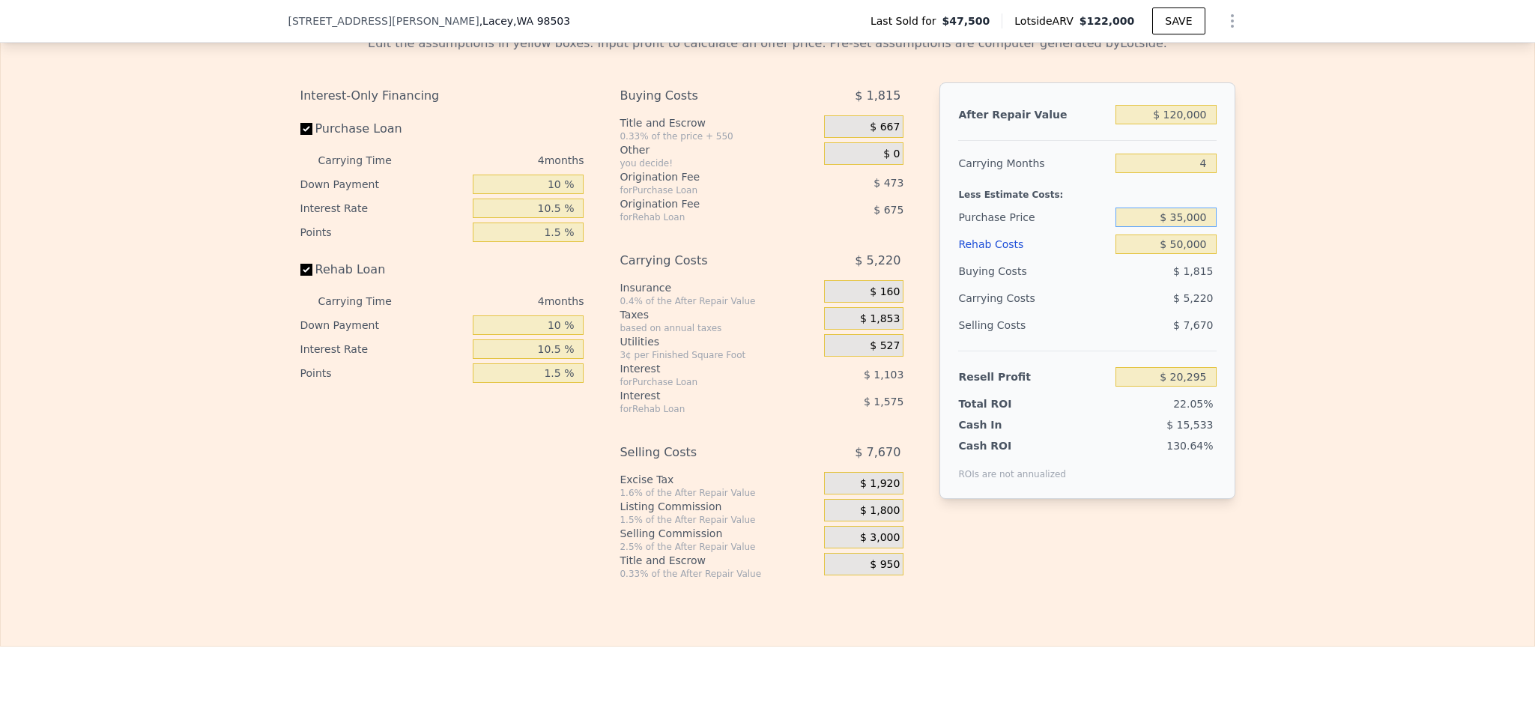
click at [1169, 227] on input "$ 35,000" at bounding box center [1165, 217] width 100 height 19
type input "$ 45,000"
click at [1319, 324] on div "Edit the assumptions in yellow boxes. Input profit to calculate an offer price.…" at bounding box center [767, 300] width 1533 height 557
type input "$ 9,815"
click at [1174, 227] on input "$ 45,000" at bounding box center [1165, 217] width 100 height 19
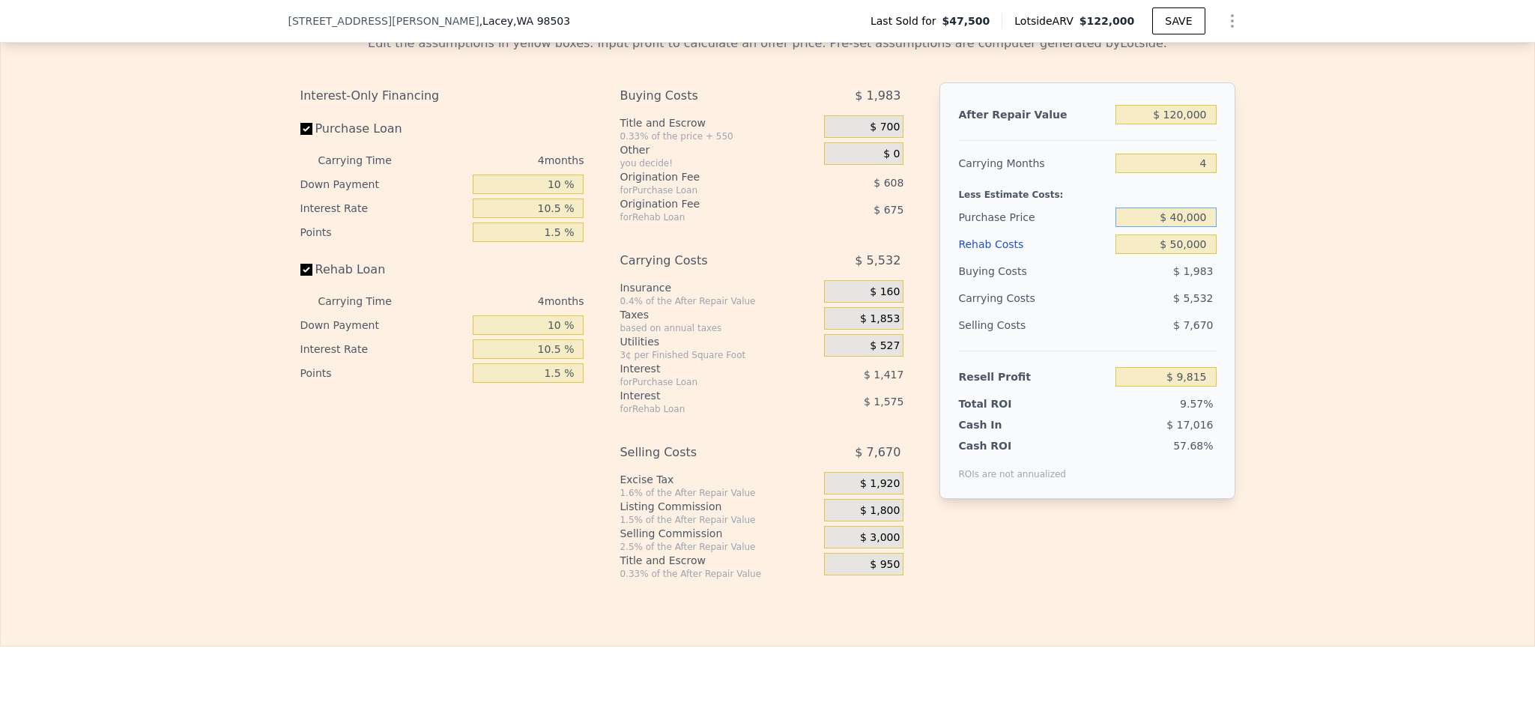
type input "$ 40,000"
click at [1374, 309] on div "Edit the assumptions in yellow boxes. Input profit to calculate an offer price.…" at bounding box center [767, 300] width 1533 height 557
type input "$ 15,056"
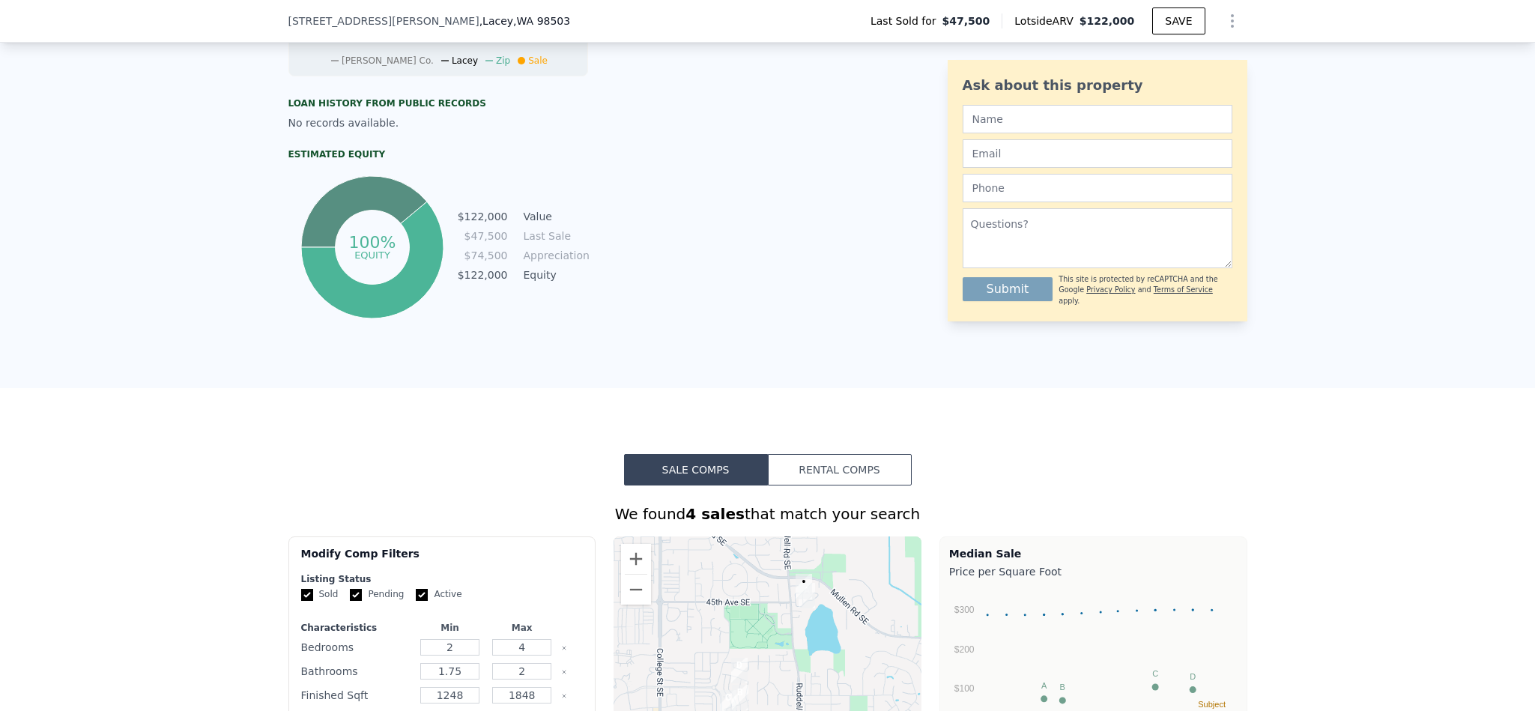
scroll to position [272, 0]
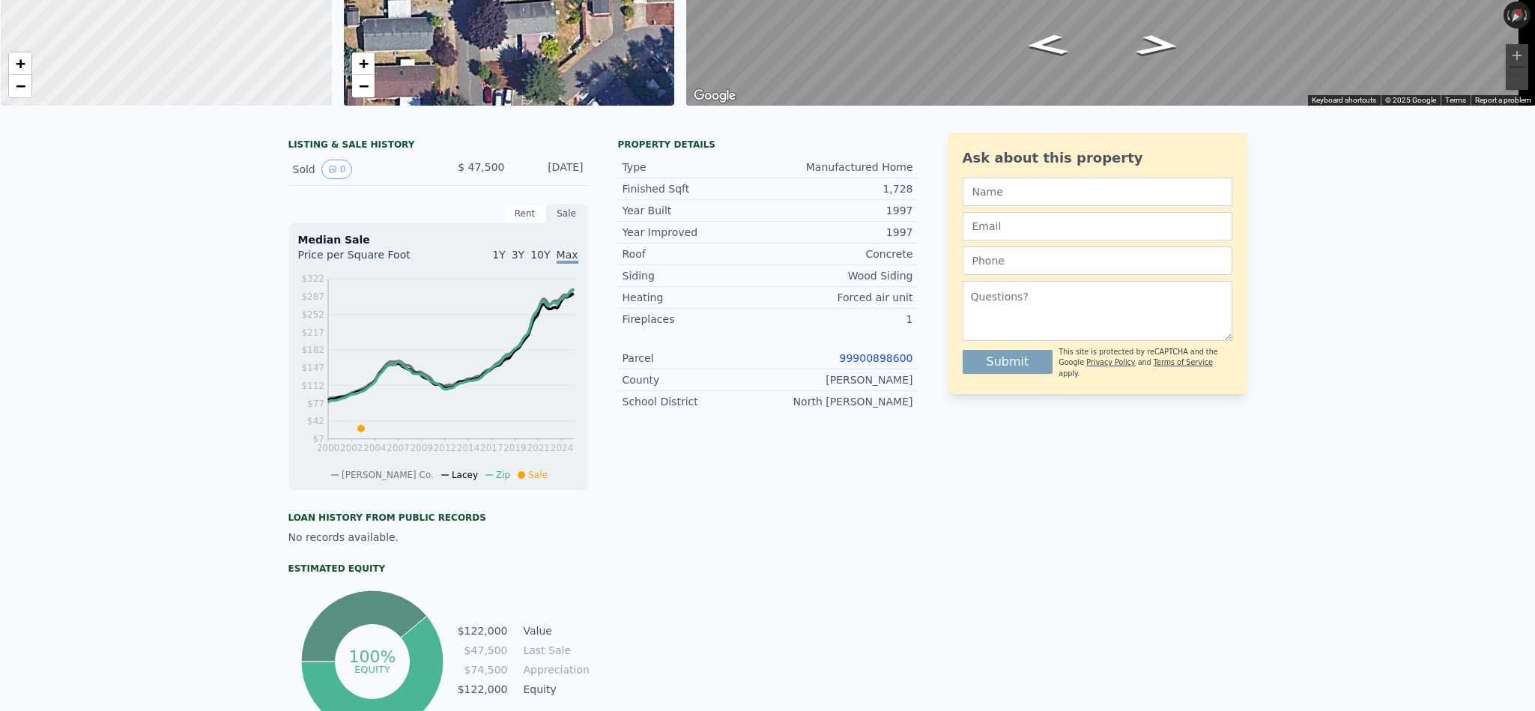
type input "$ 122,000"
type input "$ 0"
type input "$ 59,961"
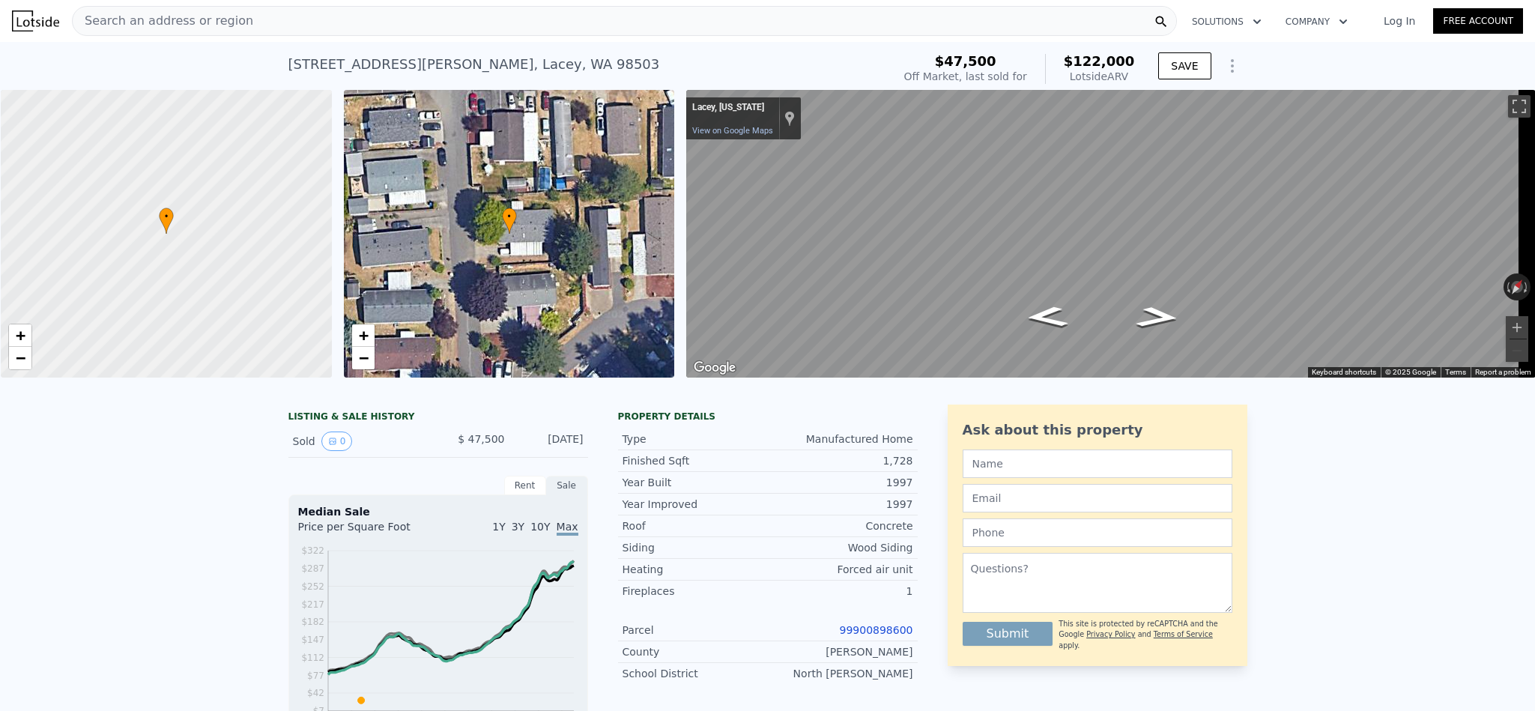
click at [564, 18] on div "Search an address or region" at bounding box center [624, 21] width 1105 height 30
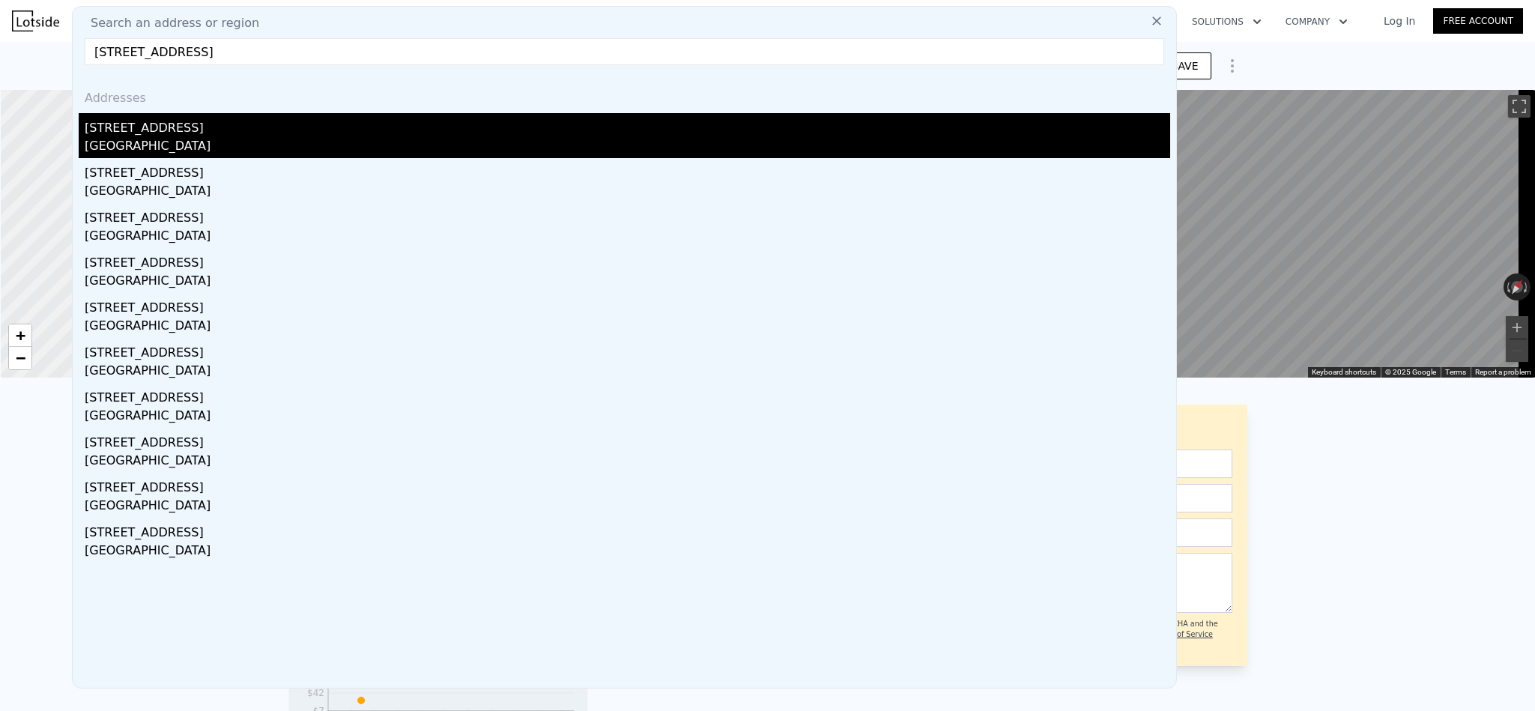
type input "[STREET_ADDRESS]"
click at [176, 129] on div "[STREET_ADDRESS]" at bounding box center [627, 125] width 1085 height 24
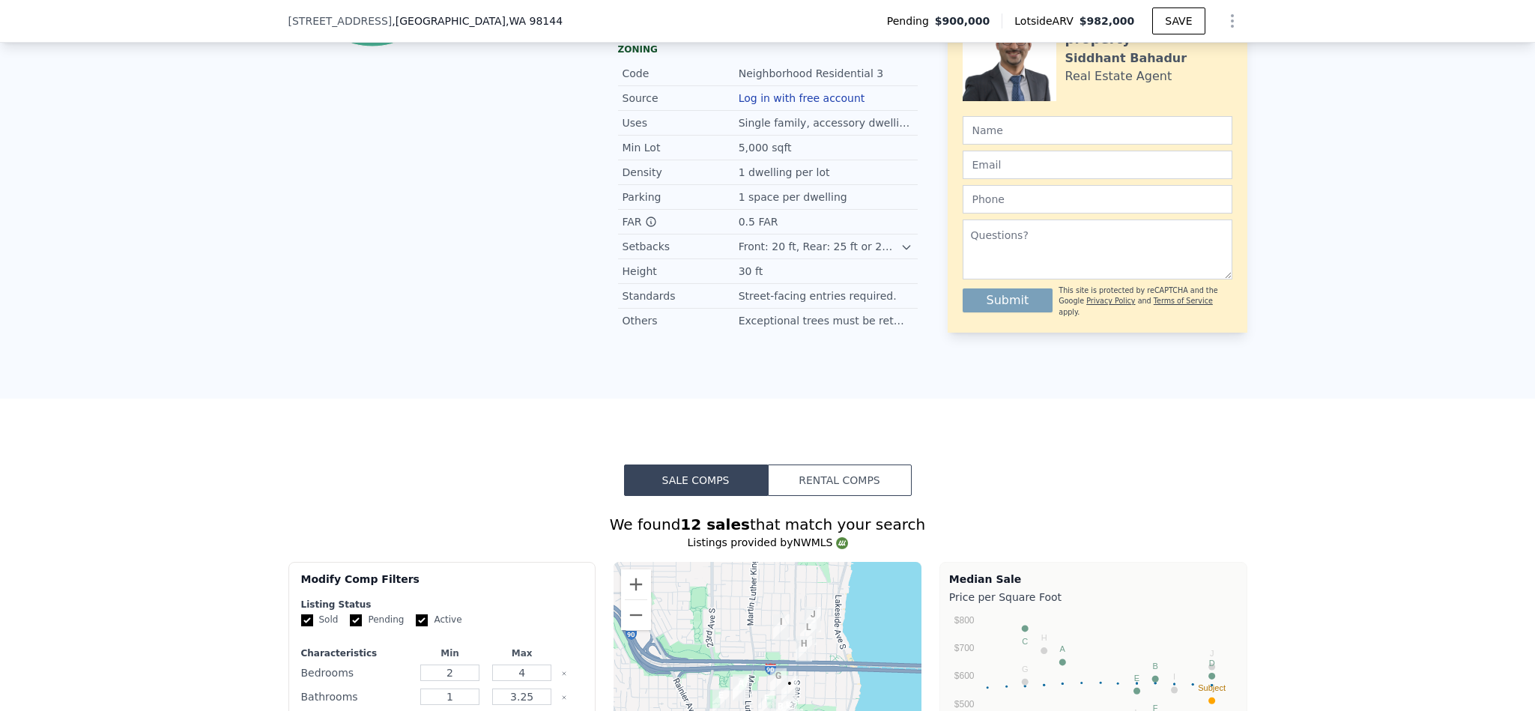
scroll to position [1569, 0]
